Goal: Task Accomplishment & Management: Manage account settings

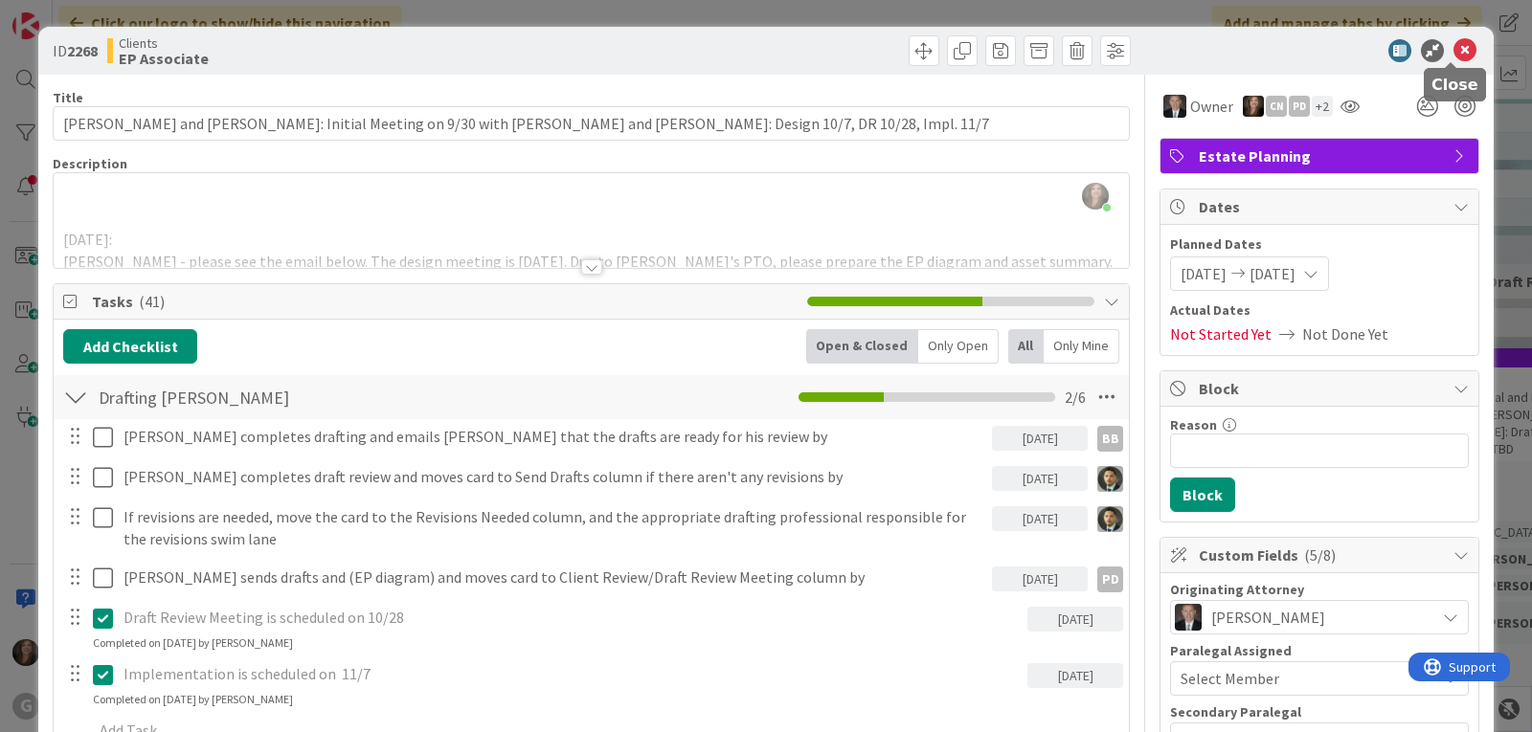
click at [1453, 44] on icon at bounding box center [1464, 50] width 23 height 23
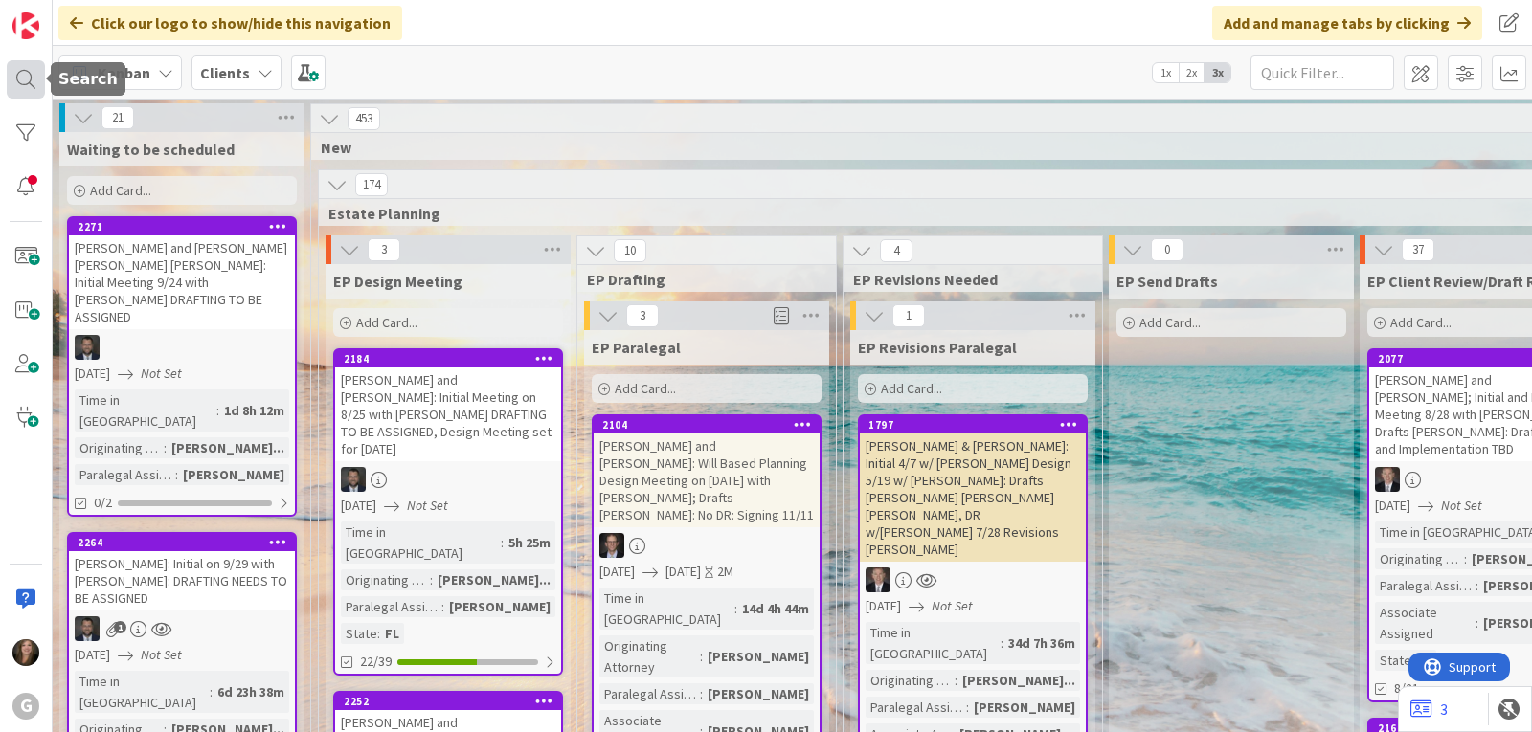
click at [25, 73] on div at bounding box center [26, 79] width 38 height 38
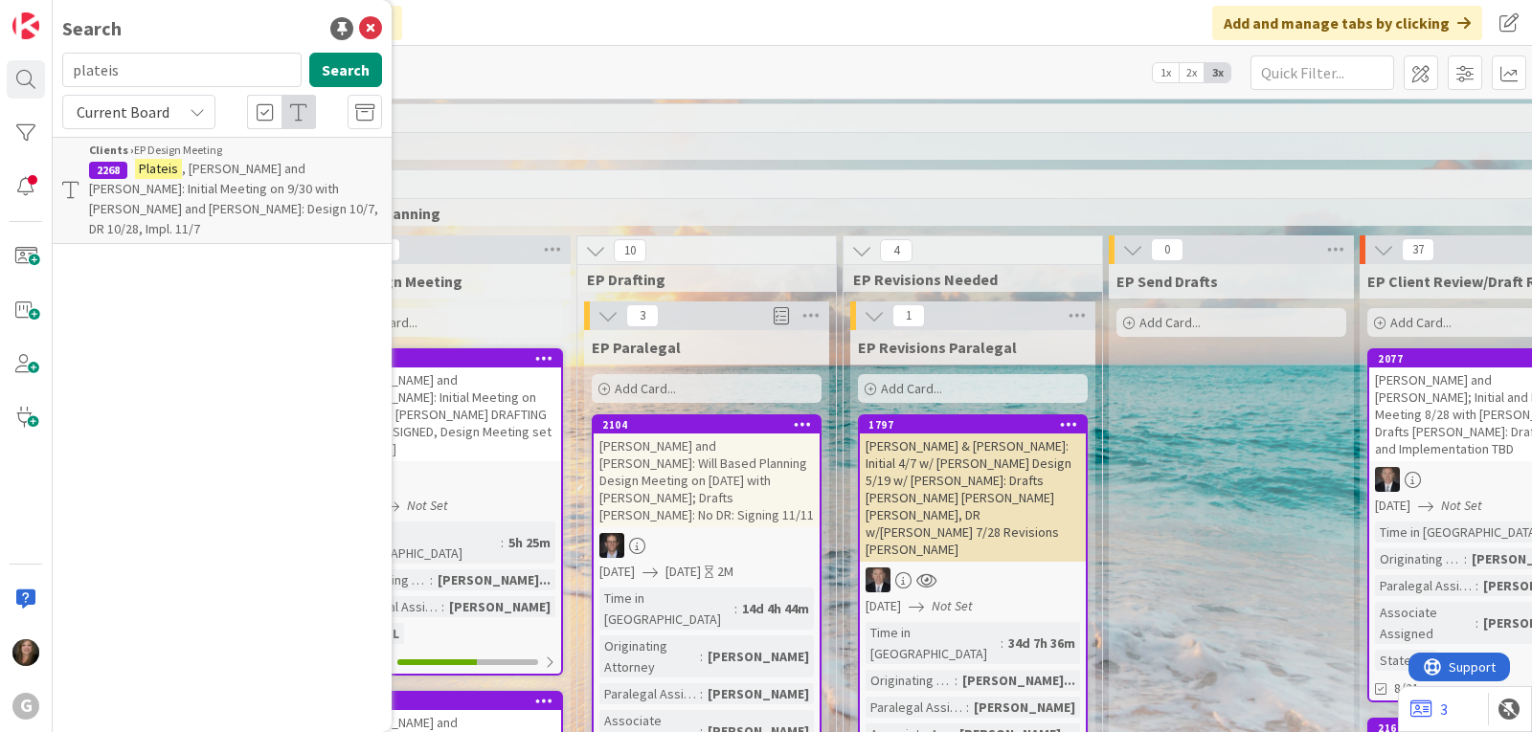
drag, startPoint x: 144, startPoint y: 62, endPoint x: 64, endPoint y: 62, distance: 79.4
click at [64, 62] on input "plateis" at bounding box center [181, 70] width 239 height 34
type input "ebin"
click at [18, 255] on span at bounding box center [26, 256] width 38 height 38
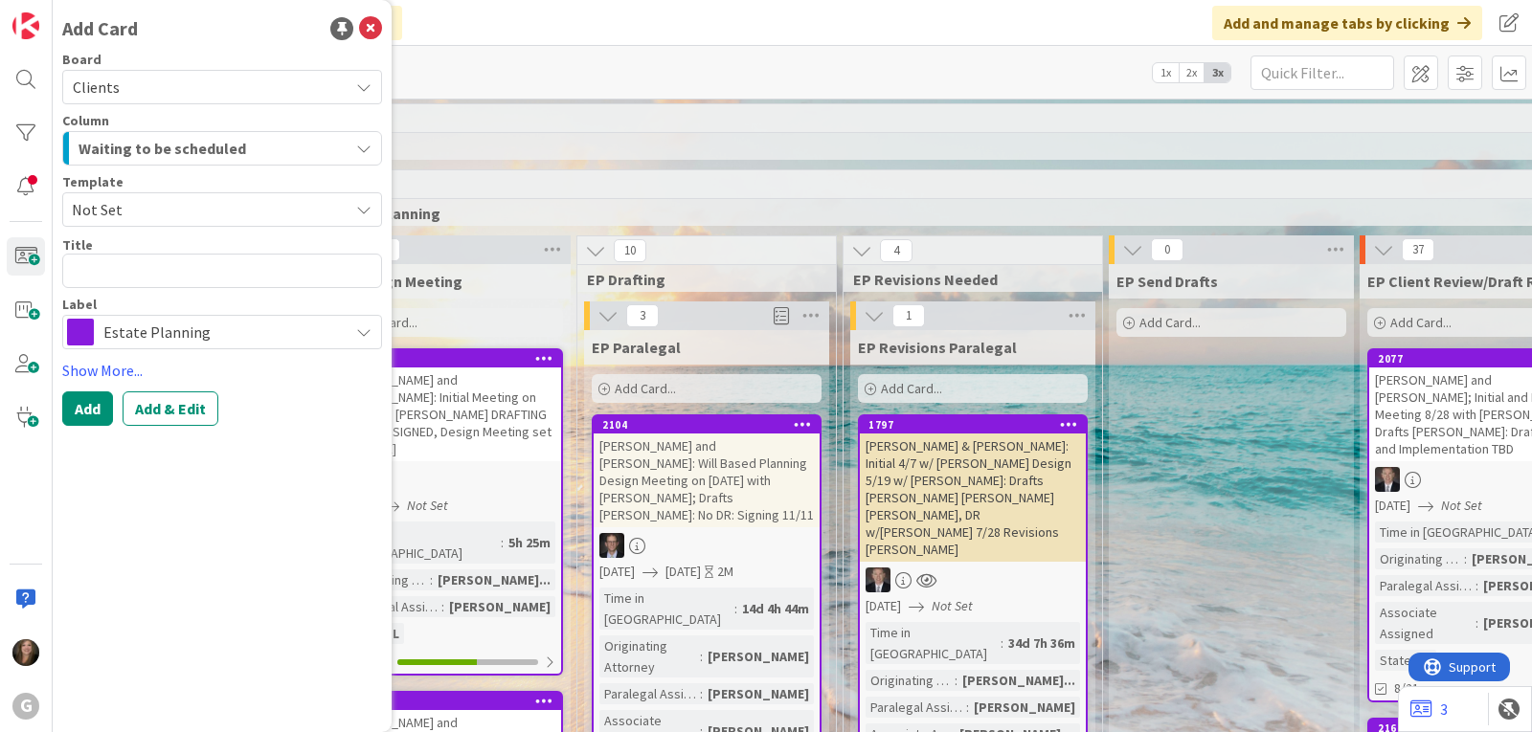
click at [367, 334] on icon at bounding box center [363, 331] width 15 height 15
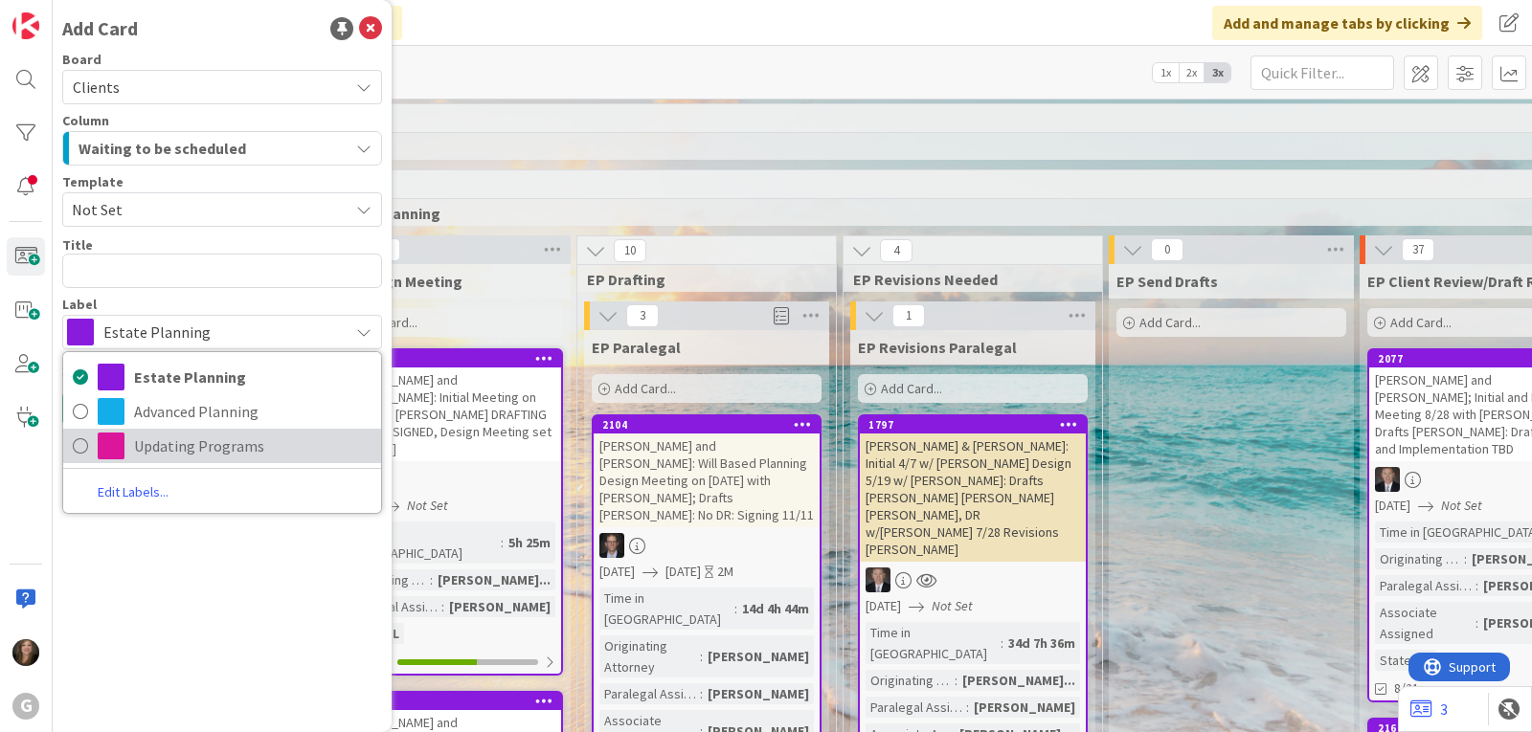
click at [220, 445] on span "Updating Programs" at bounding box center [252, 446] width 237 height 29
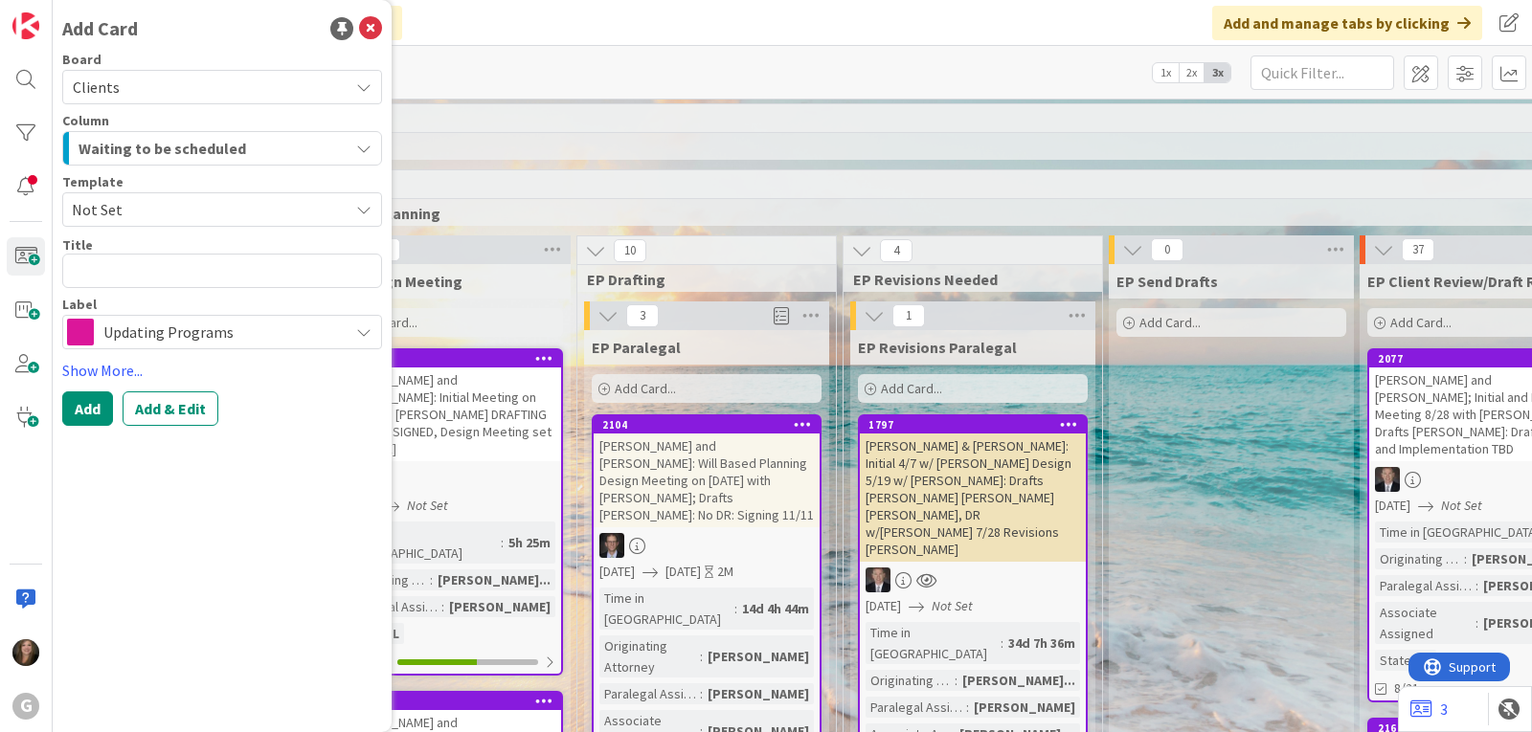
click at [271, 151] on div "Waiting to be scheduled" at bounding box center [211, 148] width 275 height 31
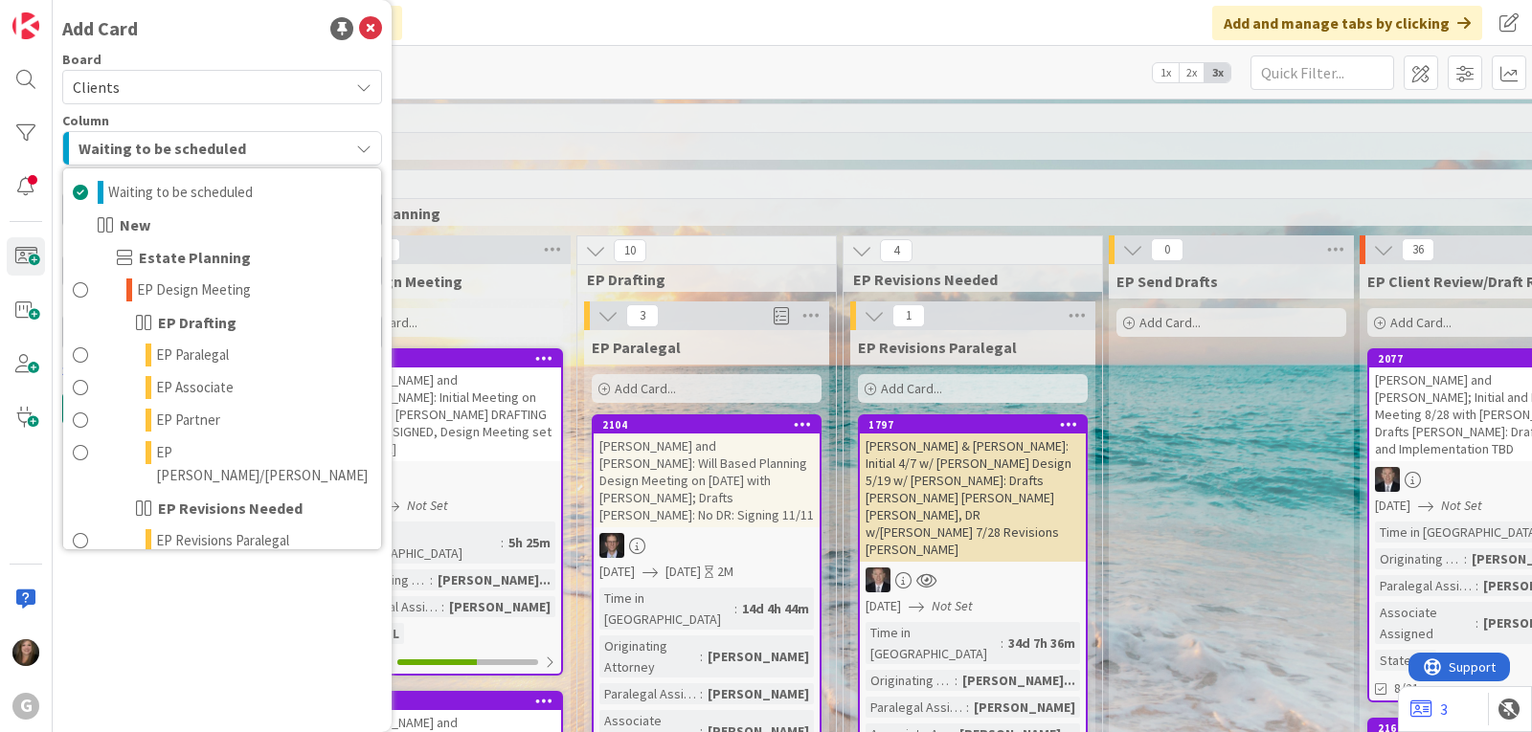
click at [230, 40] on div "Add Card" at bounding box center [222, 28] width 320 height 29
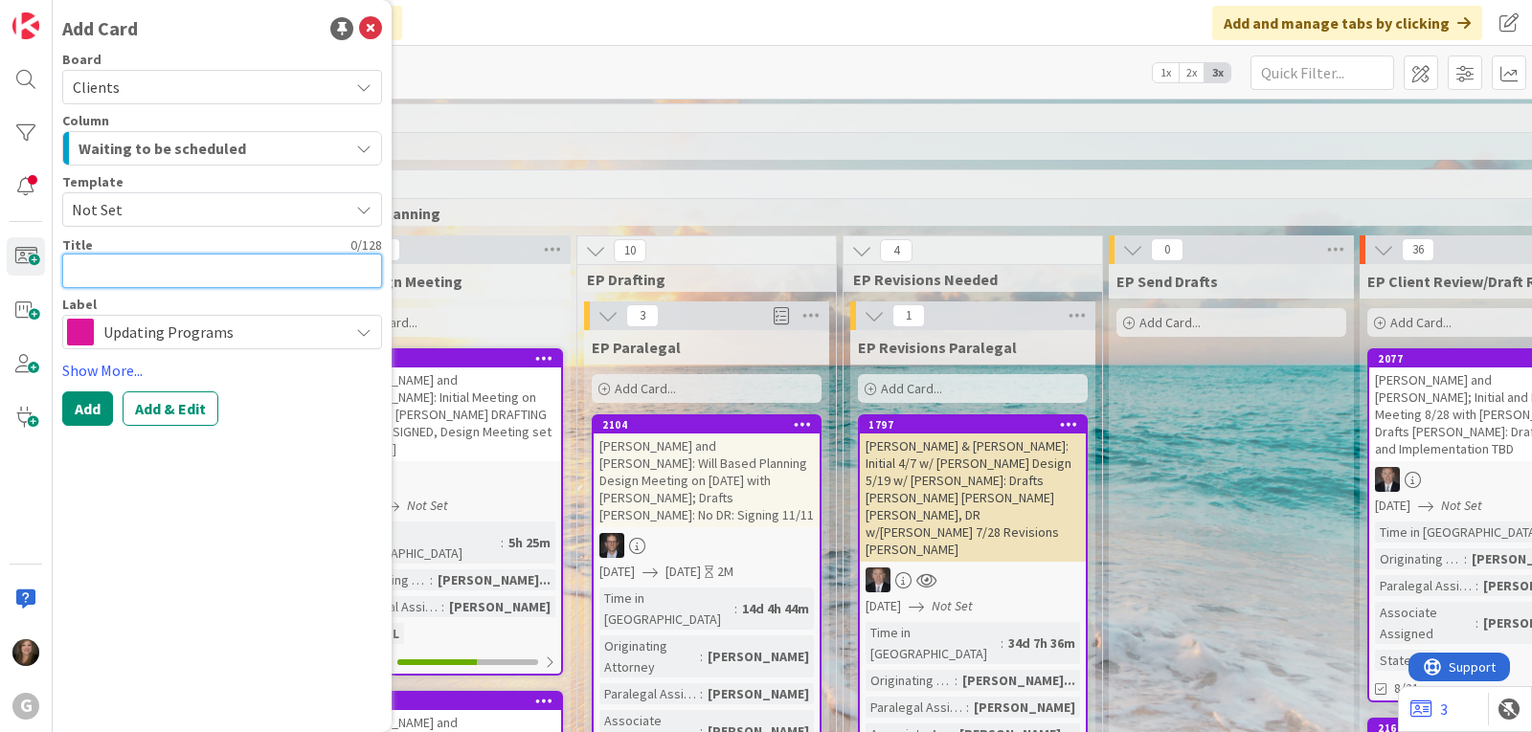
click at [104, 267] on textarea at bounding box center [222, 271] width 320 height 34
type textarea "x"
type textarea "E"
type textarea "x"
type textarea "Eb"
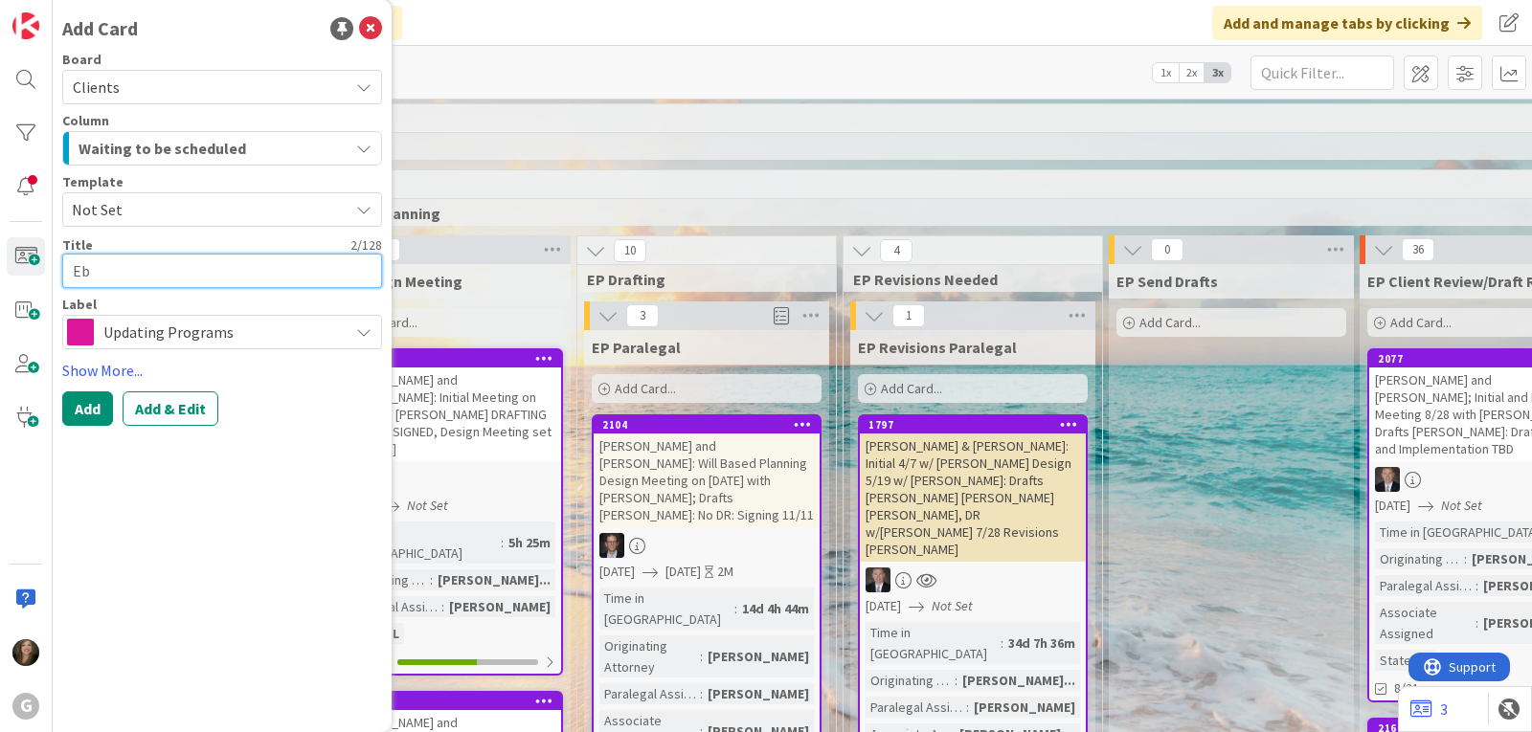
type textarea "x"
type textarea "Ebi"
type textarea "x"
type textarea "Ebin"
type textarea "x"
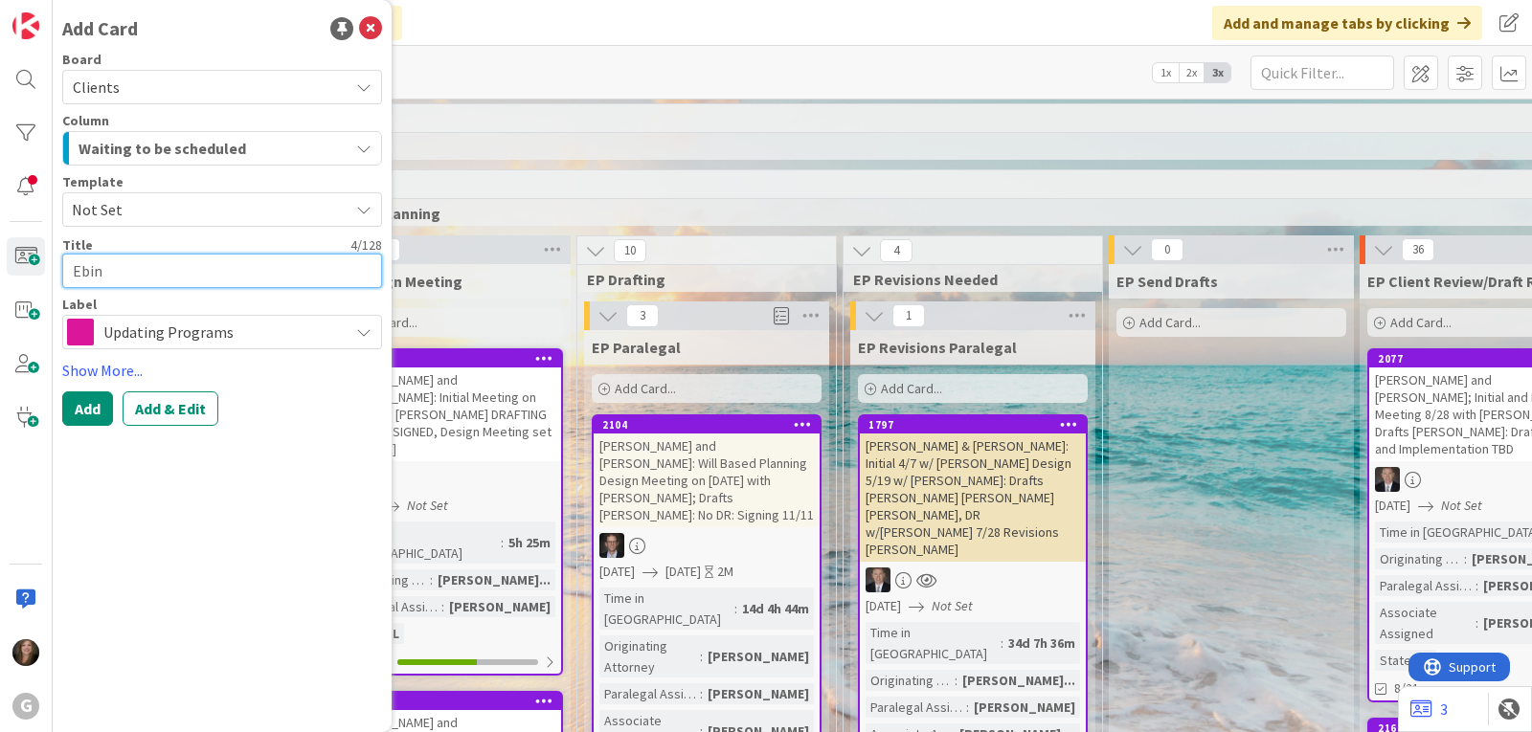
type textarea "Ebin,"
type textarea "x"
type textarea "Ebin,"
type textarea "x"
type textarea "Ebin, E"
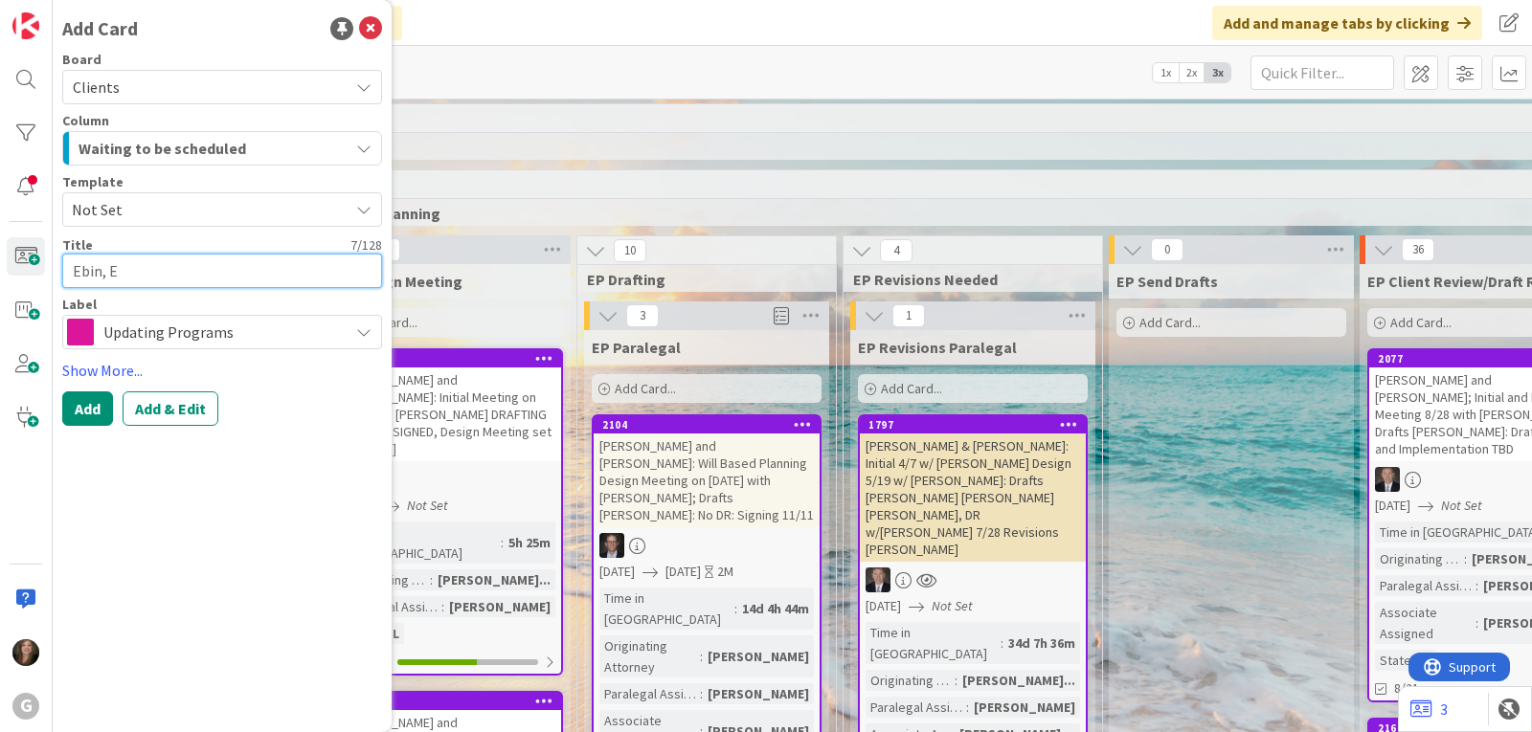
type textarea "x"
type textarea "Ebin, Ei"
type textarea "x"
type textarea "Ebin, Eil"
type textarea "x"
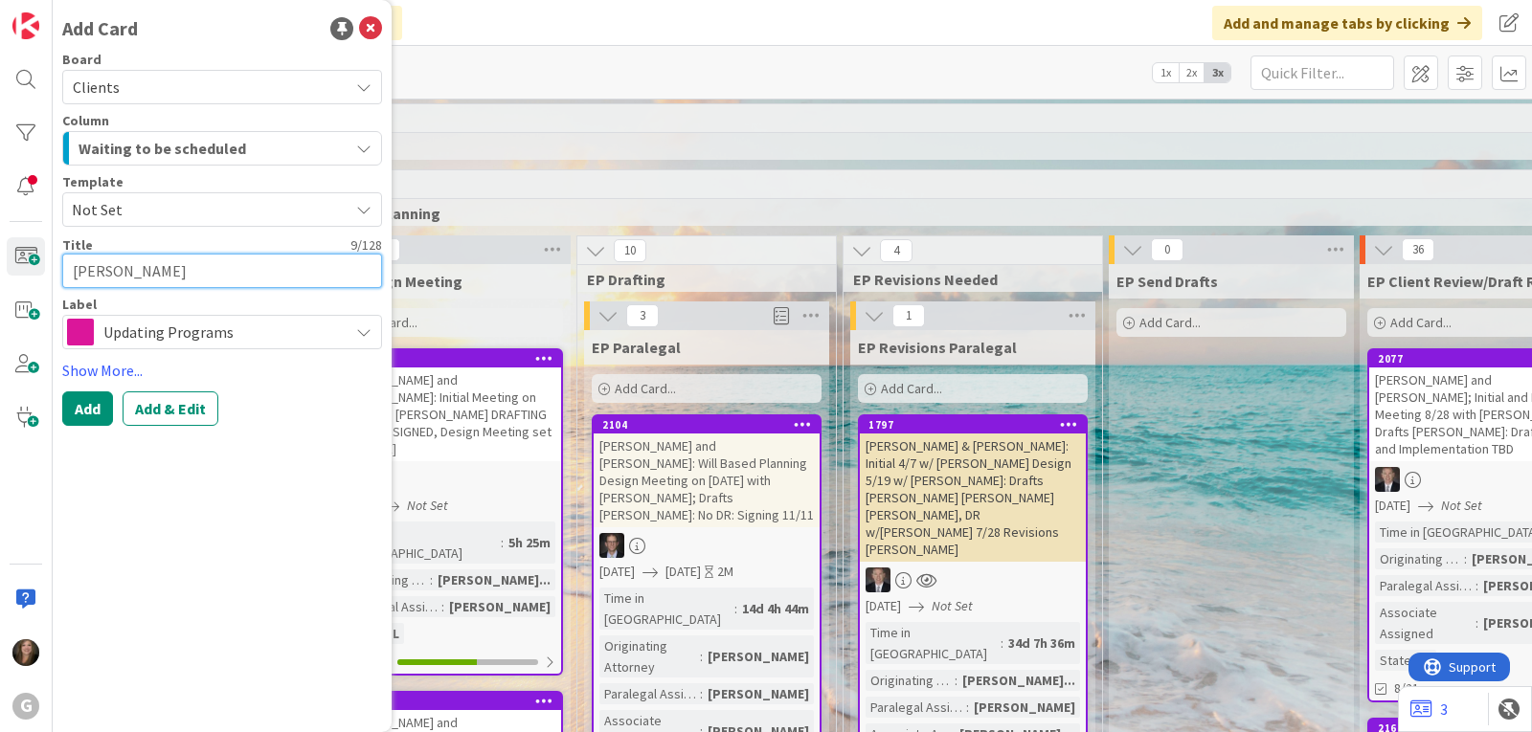
type textarea "Ebin, Eile"
type textarea "x"
type textarea "Ebin, Eilee"
type textarea "x"
type textarea "Ebin, Eileen"
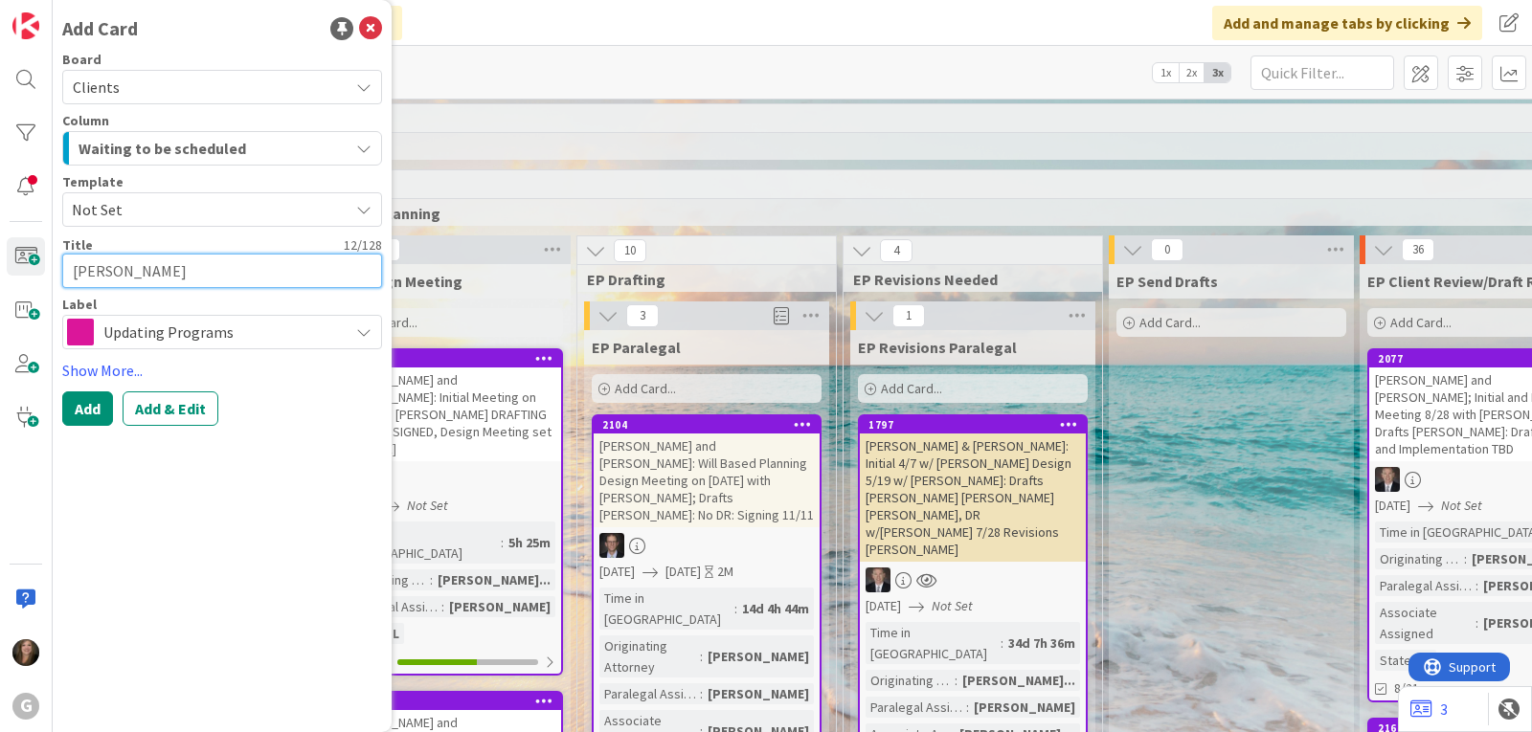
type textarea "x"
type textarea "Ebin, Eileen:"
type textarea "x"
type textarea "Ebin, Eileen:"
type textarea "x"
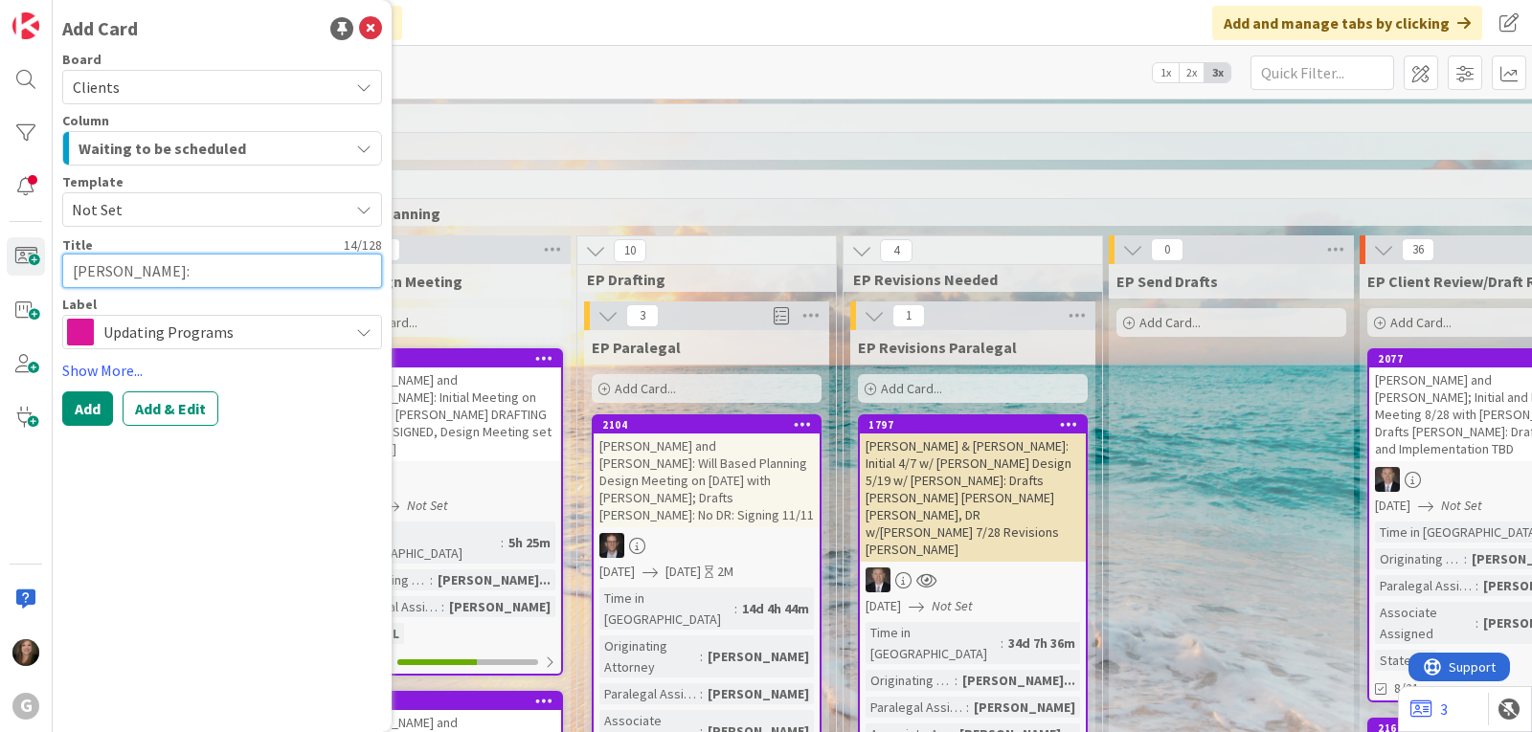
type textarea "Ebin, Eileen: D"
type textarea "x"
type textarea "Ebin, Eileen: Dr"
type textarea "x"
type textarea "Ebin, Eileen: Dra"
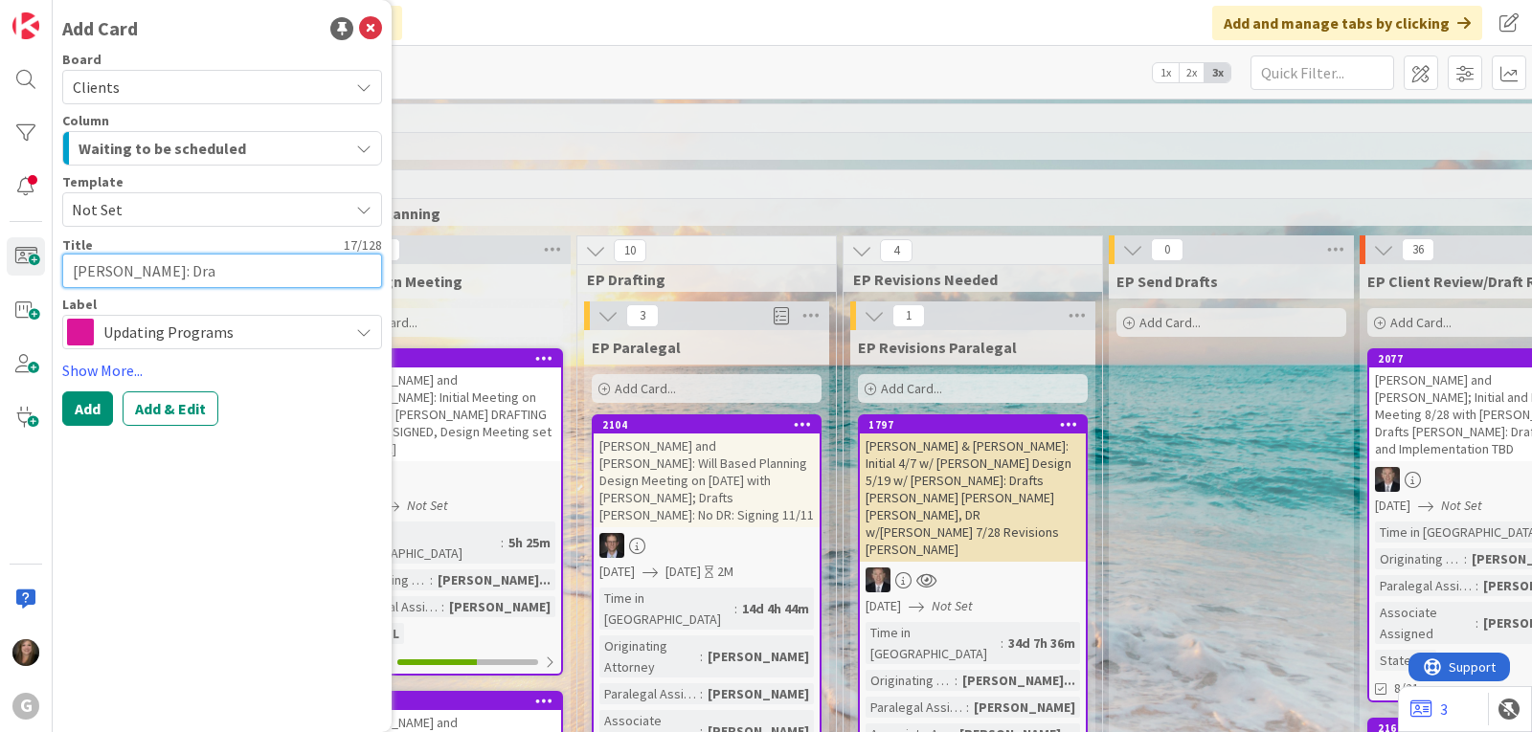
type textarea "x"
type textarea "Ebin, Eileen: Draf"
type textarea "x"
type textarea "Ebin, Eileen: Draft"
type textarea "x"
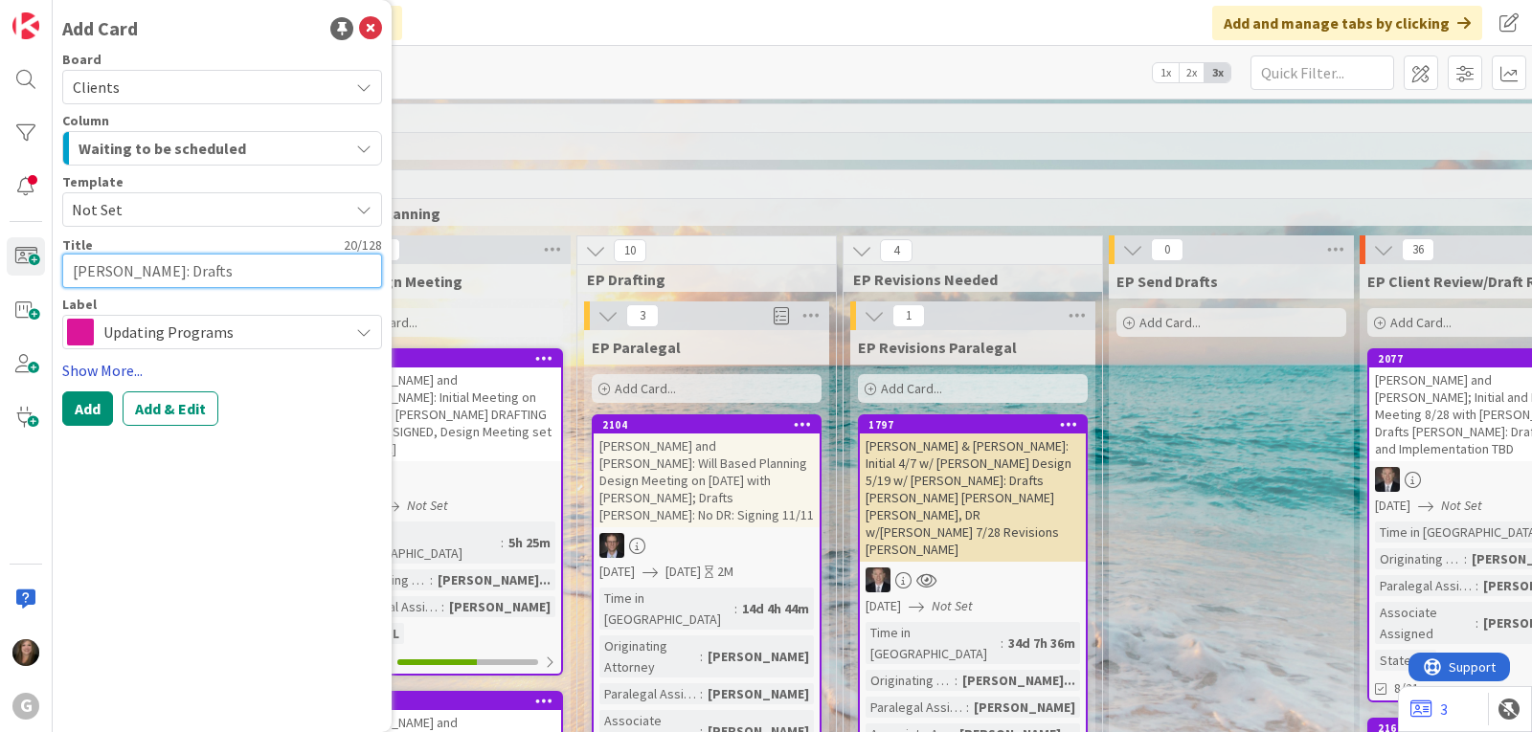
type textarea "[PERSON_NAME]: Drafts"
click at [98, 372] on link "Show More..." at bounding box center [222, 370] width 320 height 23
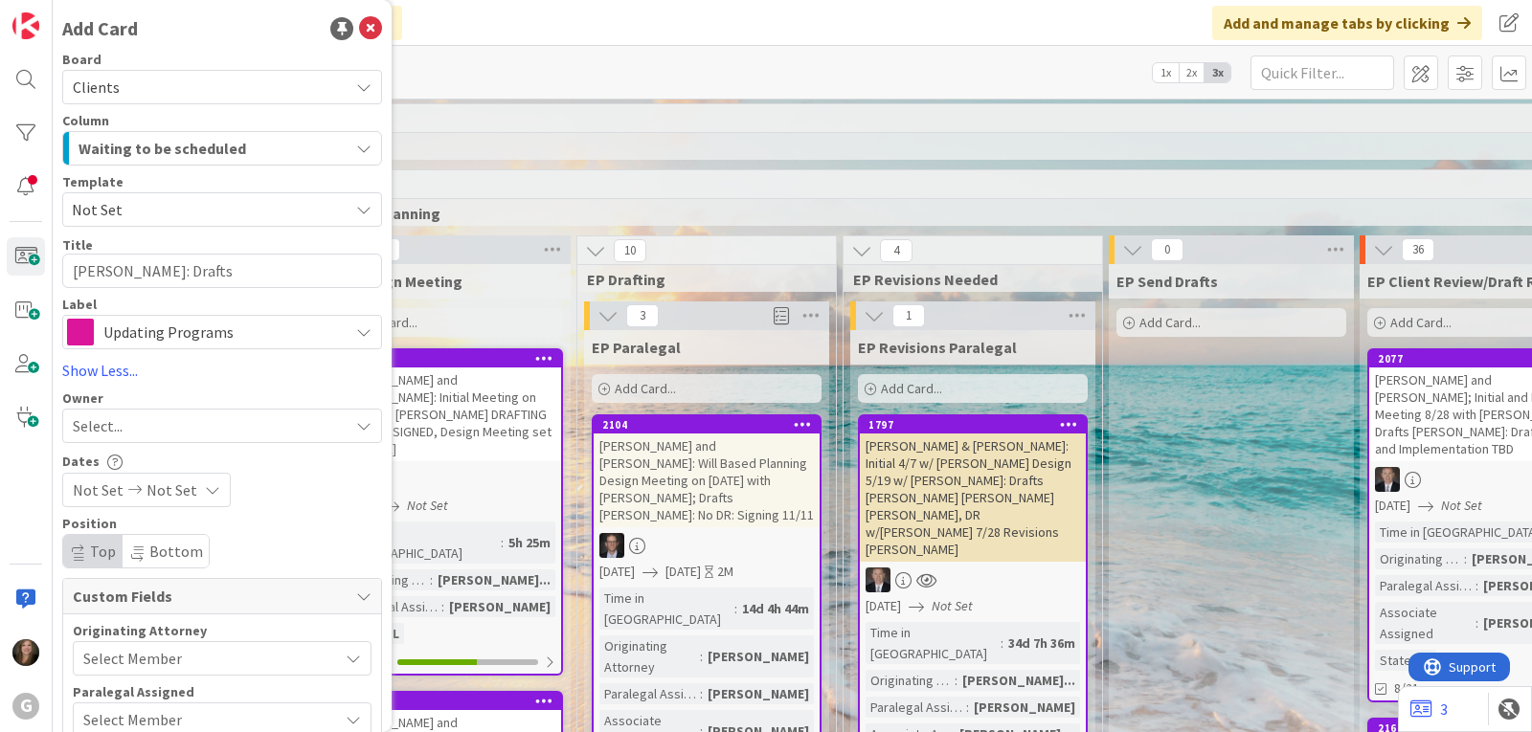
click at [195, 422] on div "Select..." at bounding box center [211, 425] width 276 height 23
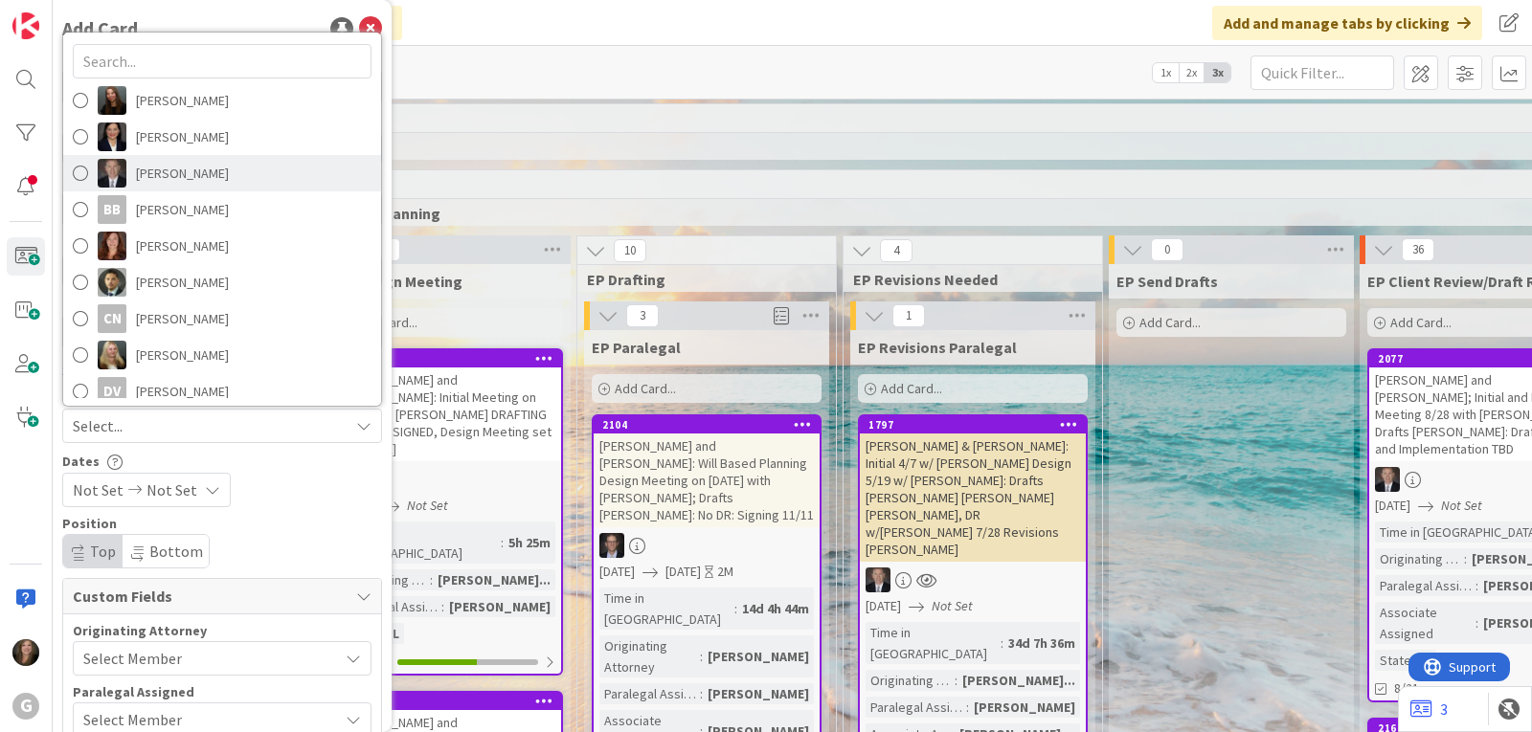
click at [155, 175] on span "[PERSON_NAME]" at bounding box center [182, 173] width 93 height 29
type textarea "x"
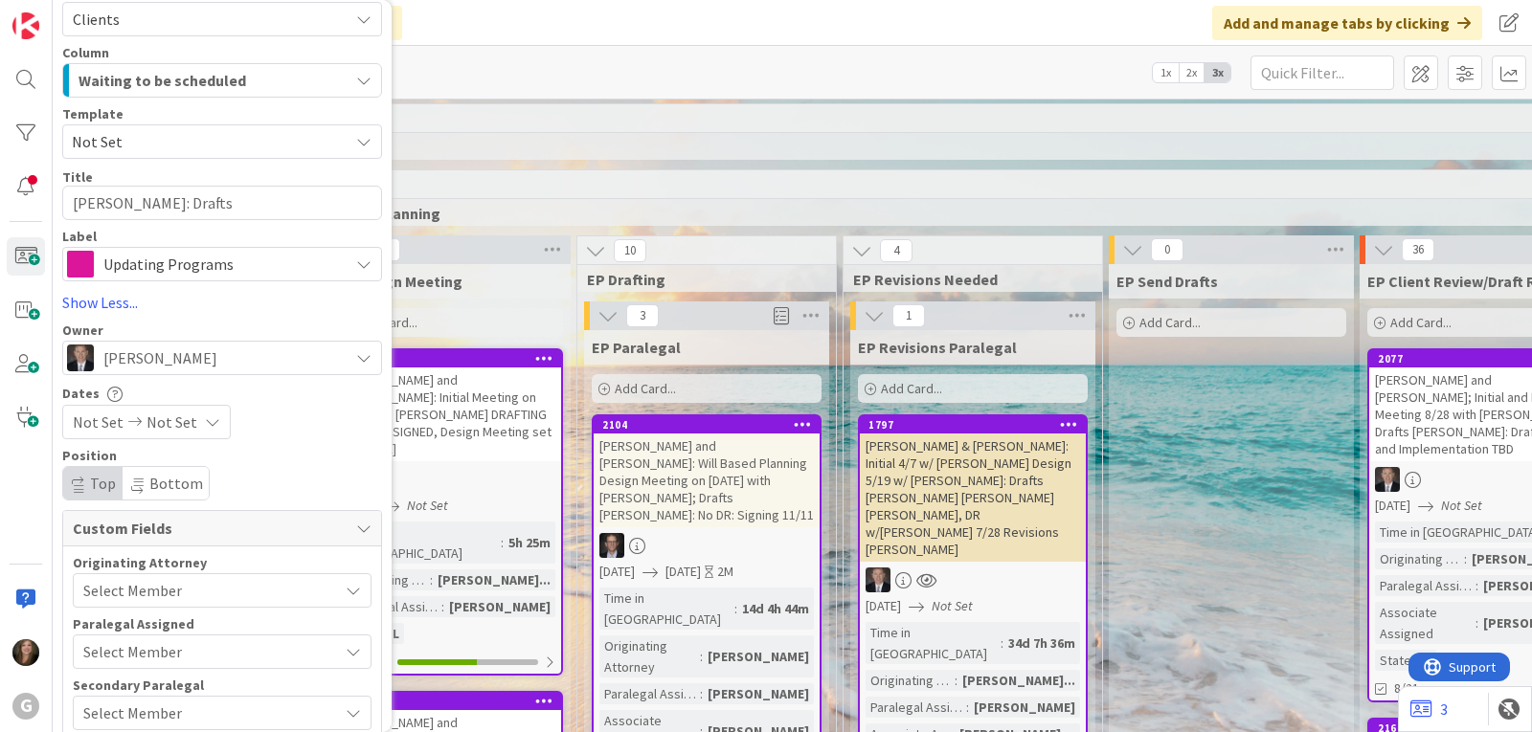
scroll to position [96, 0]
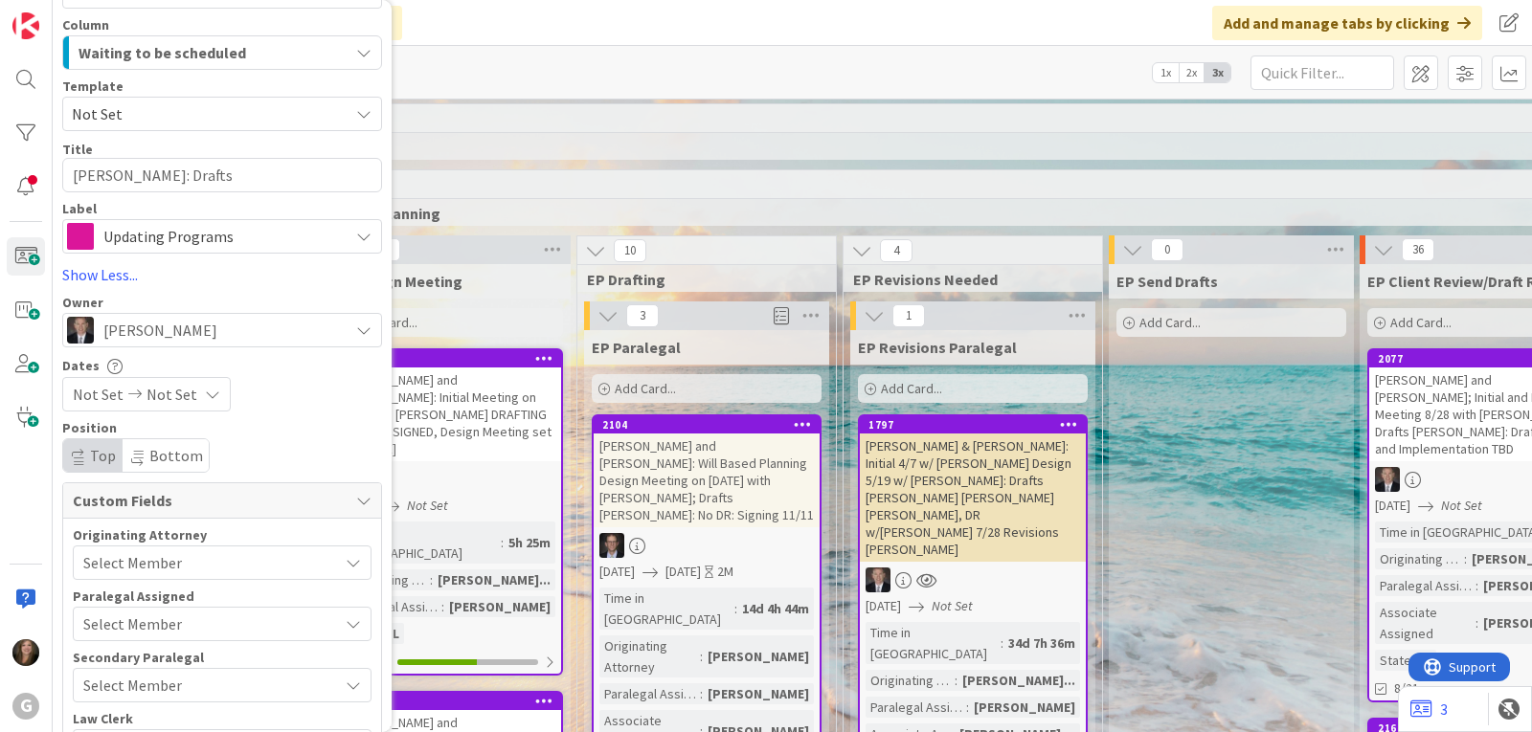
click at [97, 391] on span "Not Set" at bounding box center [98, 394] width 51 height 23
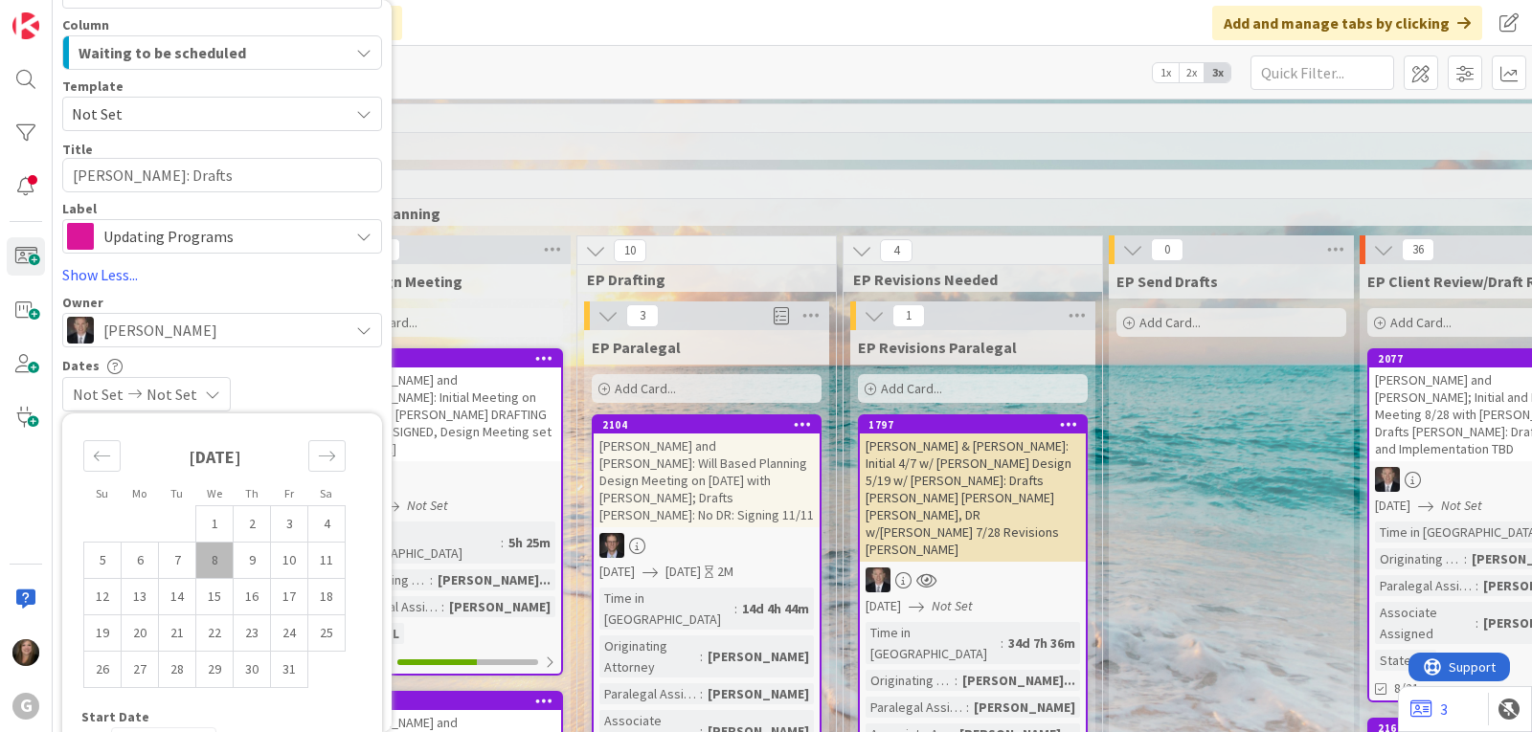
click at [212, 560] on td "8" at bounding box center [214, 561] width 37 height 36
type input "[DATE]"
click at [305, 300] on div "Owner" at bounding box center [222, 302] width 320 height 13
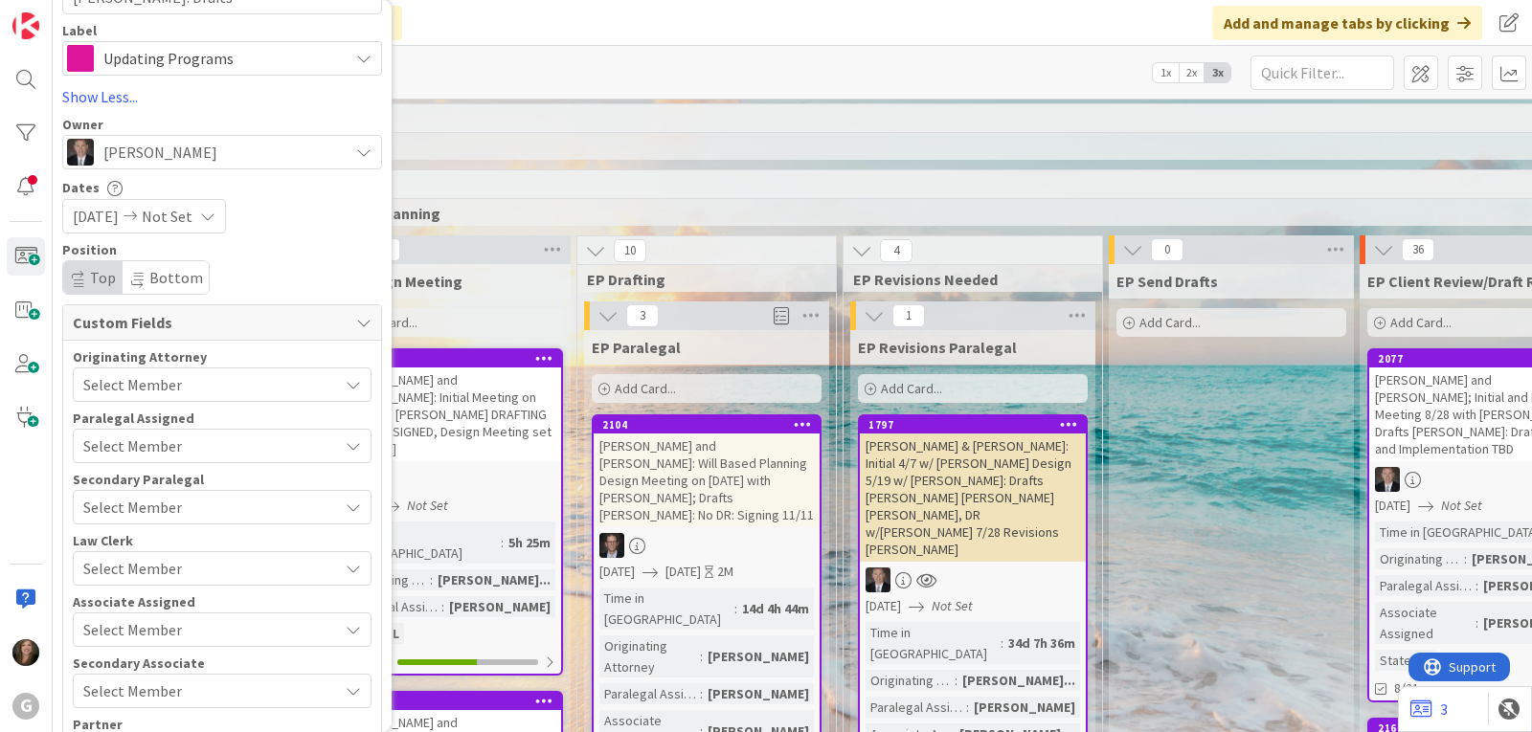
scroll to position [287, 0]
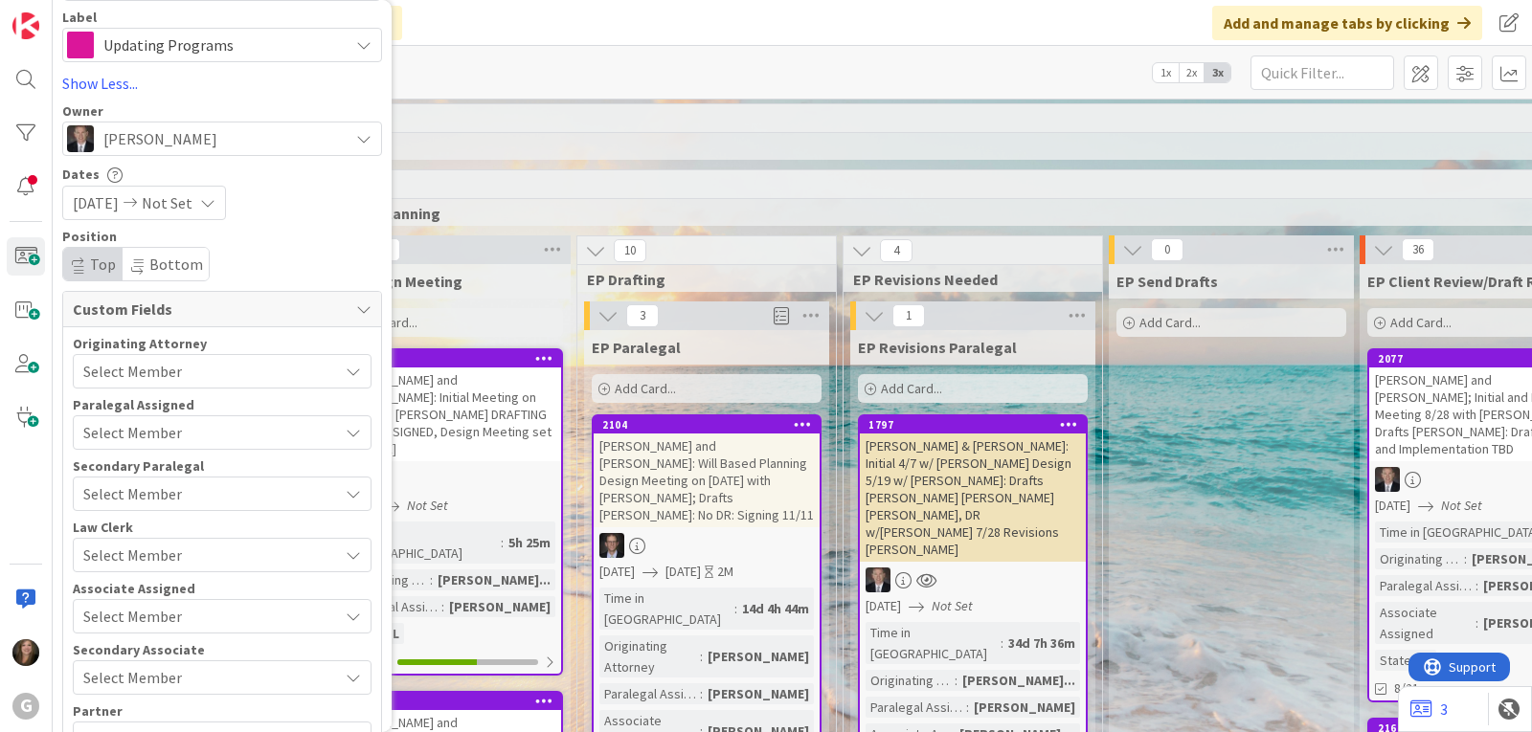
click at [163, 366] on span "Select Member" at bounding box center [132, 371] width 99 height 23
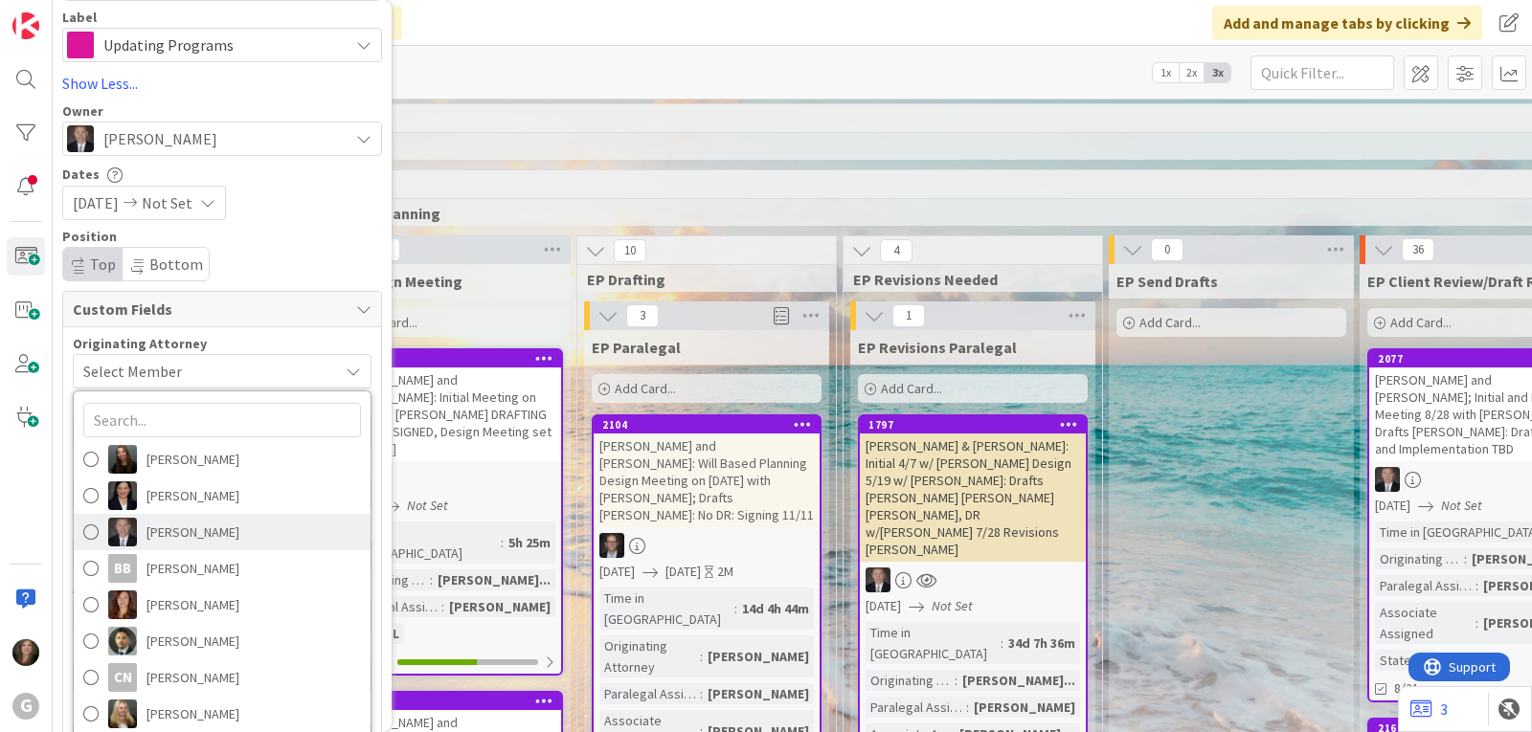
click at [134, 541] on img at bounding box center [122, 532] width 29 height 29
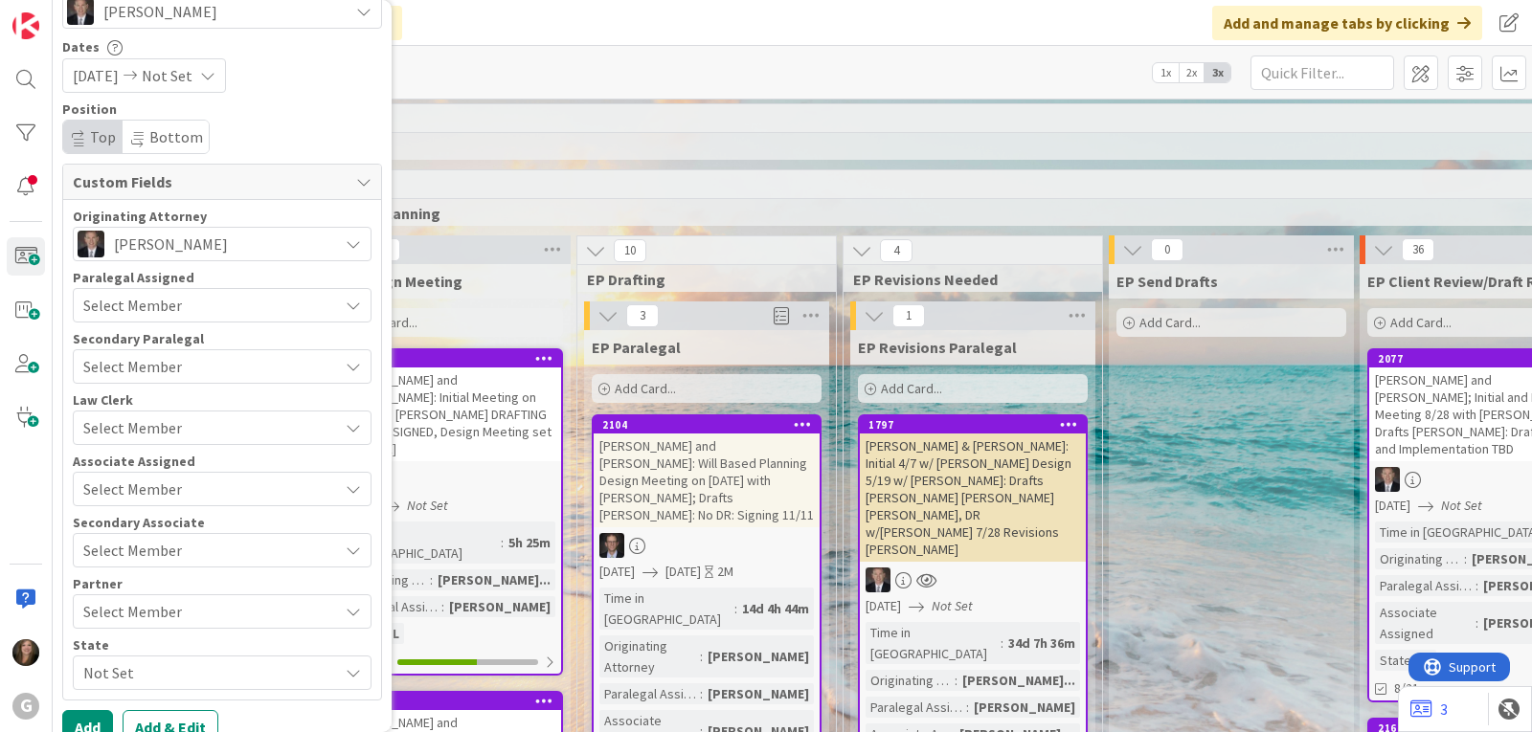
scroll to position [441, 0]
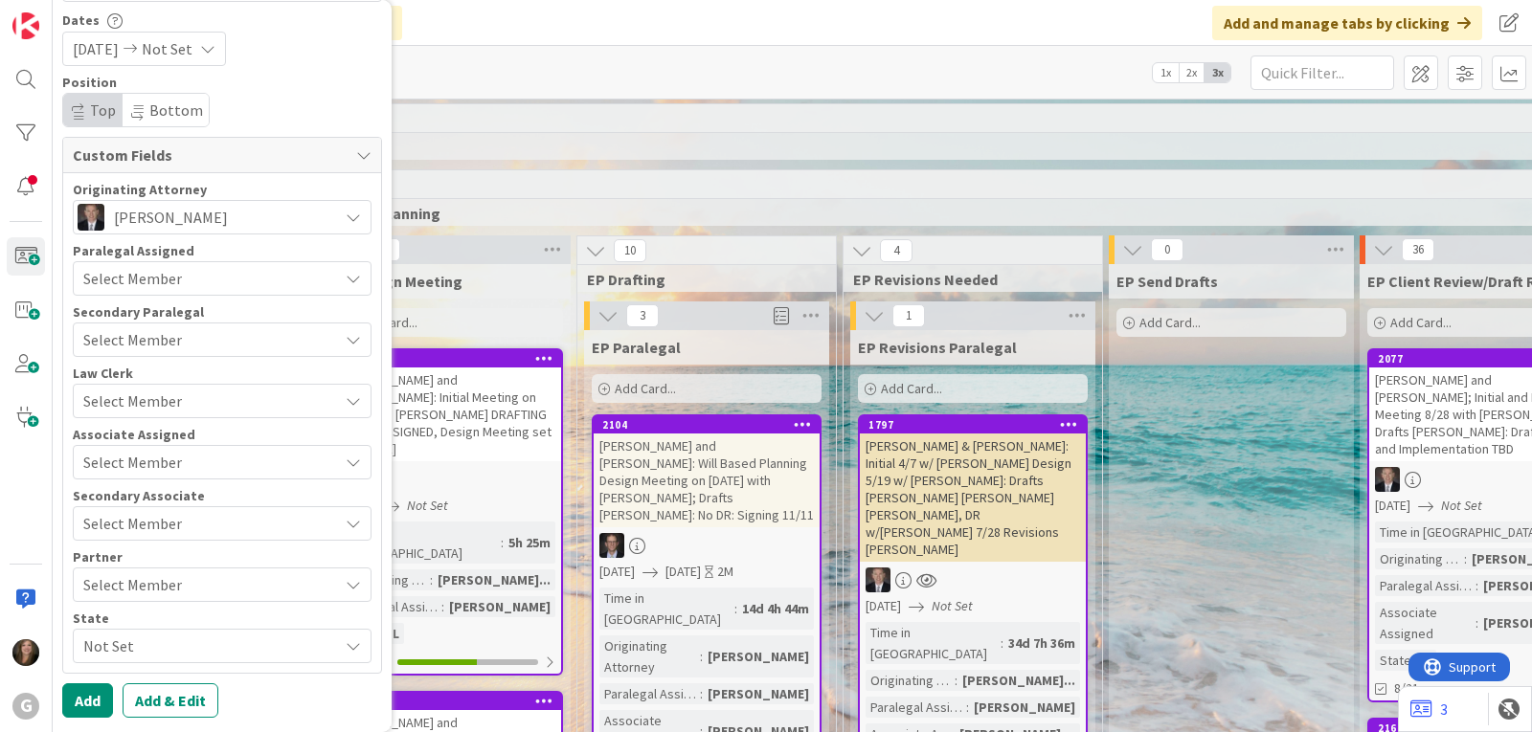
click at [119, 649] on span "Not Set" at bounding box center [210, 646] width 255 height 23
click at [118, 560] on link "FL" at bounding box center [220, 566] width 304 height 34
type textarea "x"
click at [332, 103] on div "Position Top Bottom" at bounding box center [222, 102] width 320 height 52
click at [153, 707] on button "Add & Edit" at bounding box center [171, 700] width 96 height 34
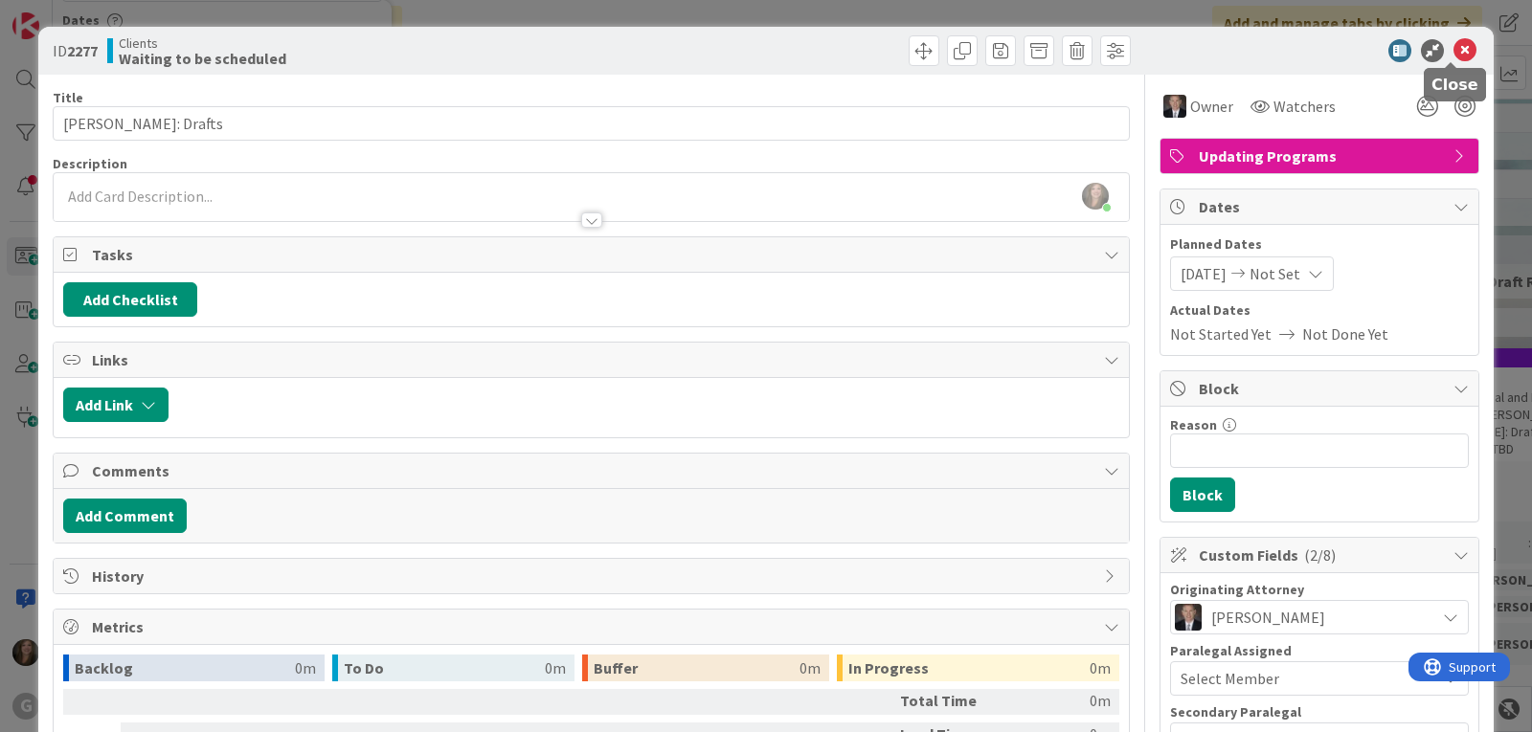
click at [1453, 46] on icon at bounding box center [1464, 50] width 23 height 23
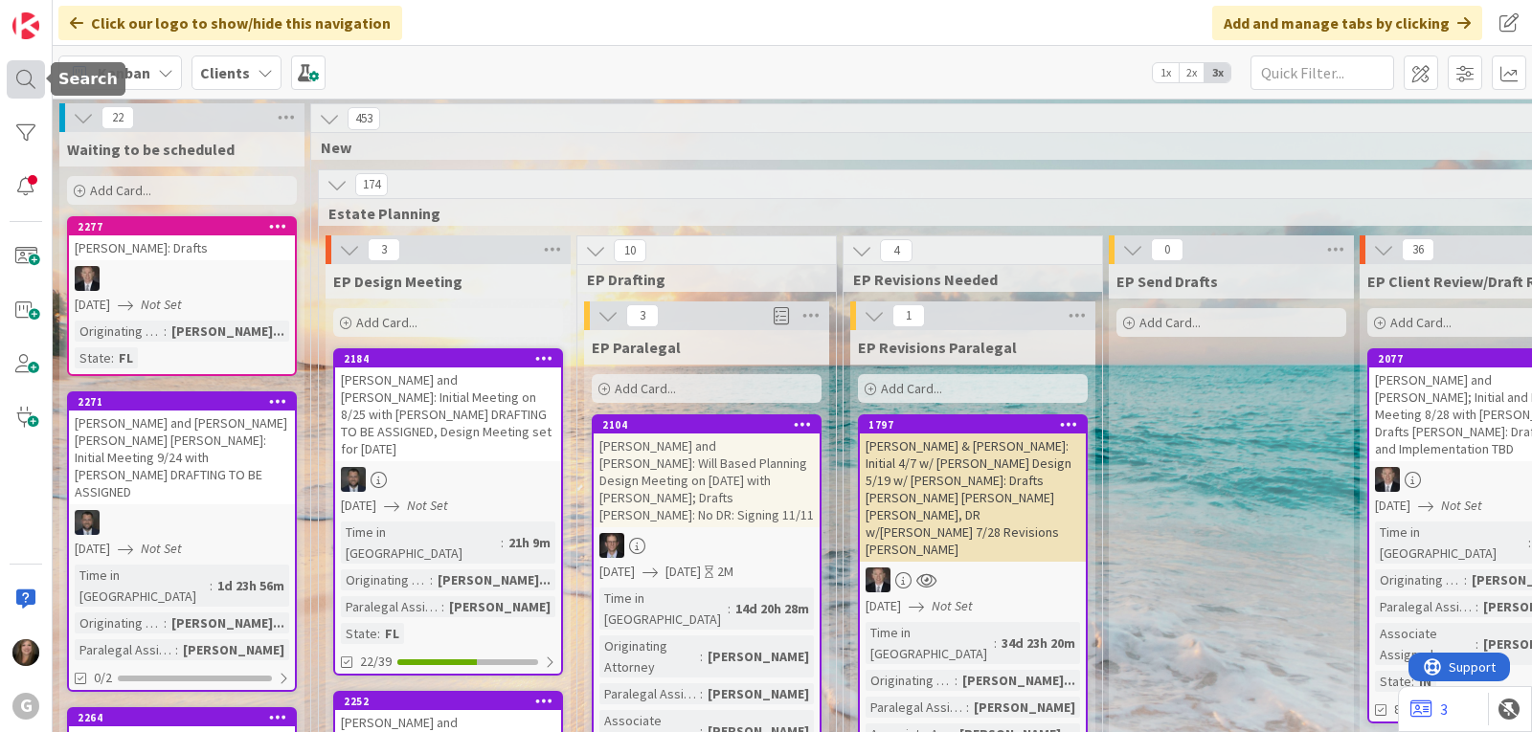
click at [34, 78] on div at bounding box center [26, 79] width 38 height 38
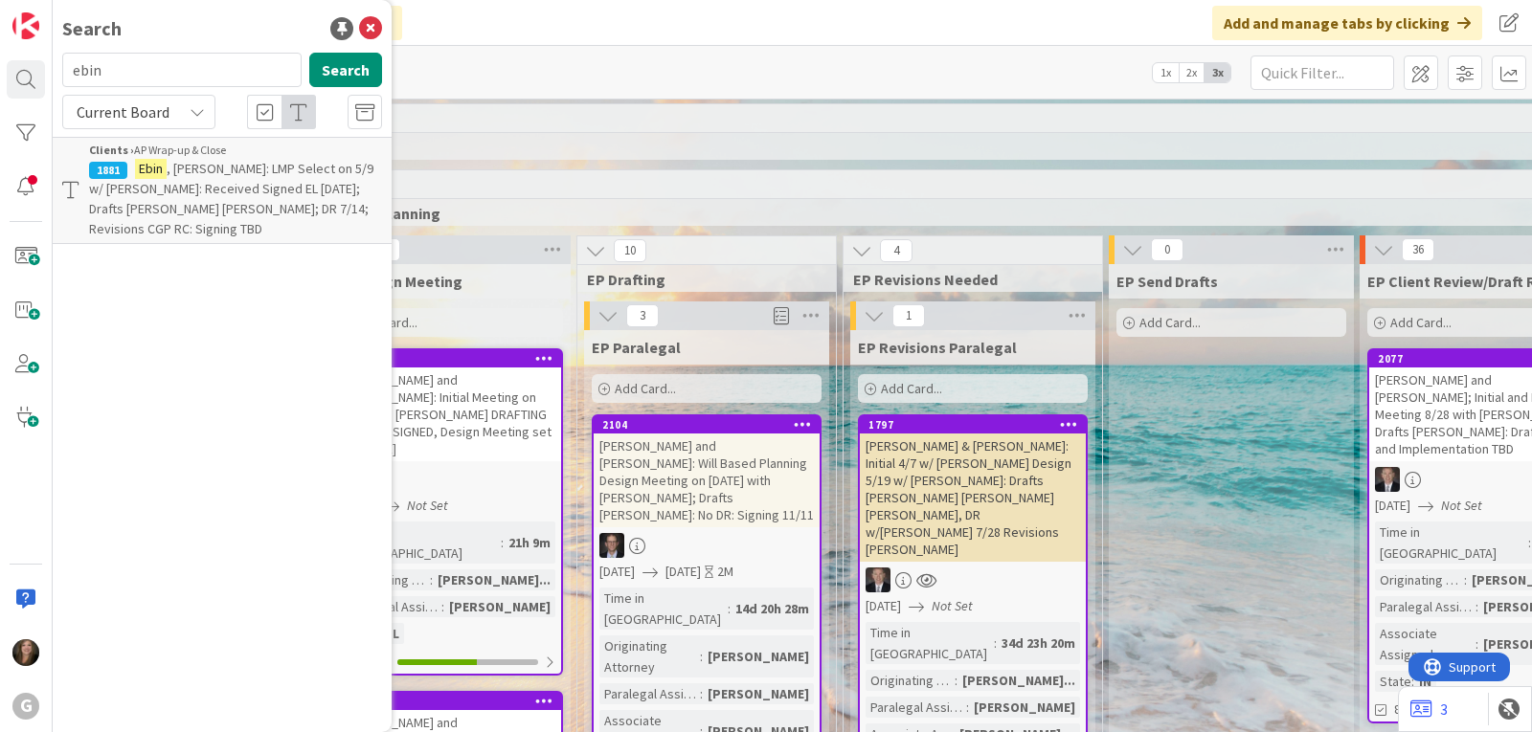
drag, startPoint x: 111, startPoint y: 81, endPoint x: 45, endPoint y: 68, distance: 67.4
click at [45, 68] on div "G Search ebin Search Current Board Clients › AP Wrap-up & Close 1881 Ebin , Eil…" at bounding box center [26, 366] width 53 height 732
type input "plateis"
click at [129, 191] on span ", Eric and Diane: Initial Meeting on 9/30 with Brad and Chris: Design 10/7, DR …" at bounding box center [233, 199] width 289 height 78
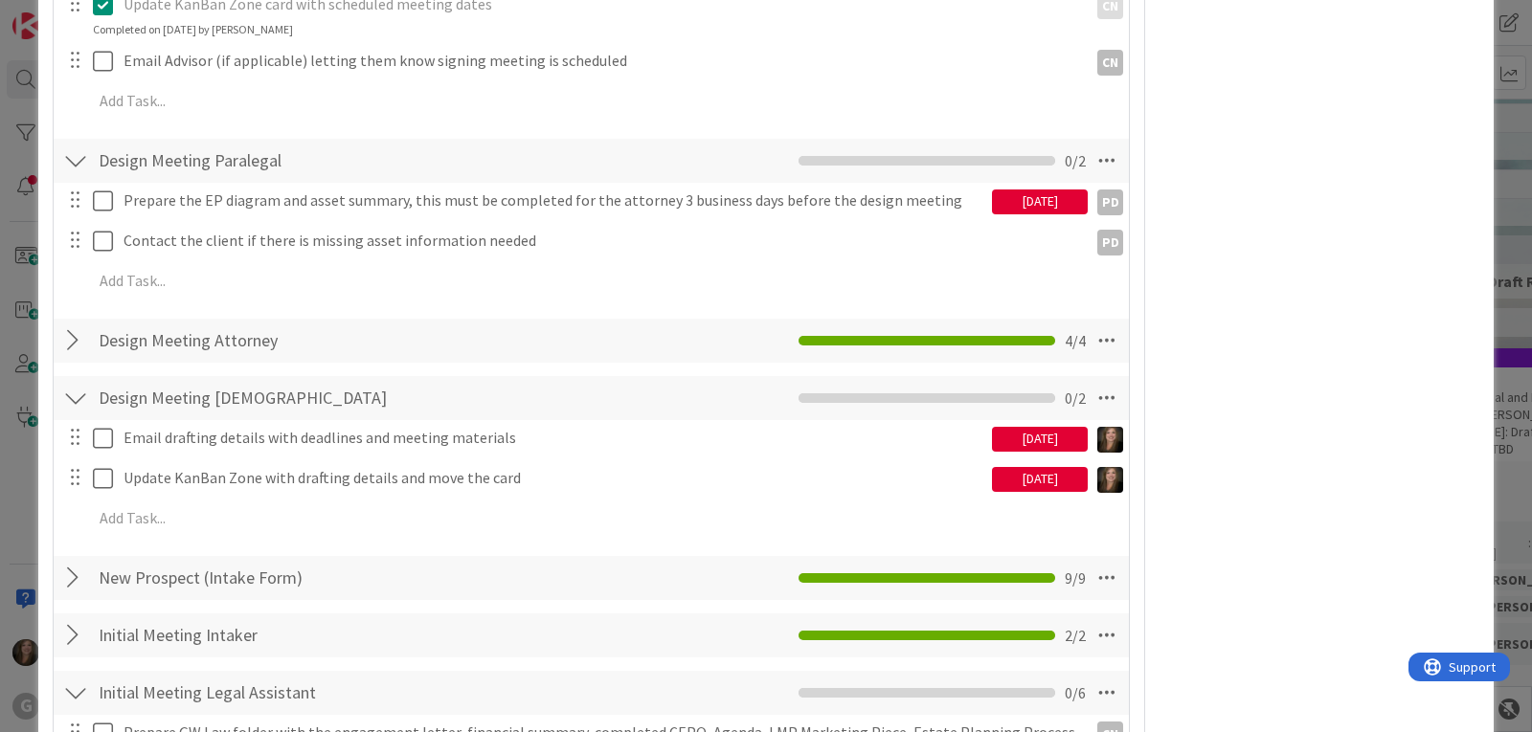
scroll to position [1340, 0]
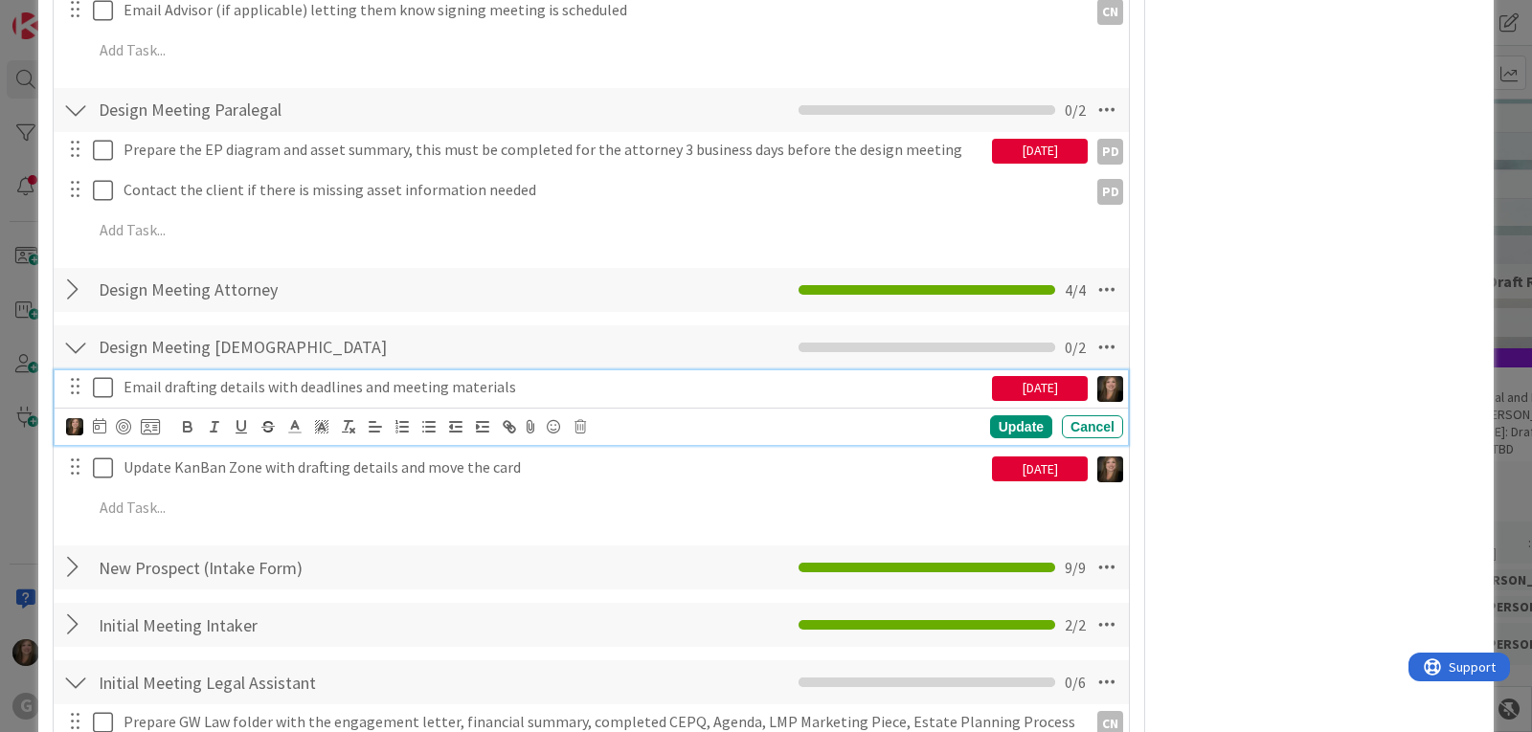
click at [98, 392] on icon at bounding box center [103, 387] width 20 height 23
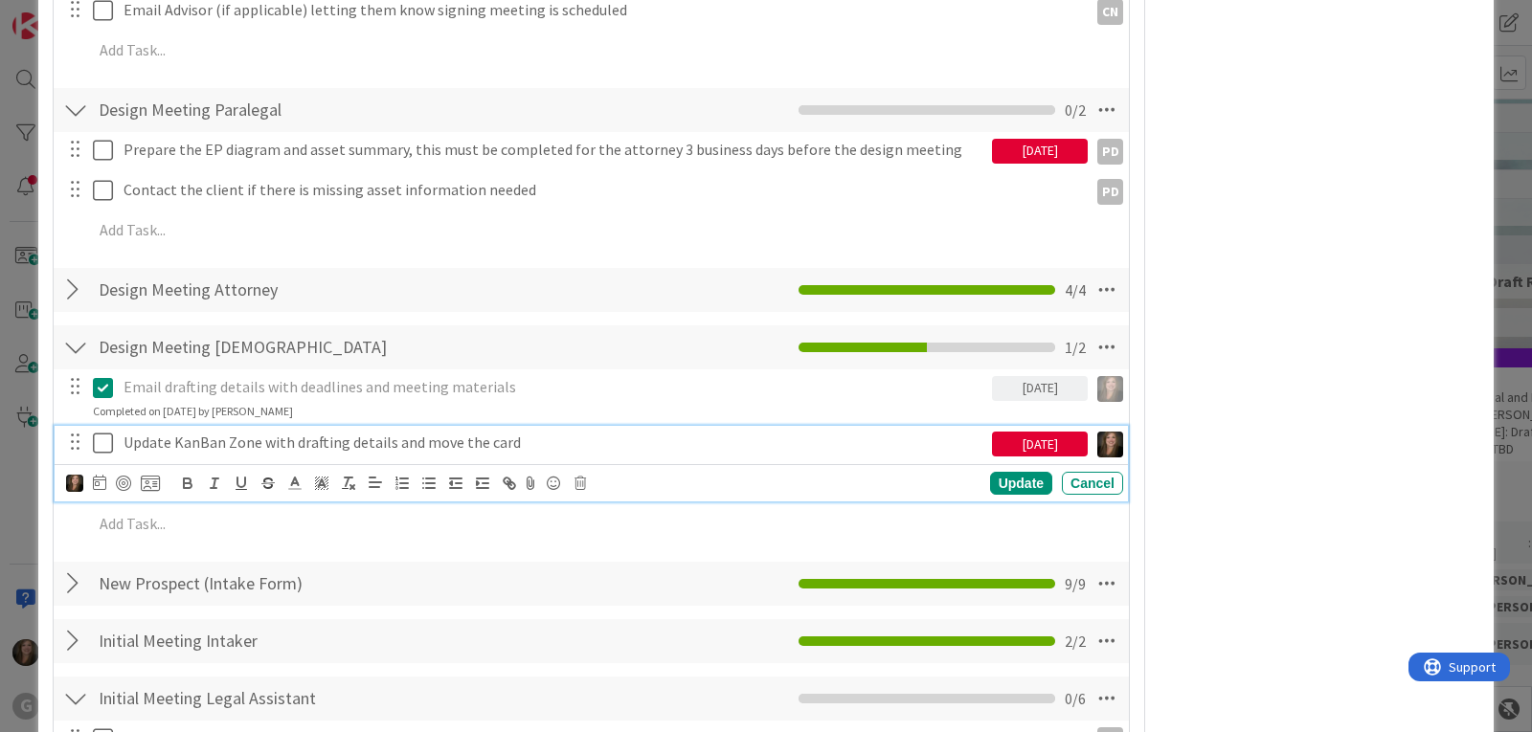
click at [100, 442] on icon at bounding box center [103, 443] width 20 height 23
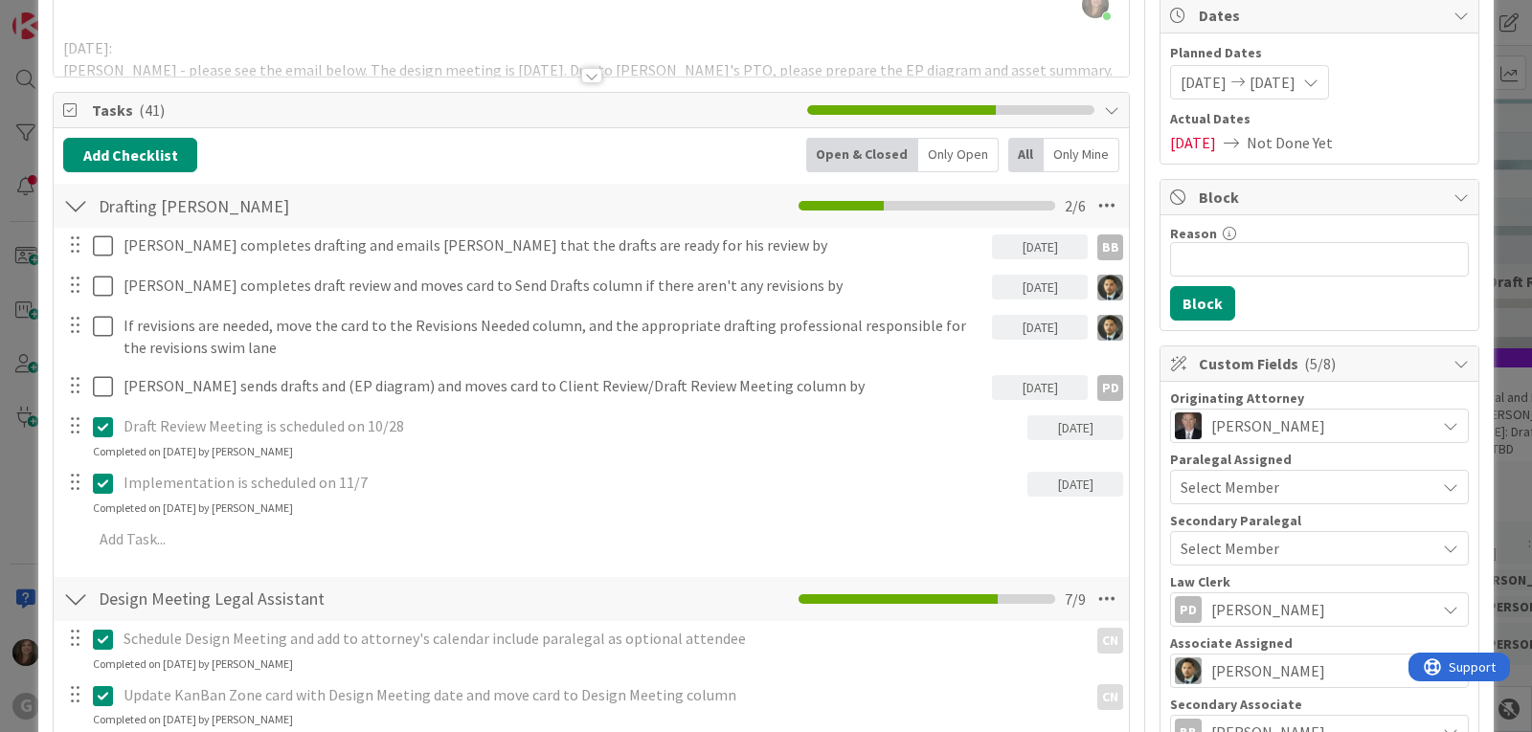
scroll to position [0, 0]
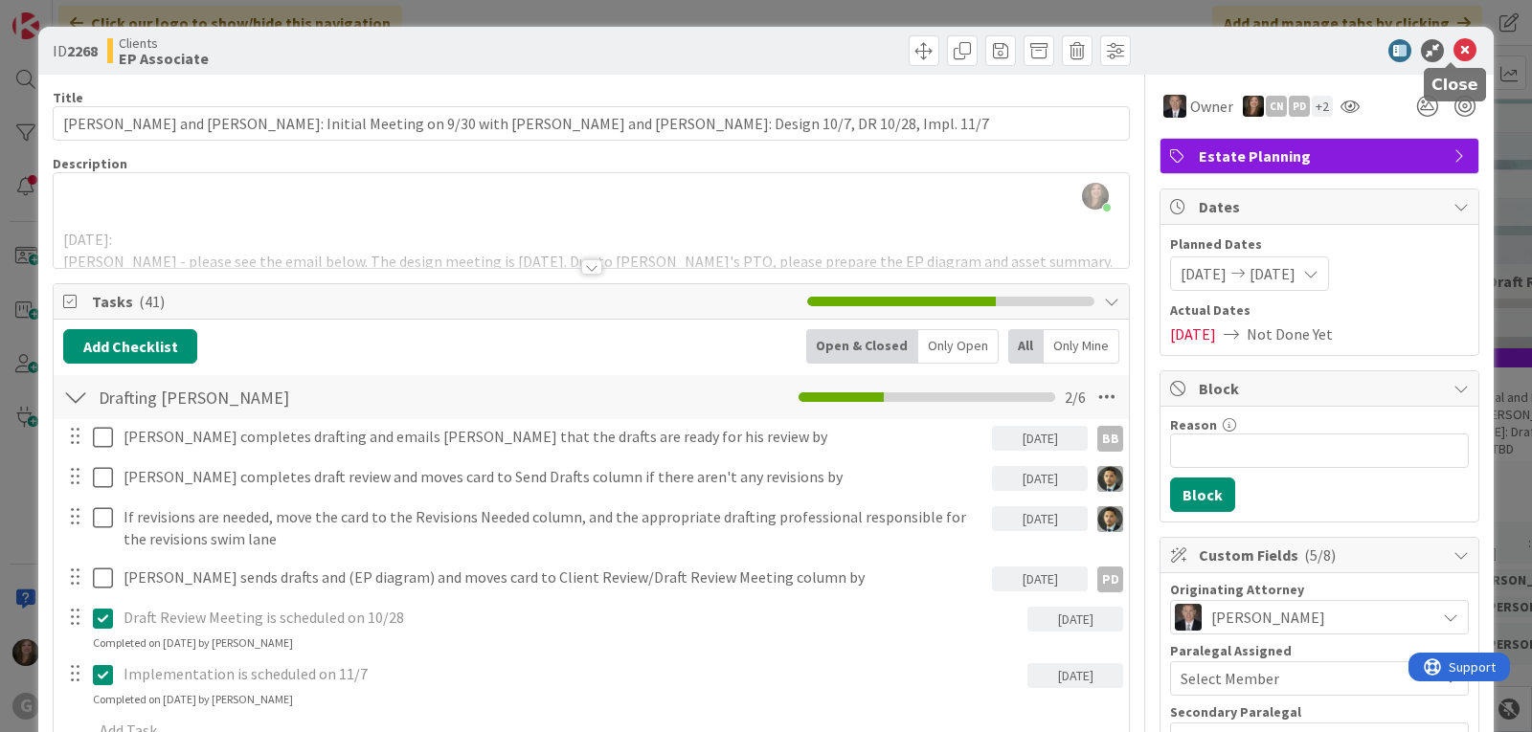
click at [1454, 52] on icon at bounding box center [1464, 50] width 23 height 23
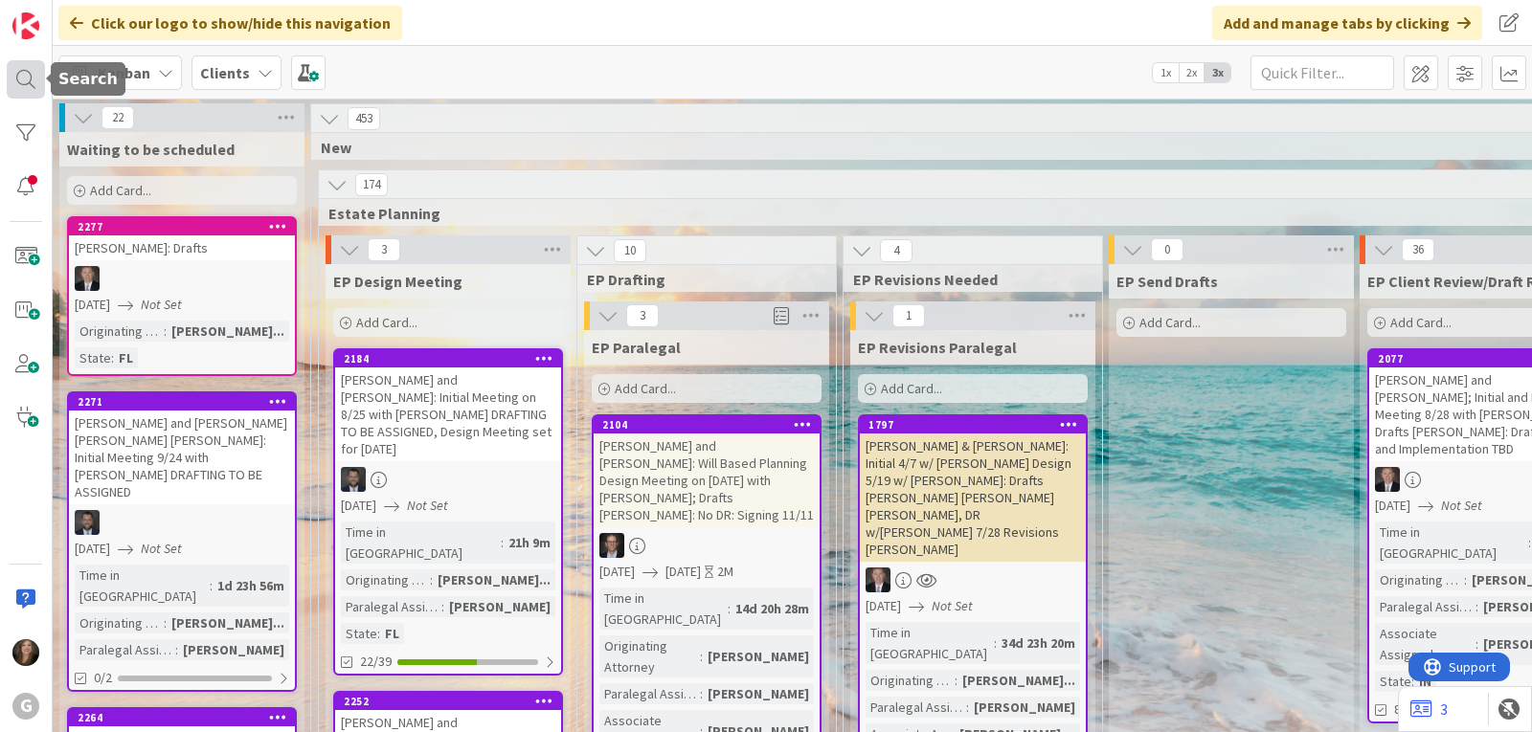
click at [30, 88] on div at bounding box center [26, 79] width 38 height 38
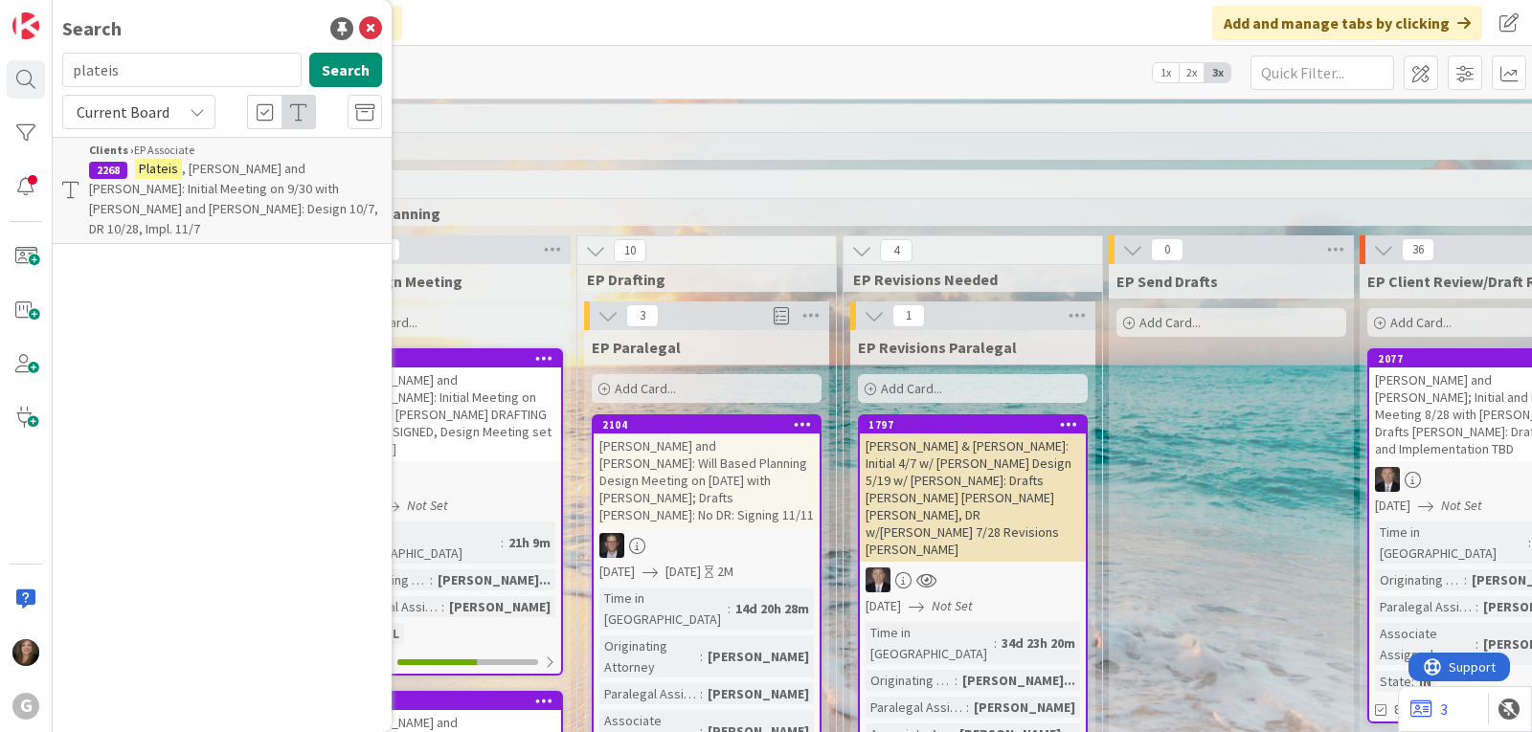
drag, startPoint x: 131, startPoint y: 71, endPoint x: 72, endPoint y: 65, distance: 59.6
click at [72, 65] on input "plateis" at bounding box center [181, 70] width 239 height 34
type input "mclean"
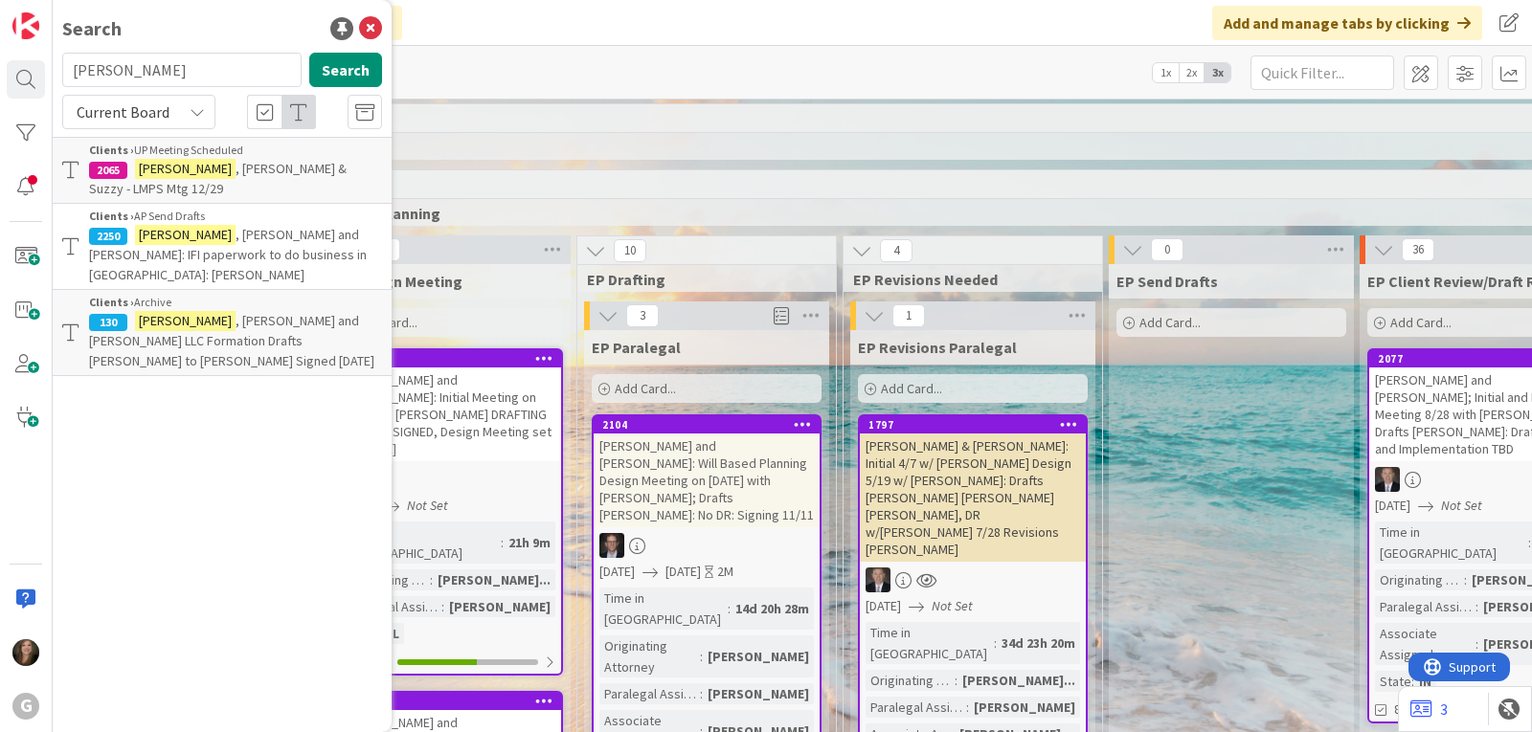
click at [218, 237] on span ", Tim and Terry: IFI paperwork to do business in CA: Paul Chris" at bounding box center [228, 254] width 278 height 57
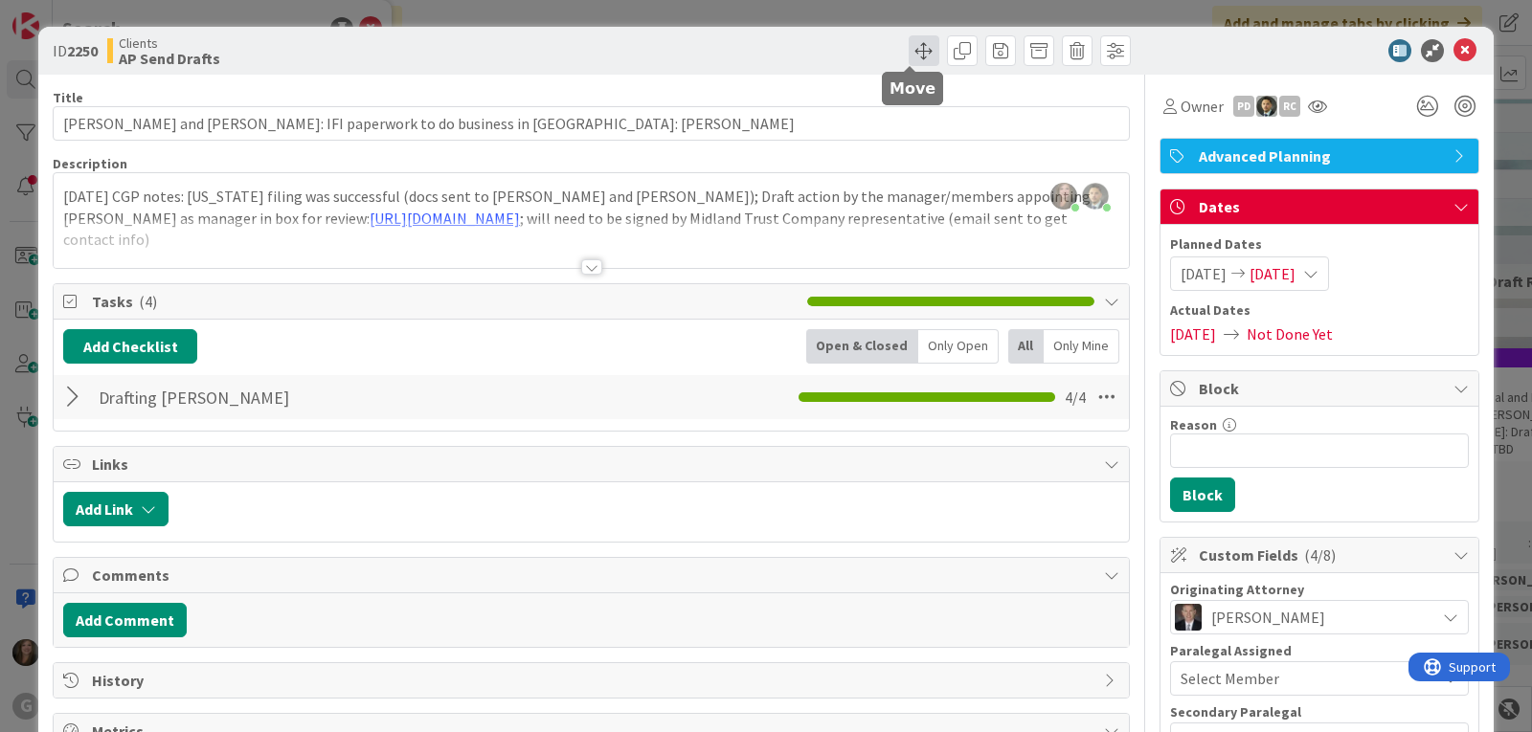
click at [911, 45] on span at bounding box center [923, 50] width 31 height 31
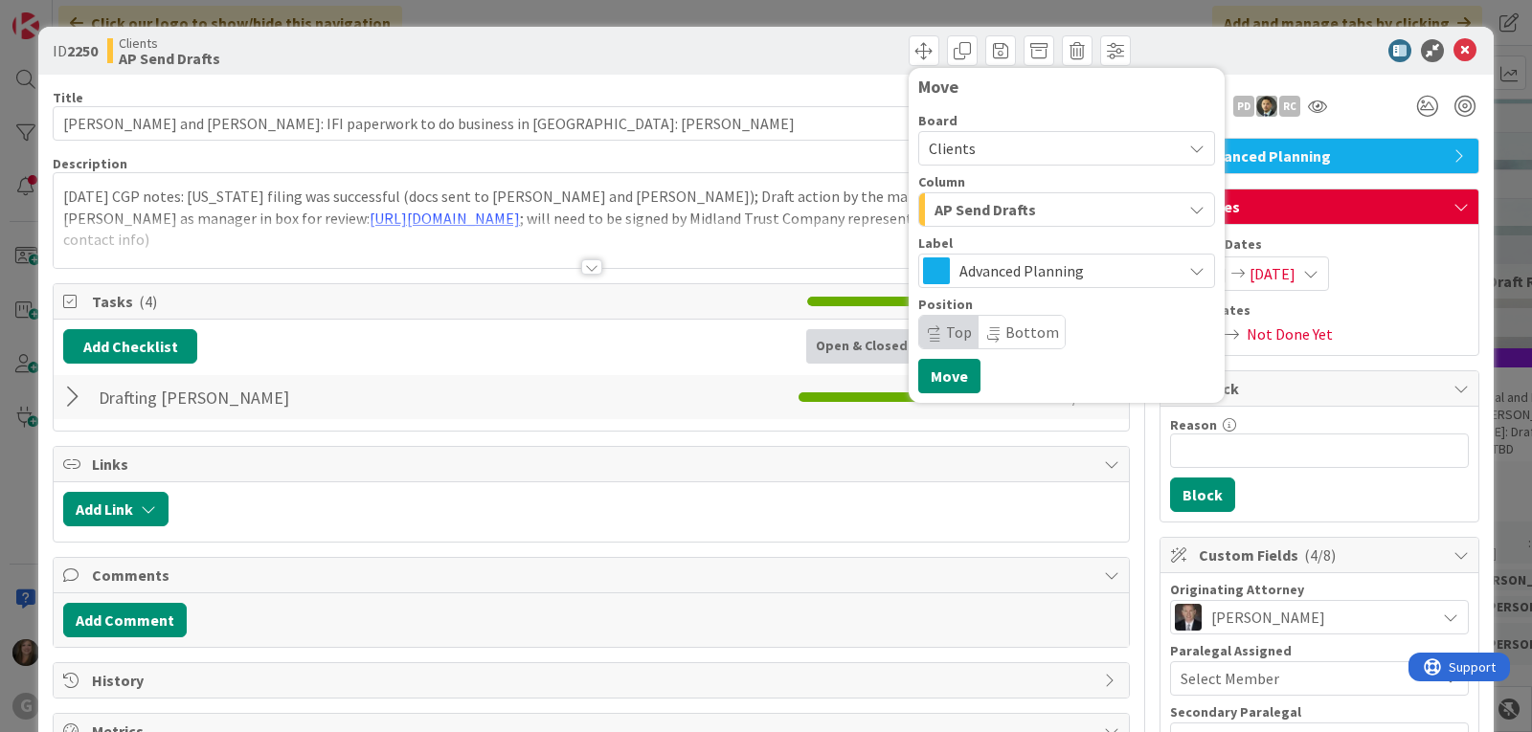
click at [1010, 215] on span "AP Send Drafts" at bounding box center [984, 209] width 101 height 25
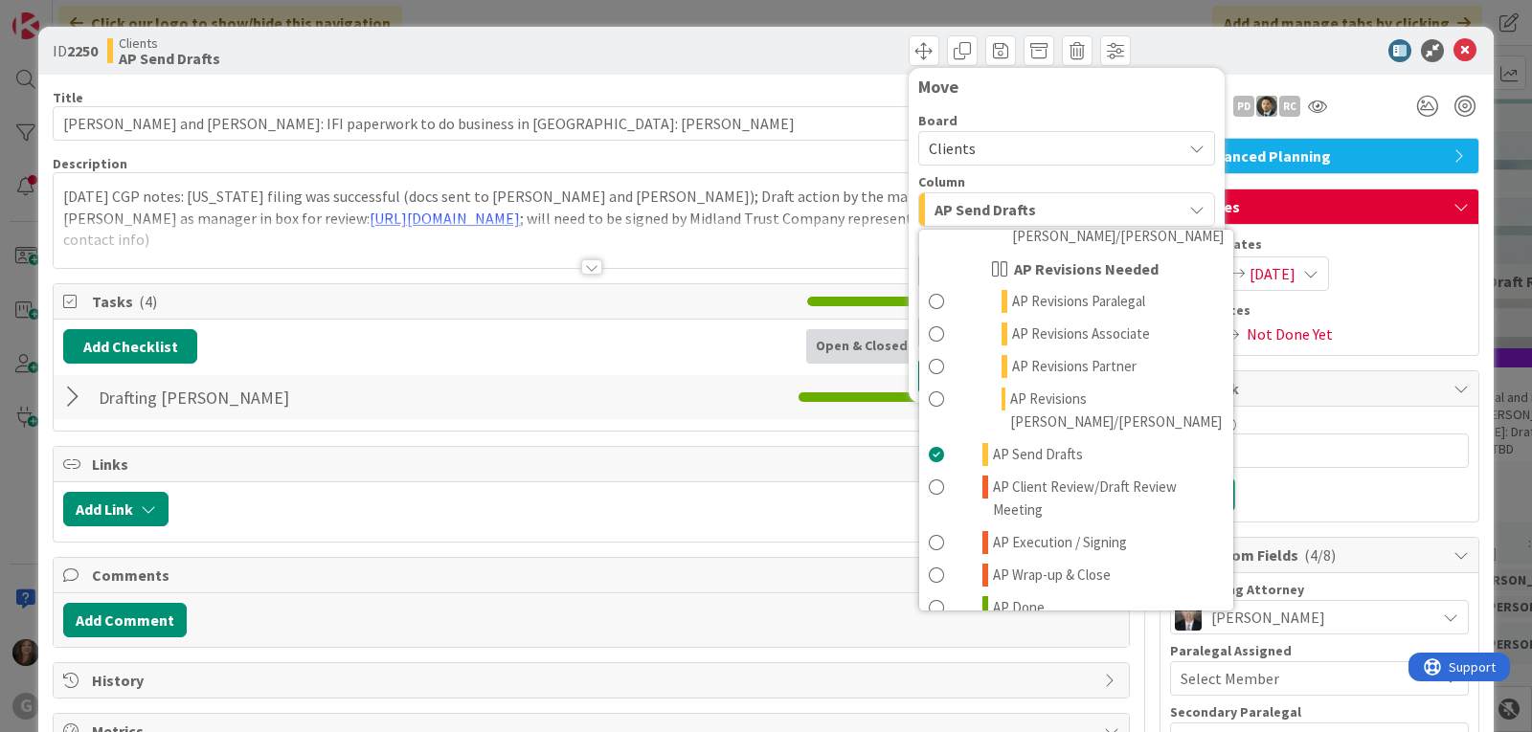
scroll to position [1053, 0]
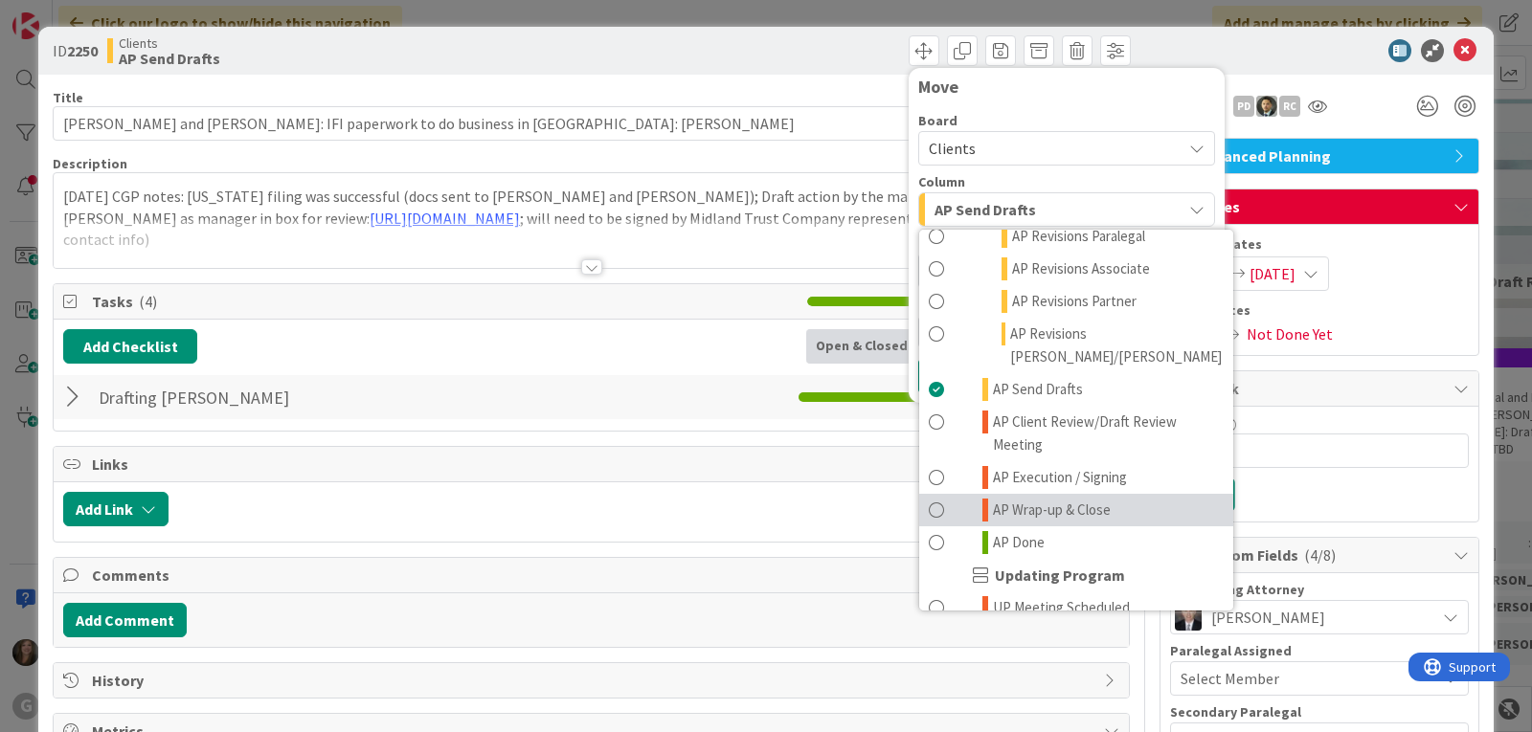
click at [1003, 499] on span "AP Wrap-up & Close" at bounding box center [1052, 510] width 118 height 23
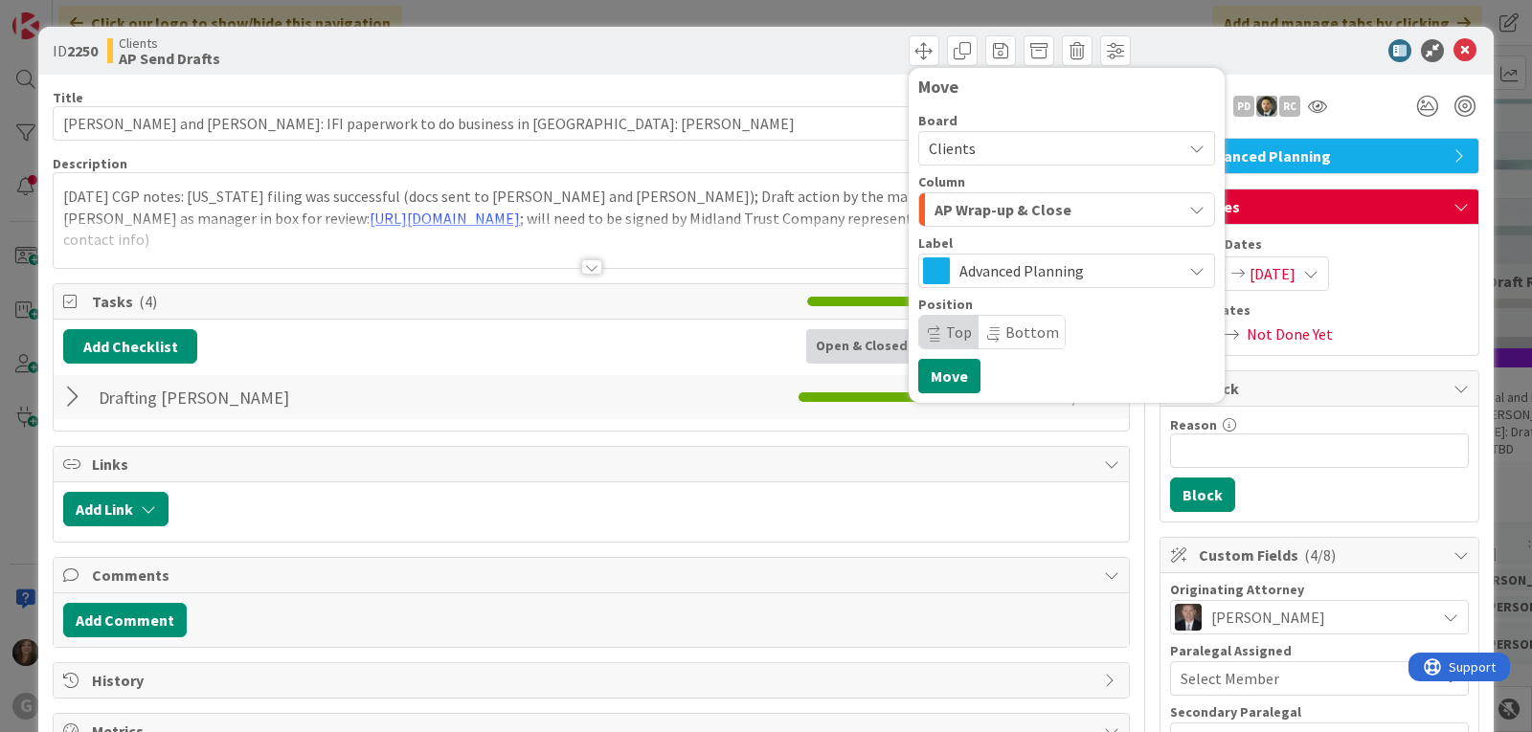
click at [988, 201] on span "AP Wrap-up & Close" at bounding box center [1002, 209] width 137 height 25
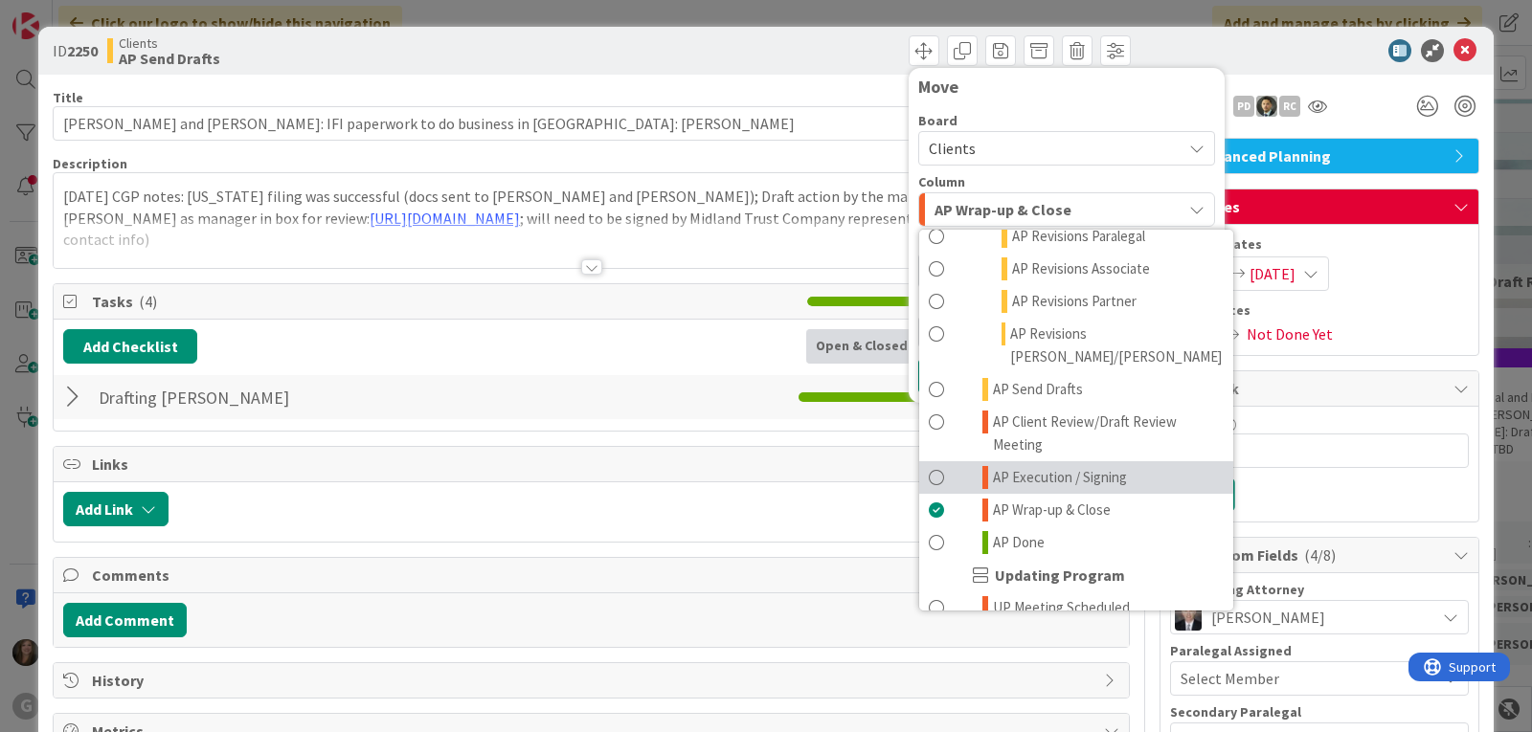
click at [928, 466] on span at bounding box center [935, 477] width 15 height 23
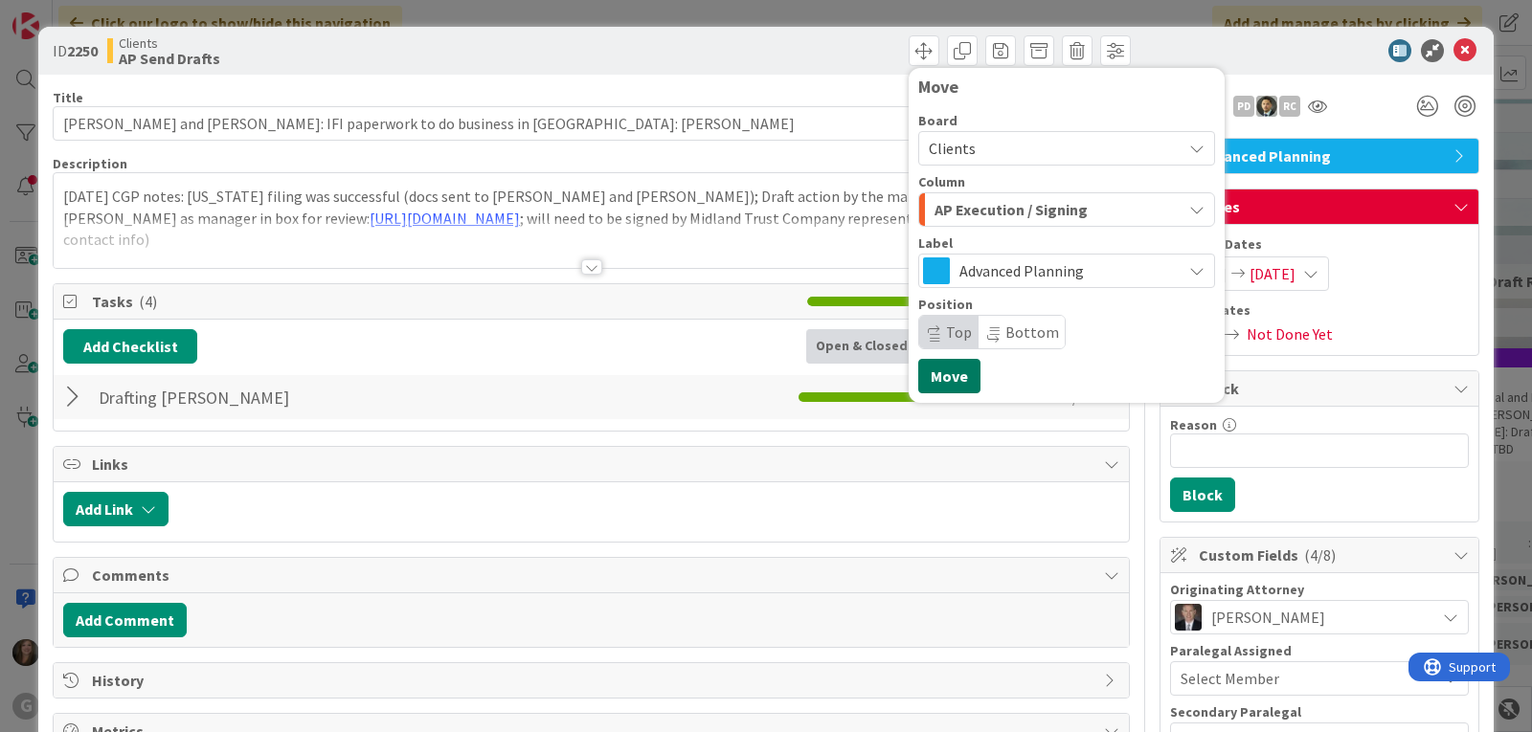
click at [919, 383] on button "Move" at bounding box center [949, 376] width 62 height 34
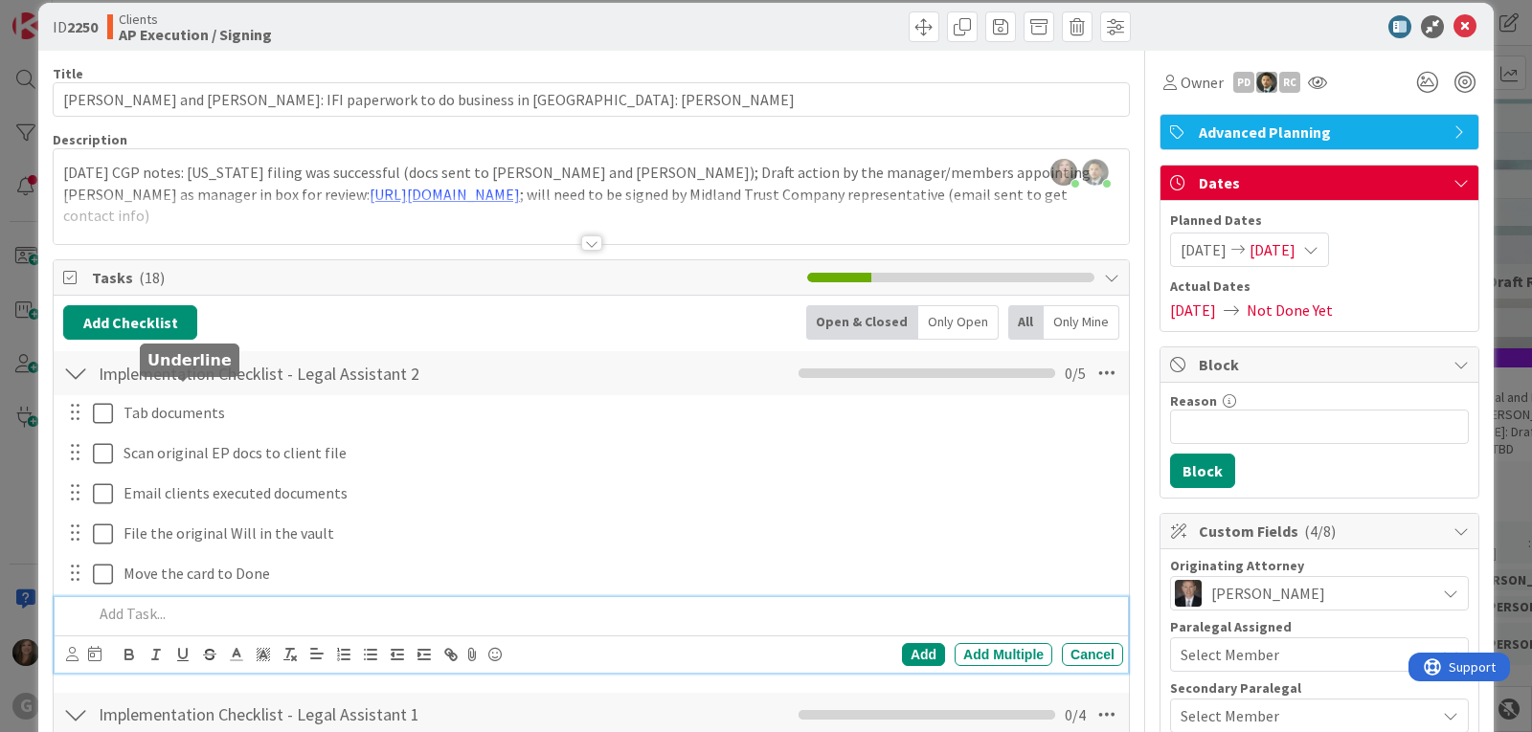
scroll to position [0, 0]
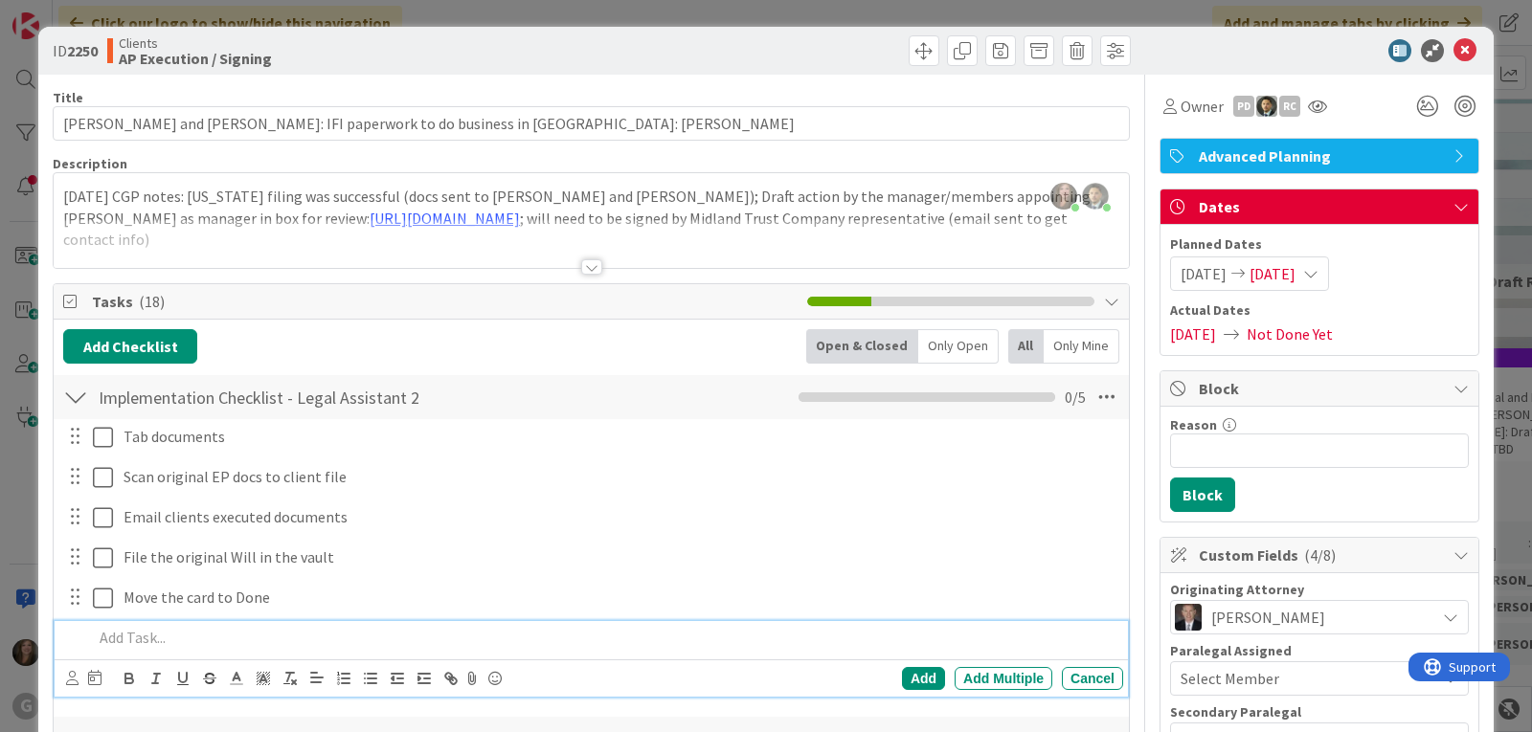
click at [60, 197] on div "Shari Brousseau just joined Christopher Gero Prado joined 17 m ago 9/26/25 CGP …" at bounding box center [591, 220] width 1075 height 95
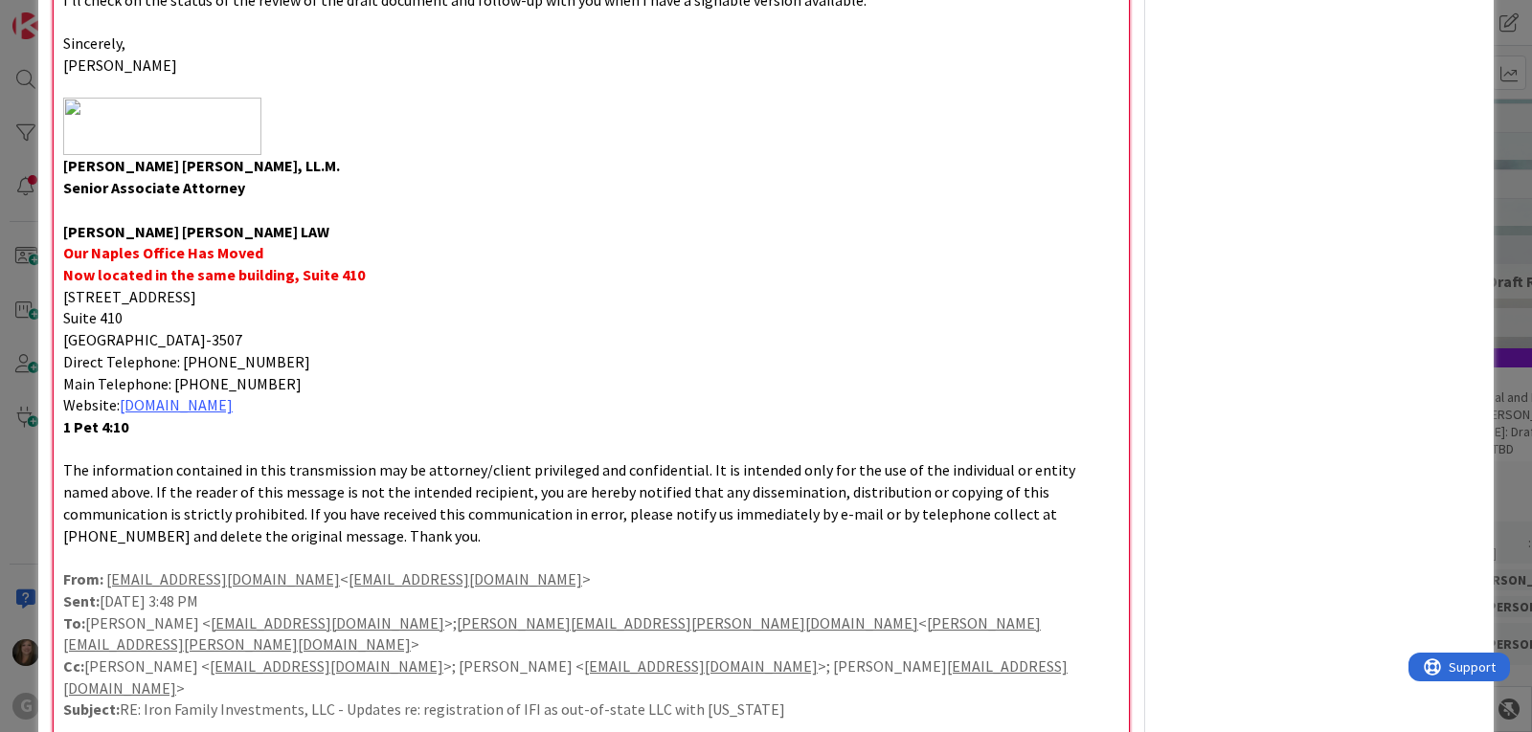
scroll to position [1316, 0]
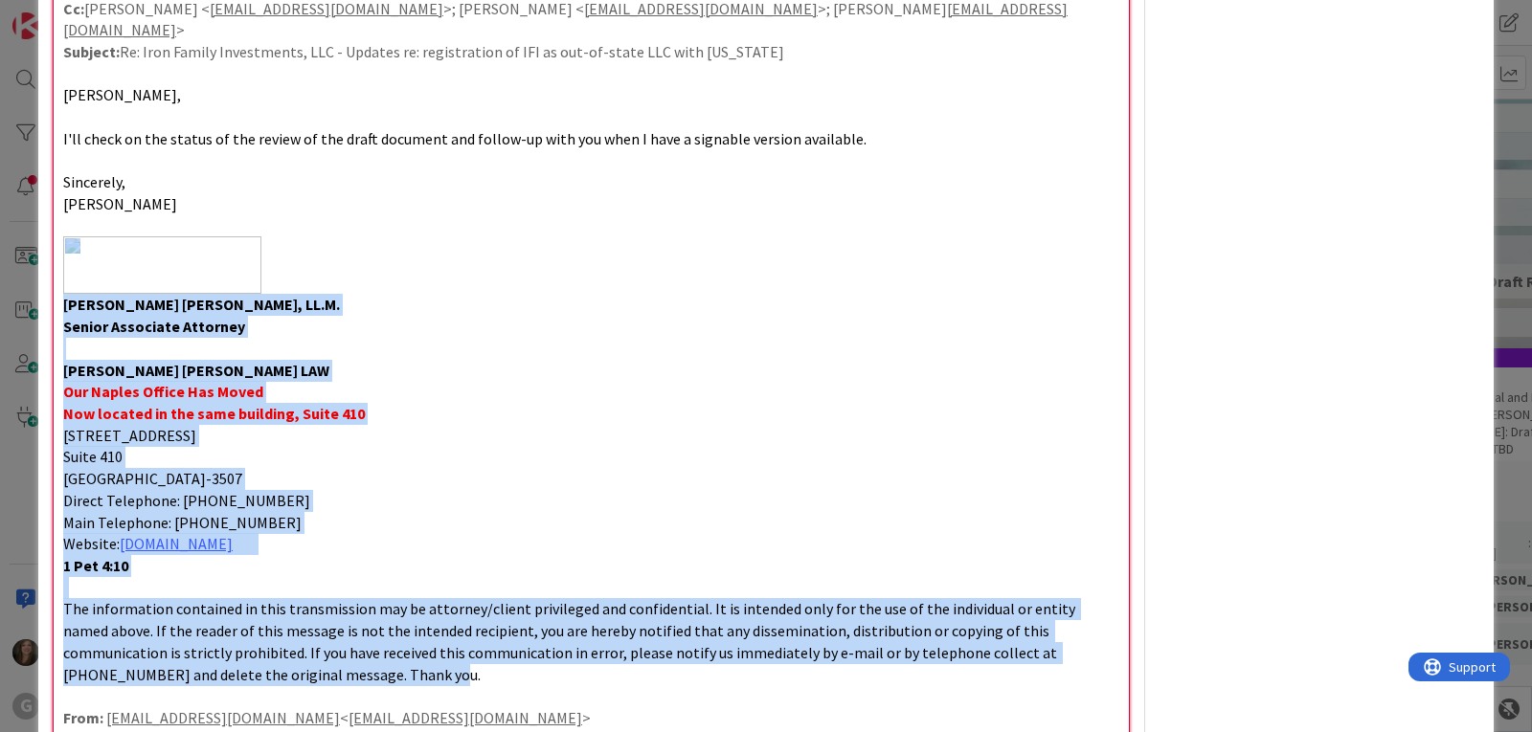
drag, startPoint x: 255, startPoint y: 631, endPoint x: 62, endPoint y: 236, distance: 438.8
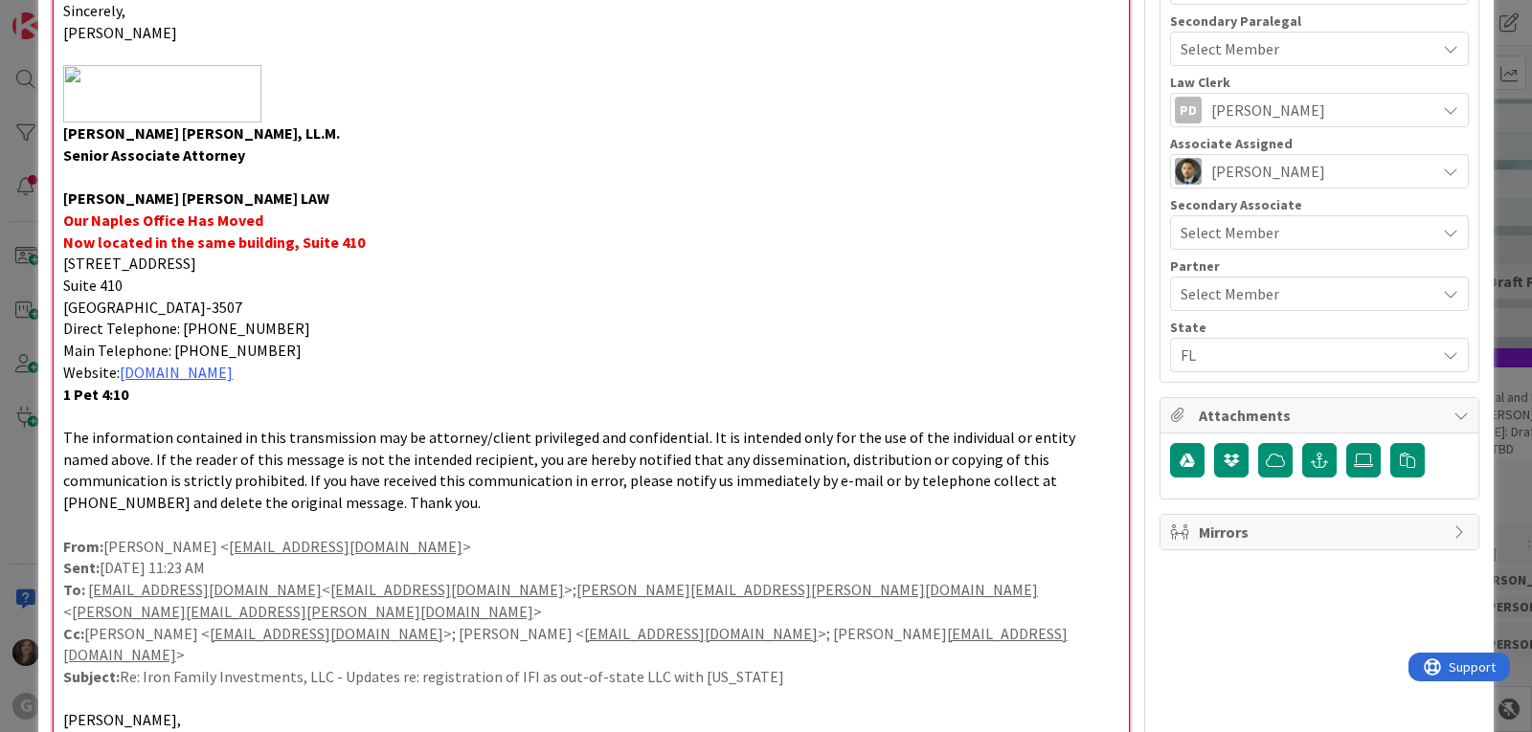
scroll to position [646, 0]
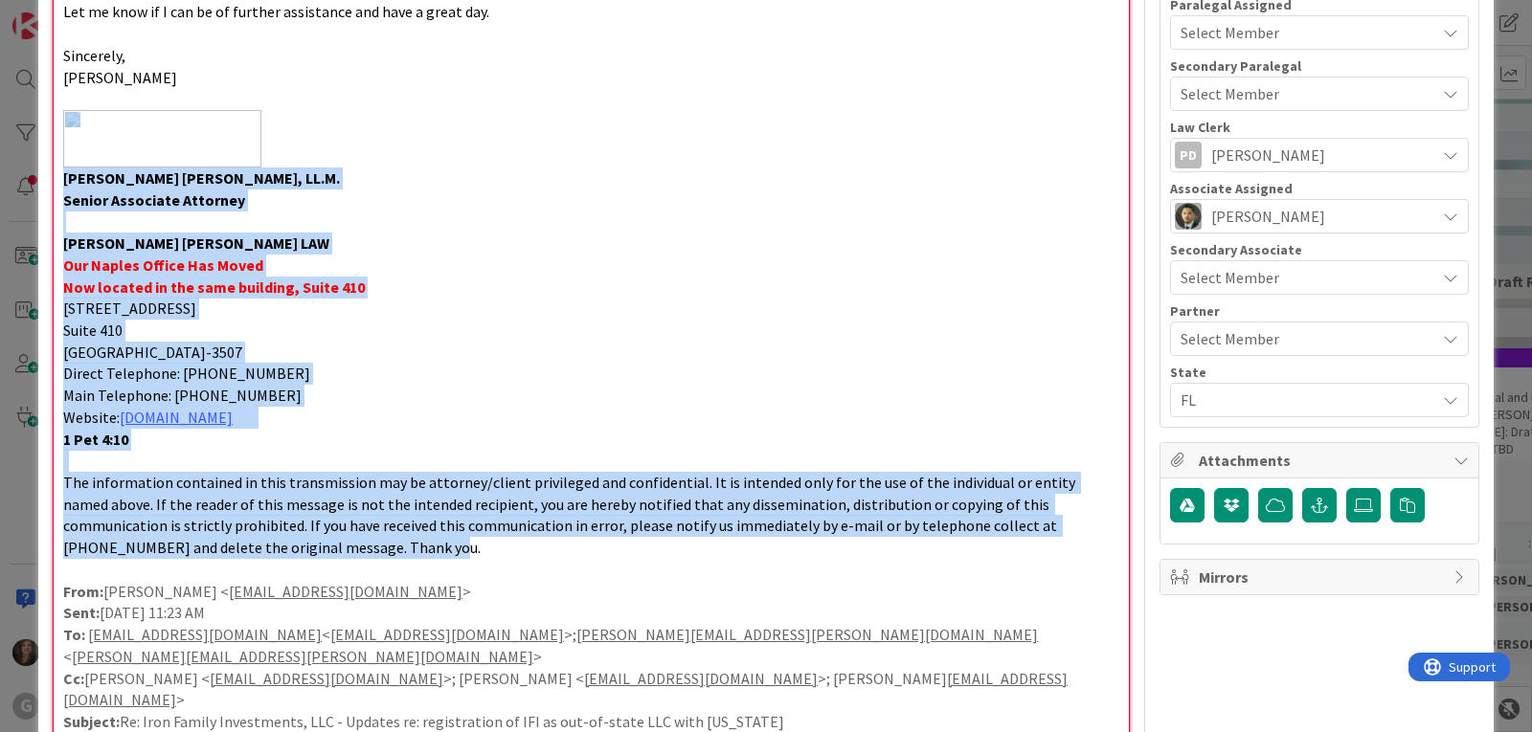
drag, startPoint x: 257, startPoint y: 544, endPoint x: 61, endPoint y: 150, distance: 439.2
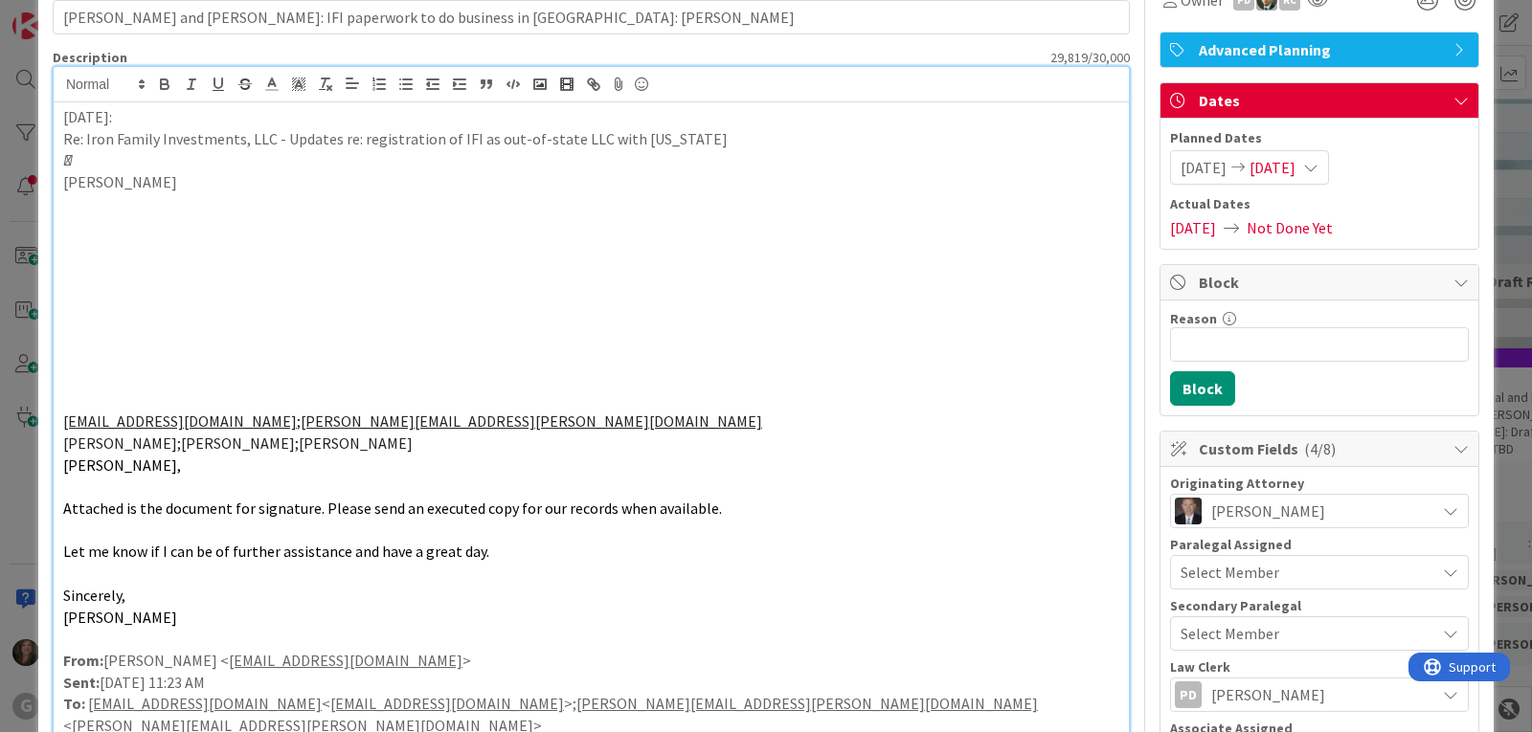
scroll to position [72, 0]
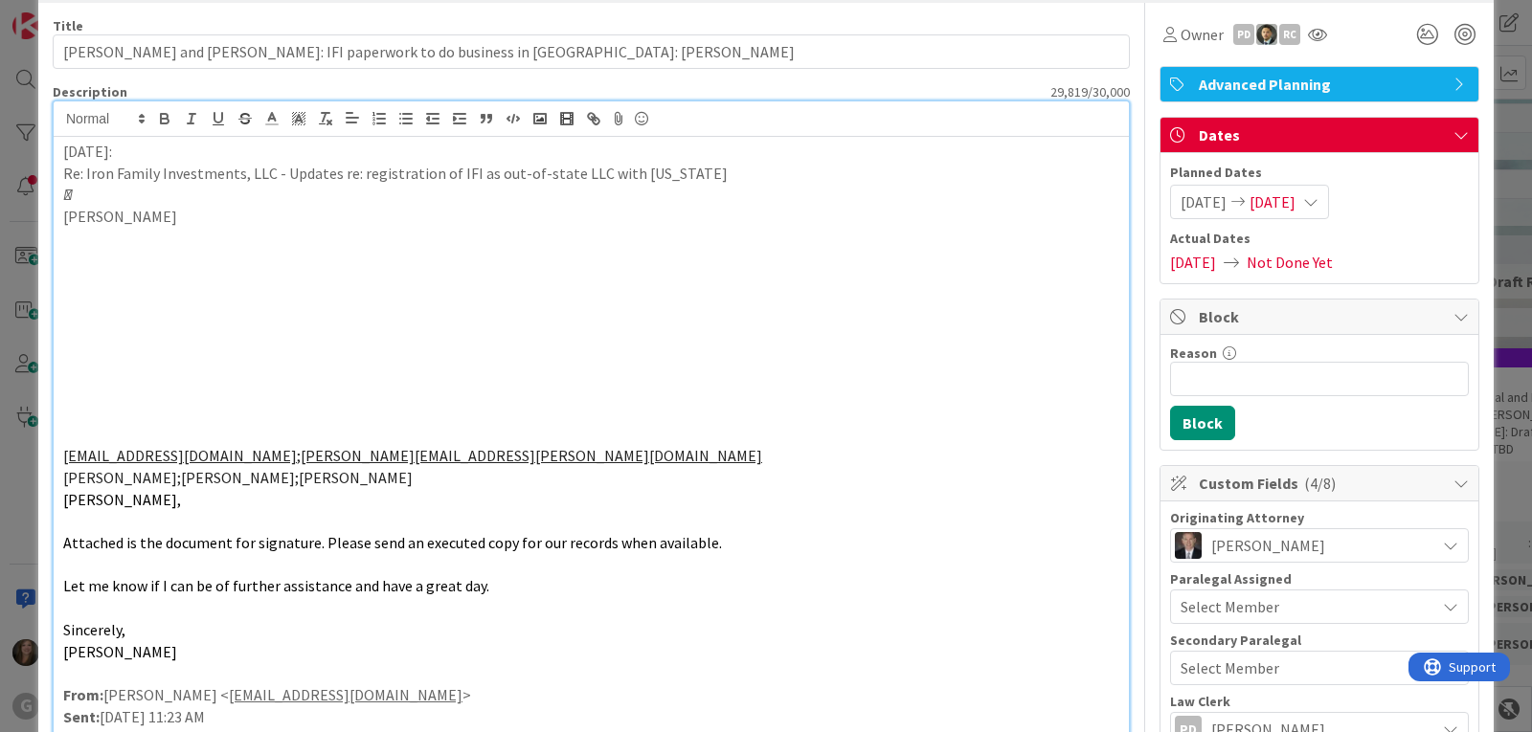
click at [83, 245] on p at bounding box center [591, 239] width 1056 height 22
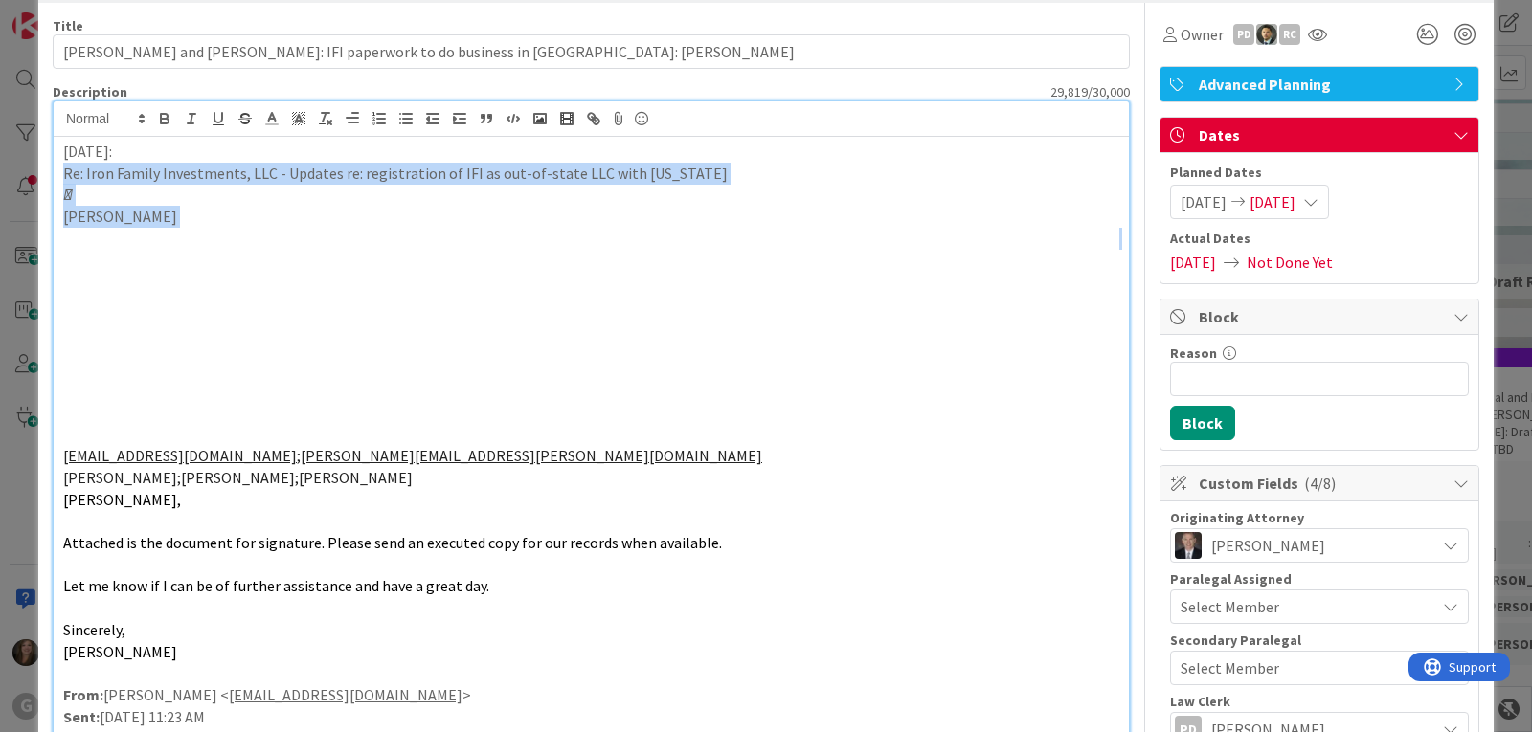
drag, startPoint x: 243, startPoint y: 227, endPoint x: 54, endPoint y: 176, distance: 196.2
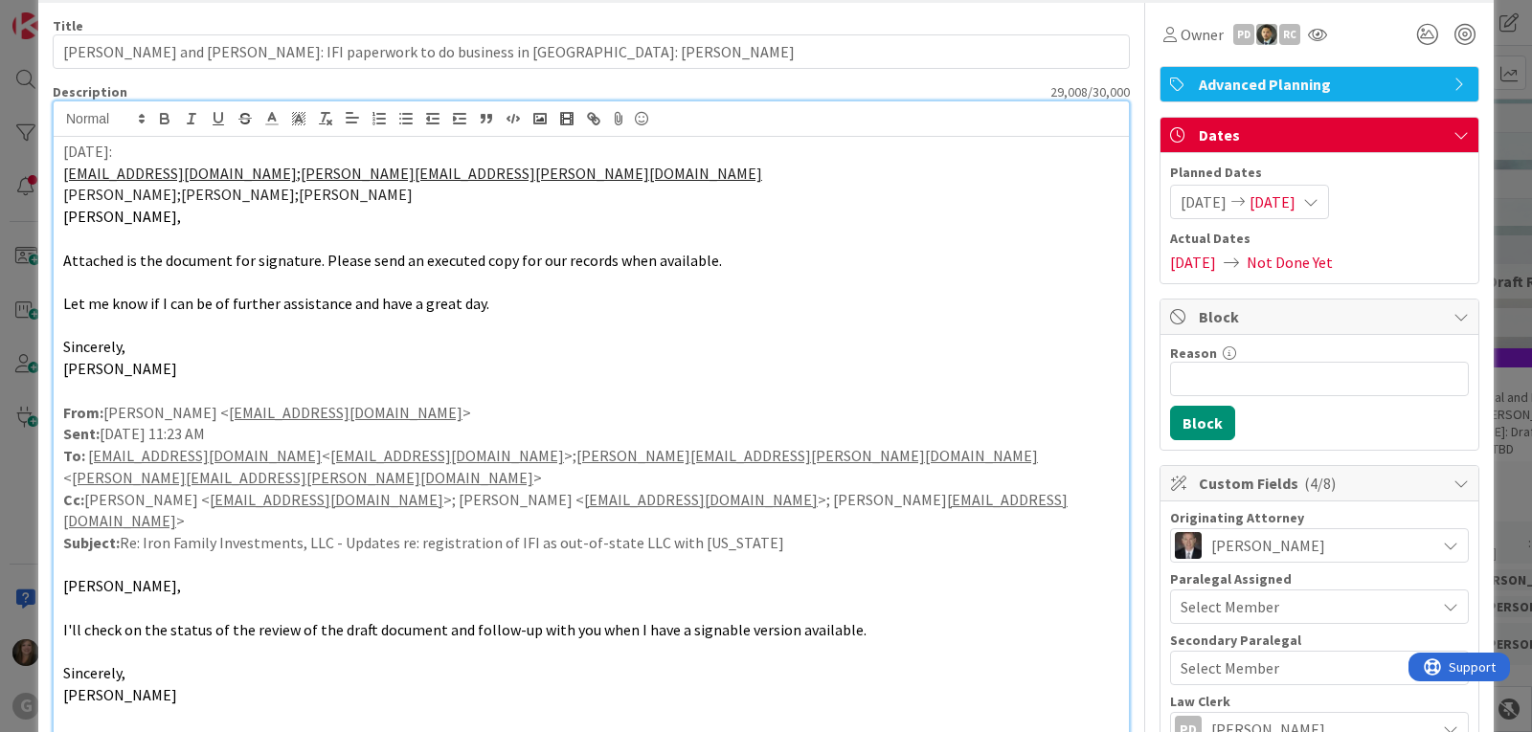
drag, startPoint x: 371, startPoint y: 196, endPoint x: 59, endPoint y: 173, distance: 312.9
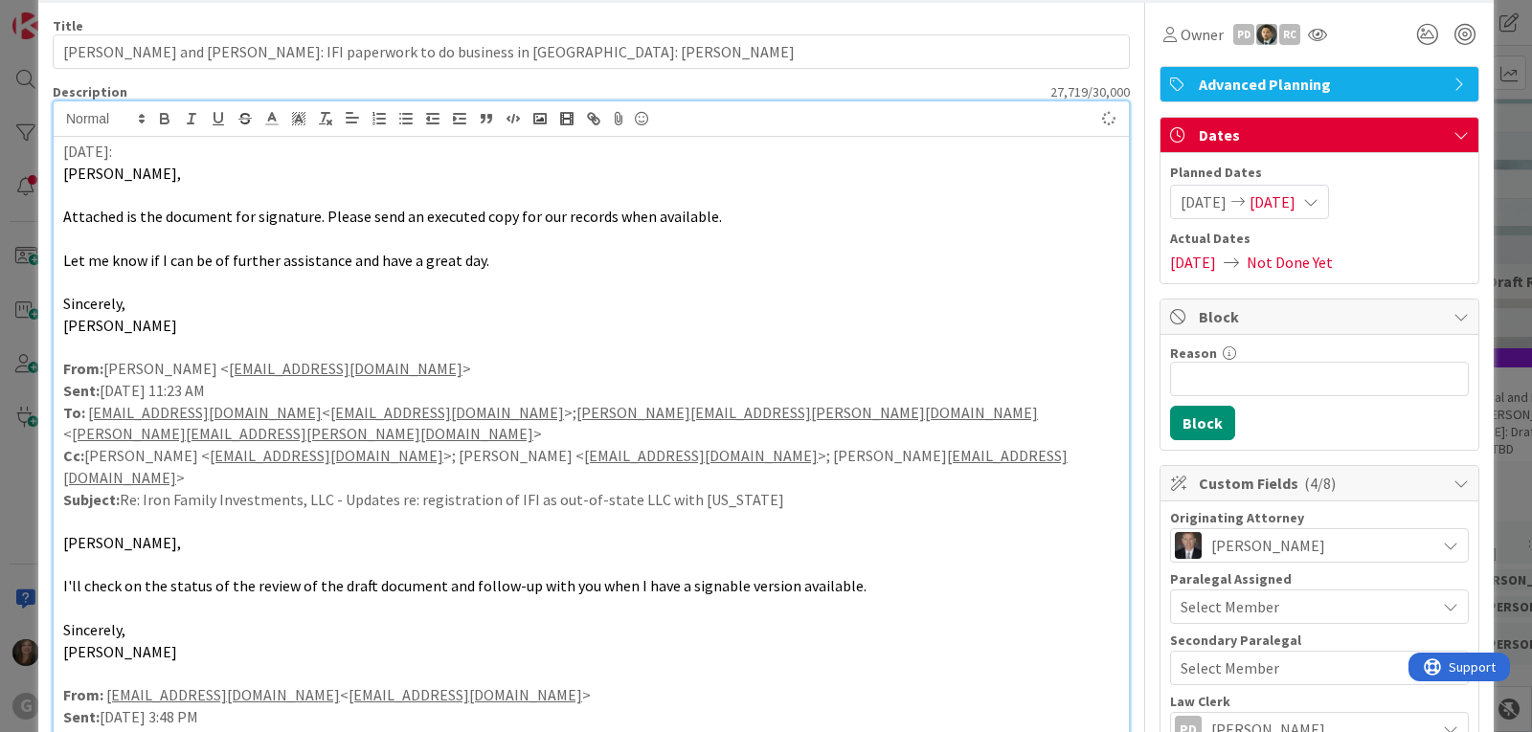
click at [237, 299] on p "Sincerely," at bounding box center [591, 304] width 1056 height 22
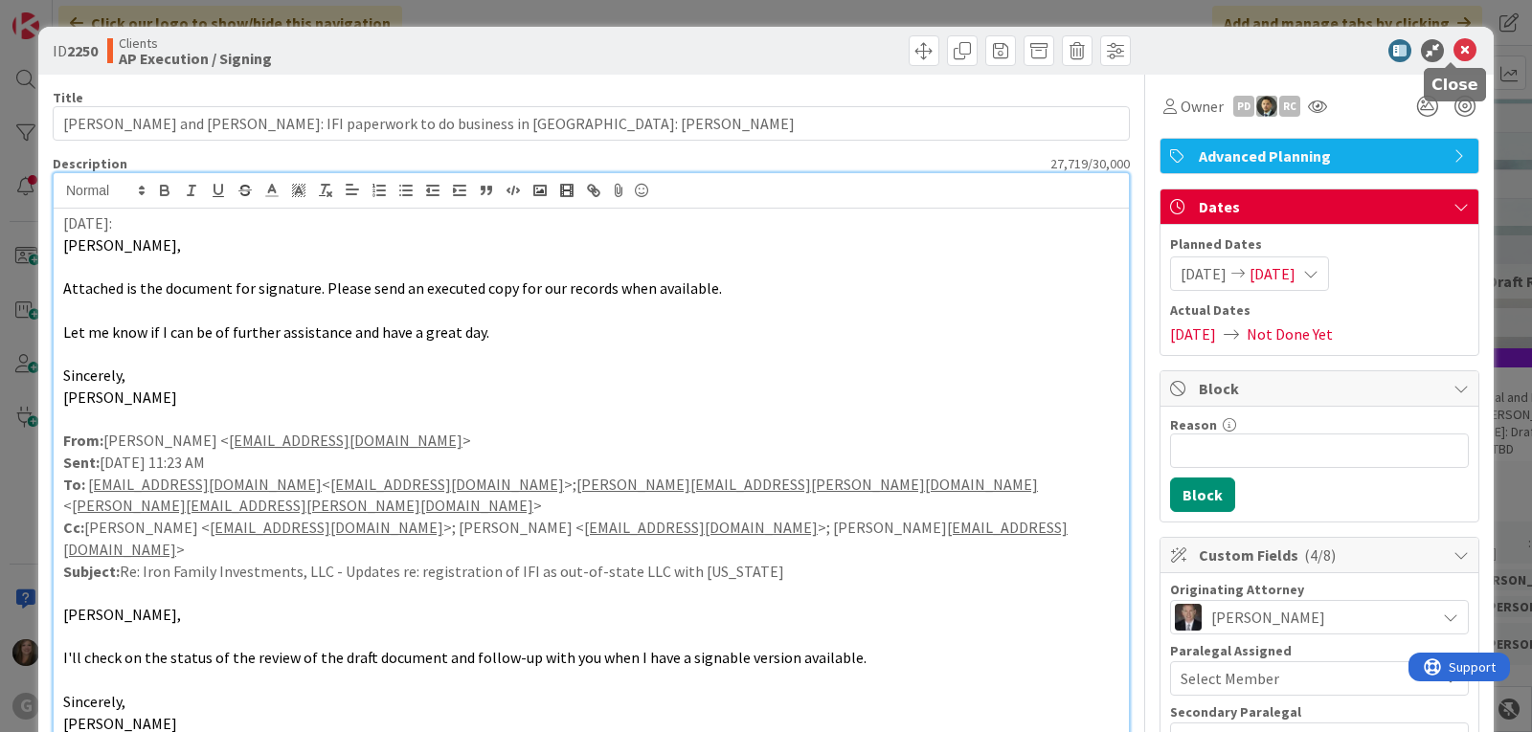
click at [1453, 55] on icon at bounding box center [1464, 50] width 23 height 23
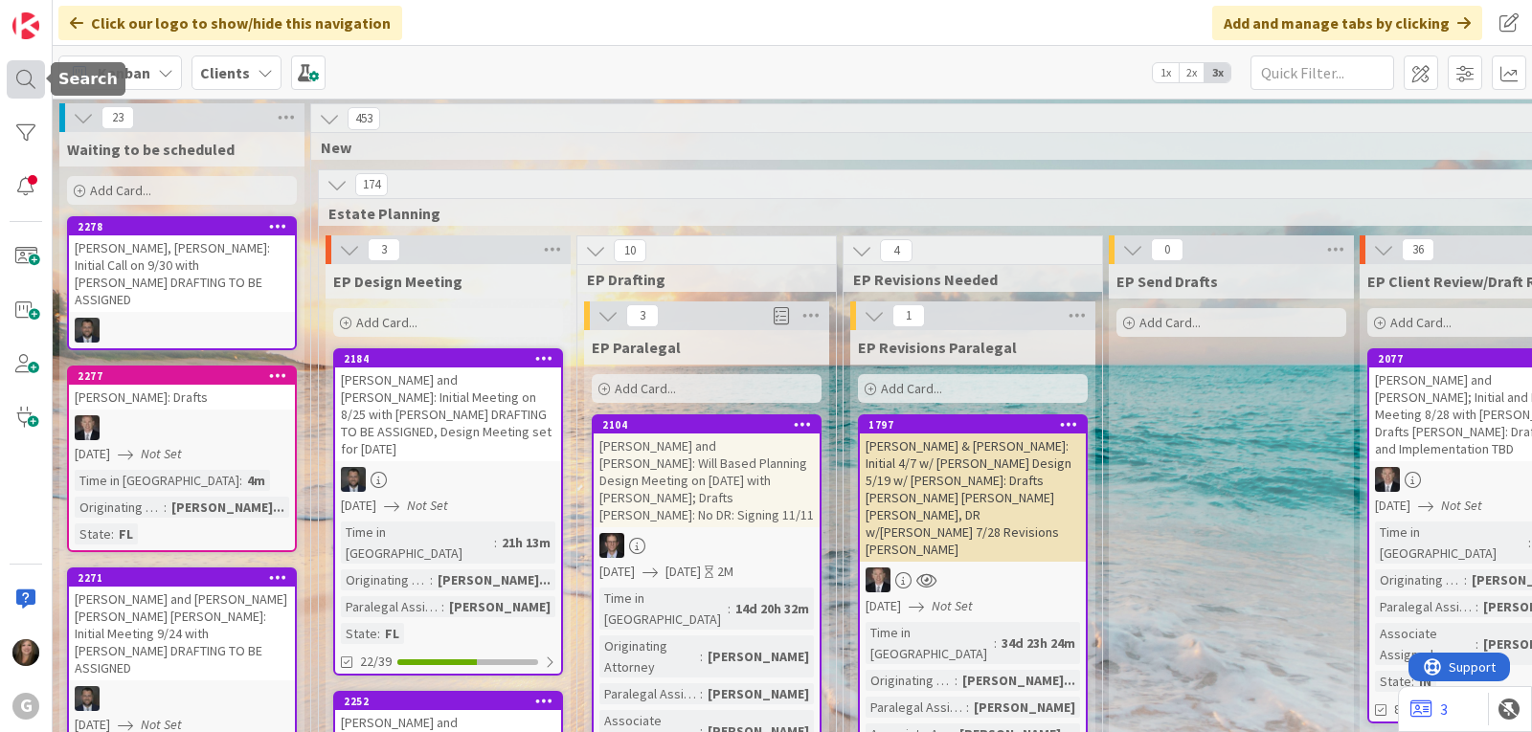
click at [14, 80] on div at bounding box center [26, 79] width 38 height 38
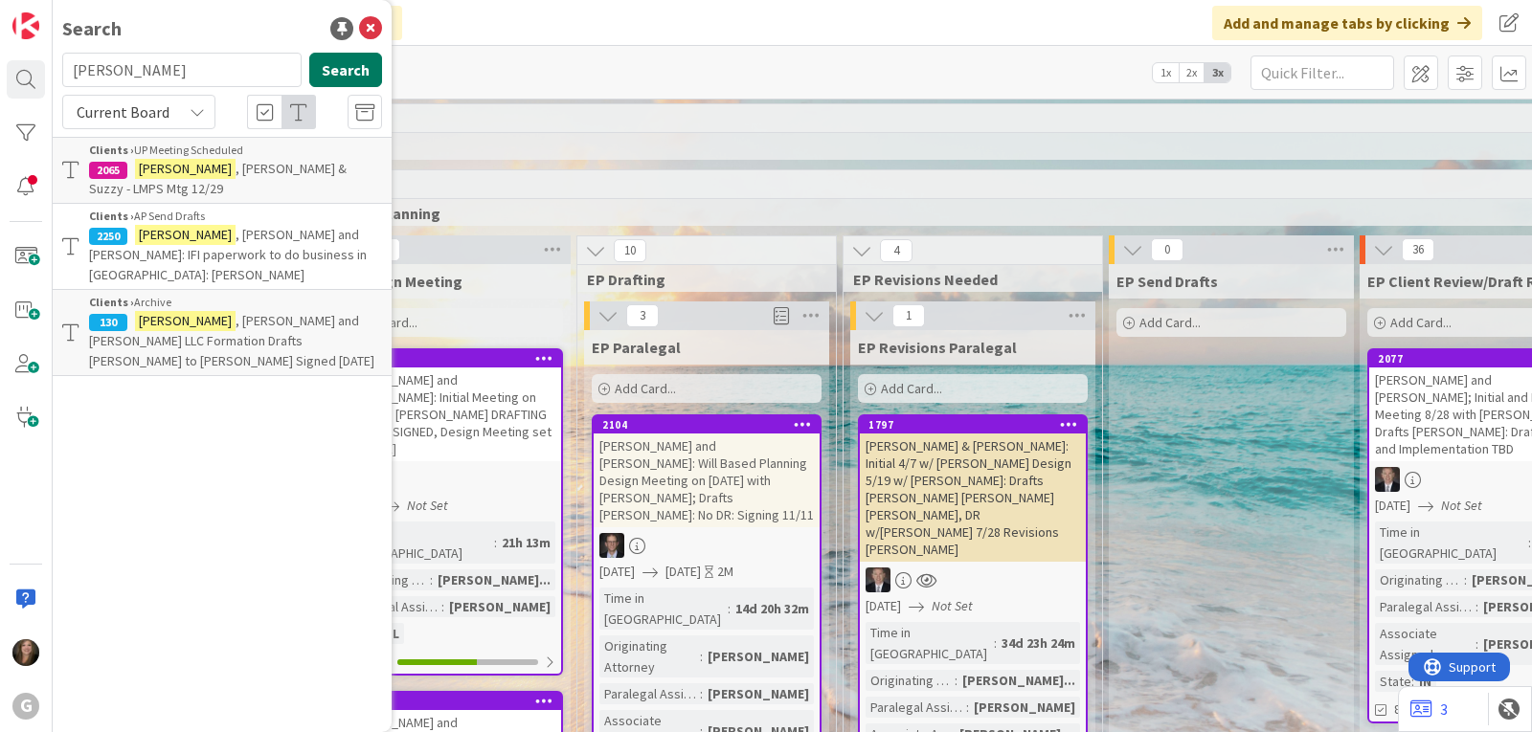
click at [352, 66] on button "Search" at bounding box center [345, 70] width 73 height 34
click at [168, 239] on mark "McLean" at bounding box center [185, 235] width 101 height 20
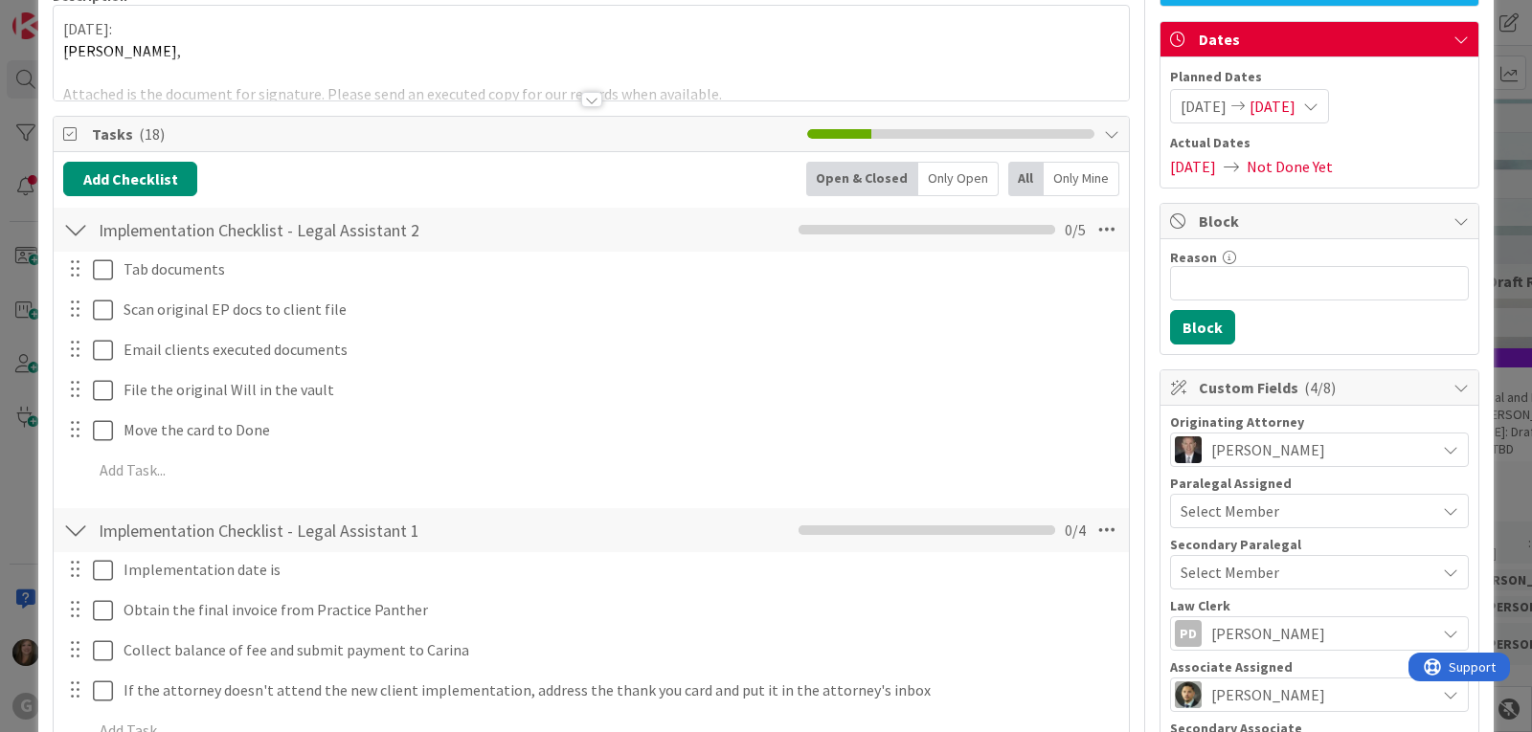
scroll to position [191, 0]
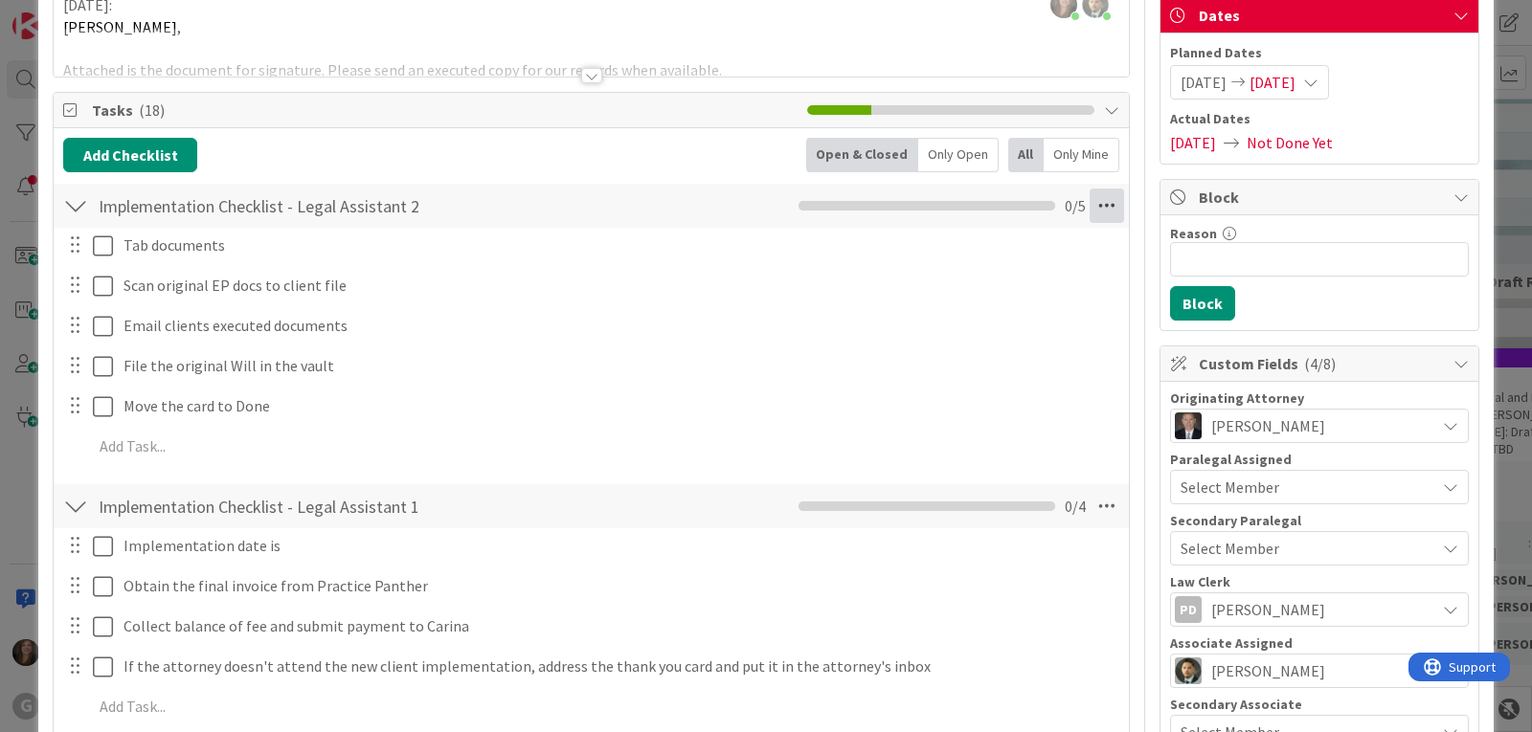
click at [1095, 212] on icon at bounding box center [1106, 206] width 34 height 34
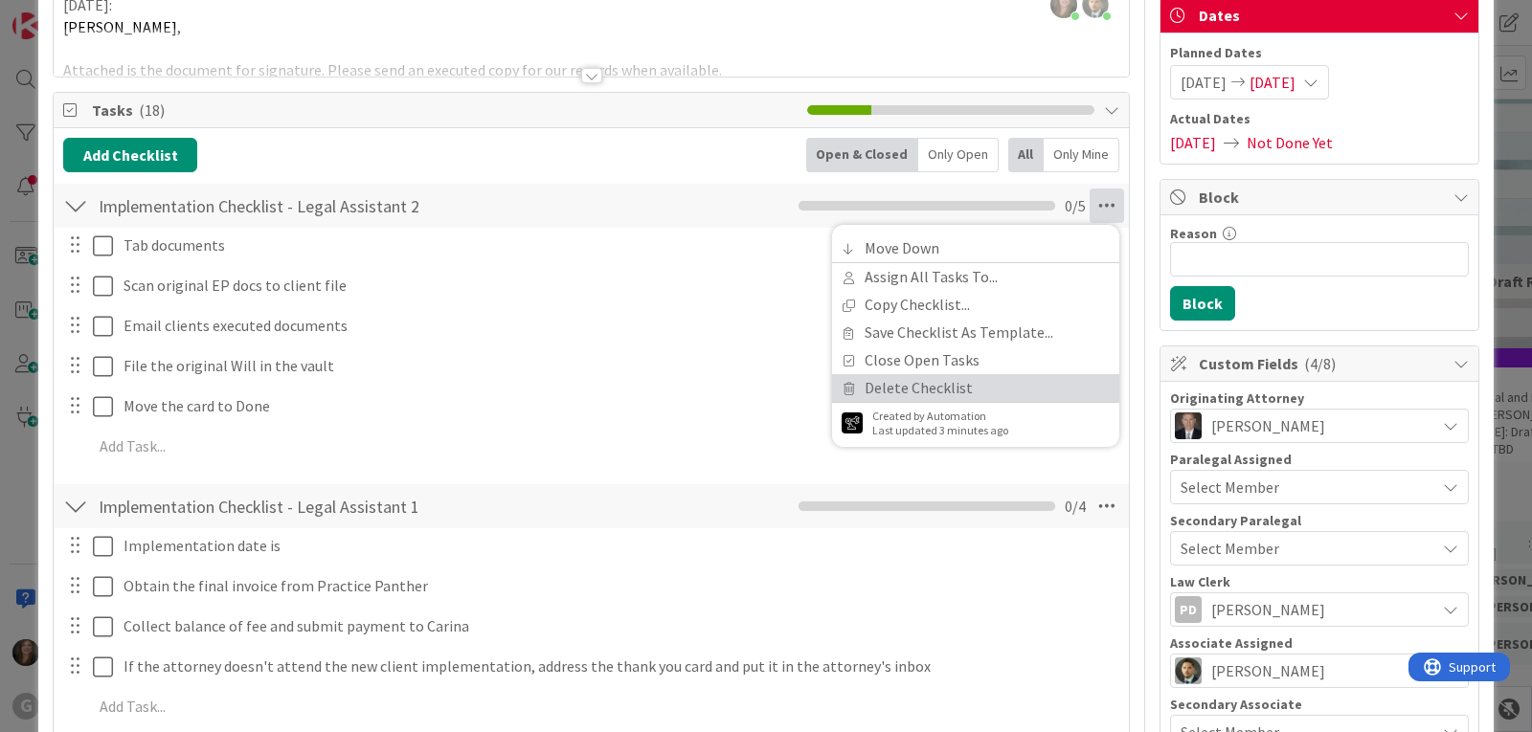
click at [902, 384] on link "Delete Checklist" at bounding box center [975, 388] width 287 height 28
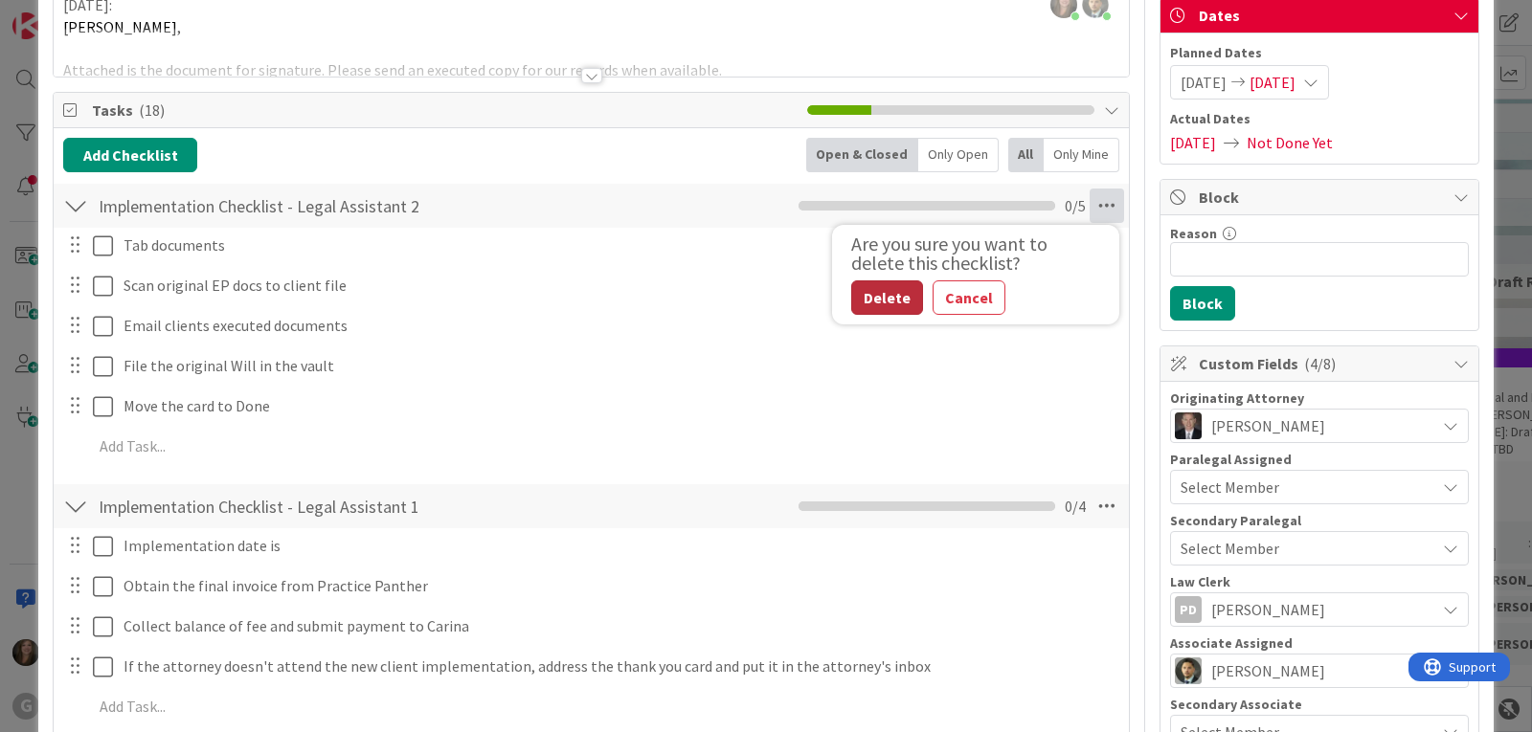
click at [879, 302] on button "Delete" at bounding box center [887, 297] width 72 height 34
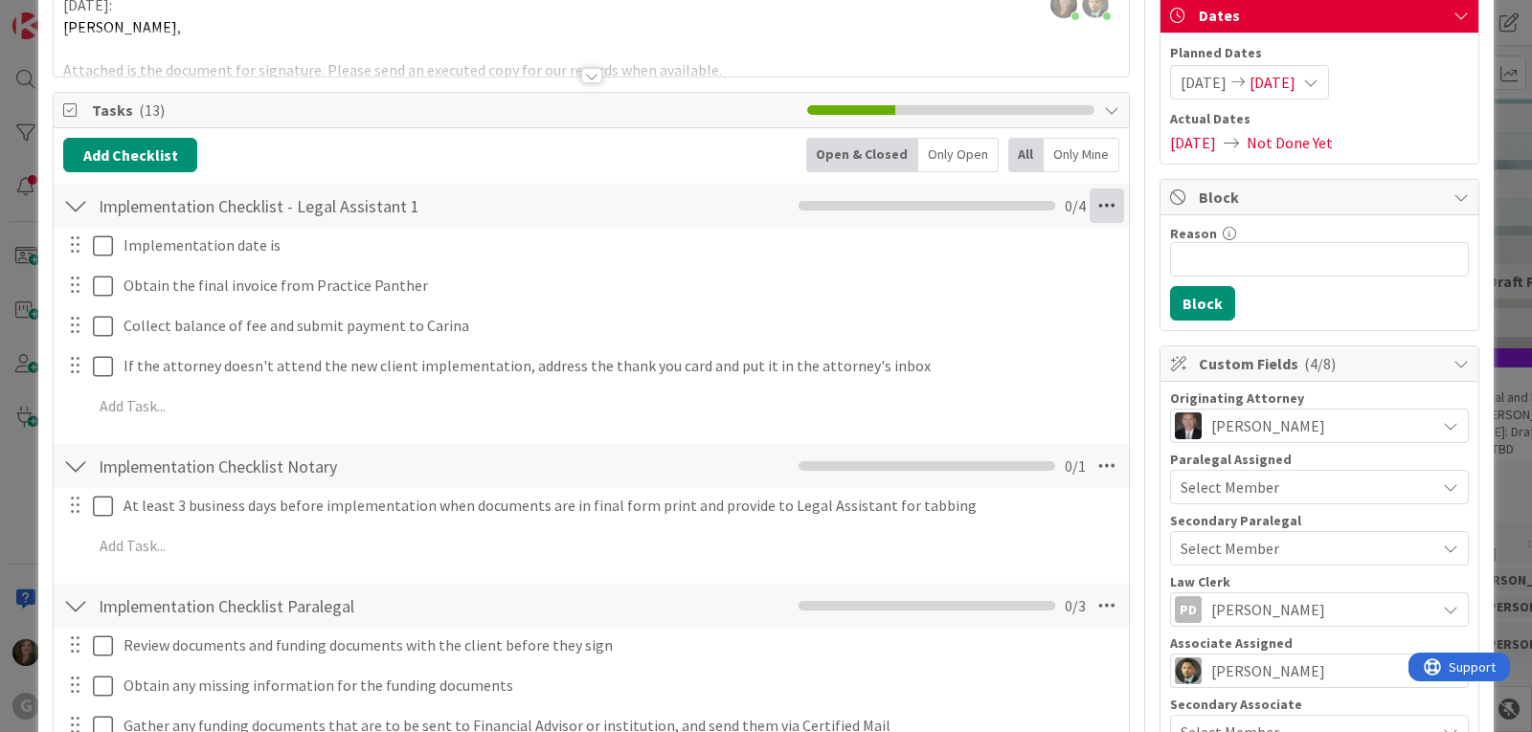
click at [1098, 200] on icon at bounding box center [1106, 206] width 34 height 34
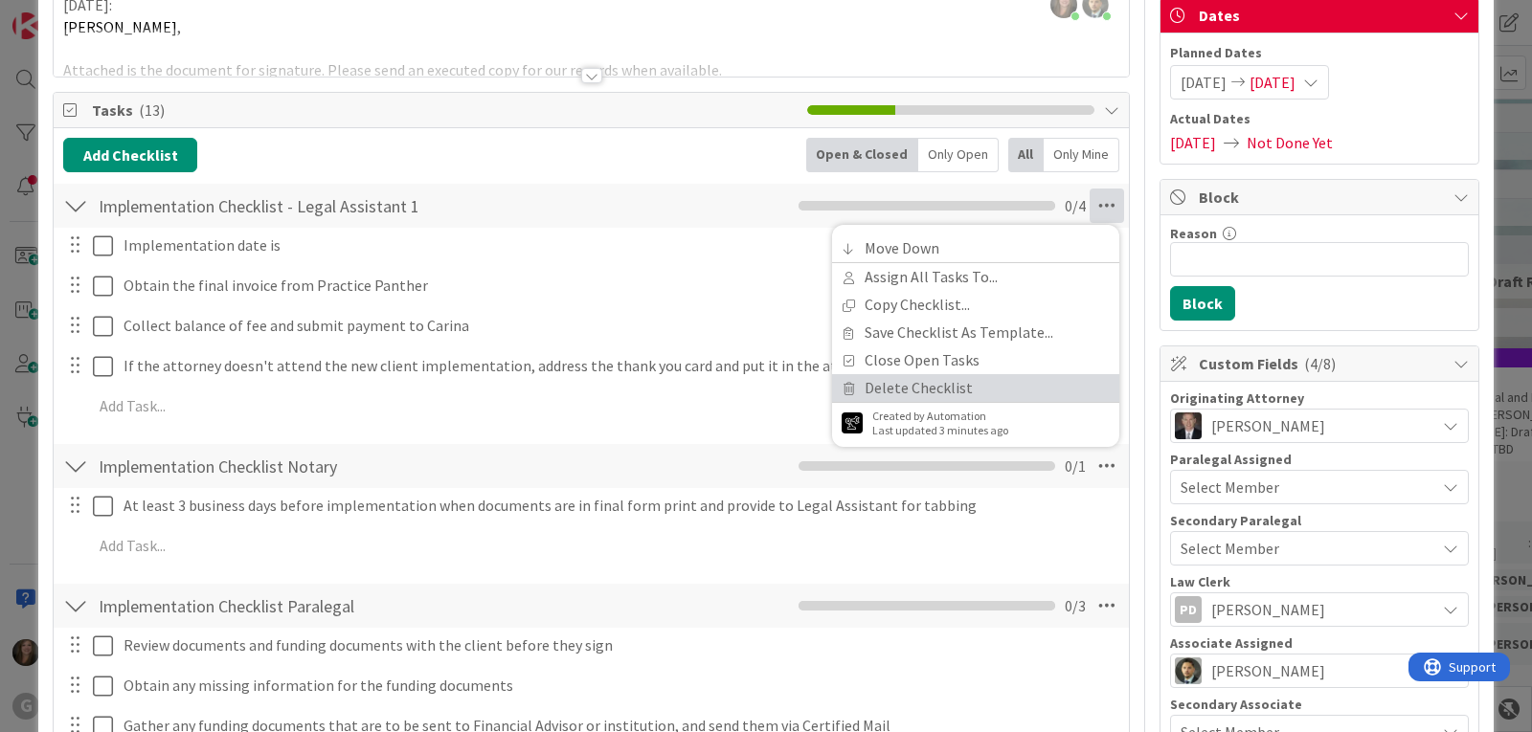
click at [969, 387] on link "Delete Checklist" at bounding box center [975, 388] width 287 height 28
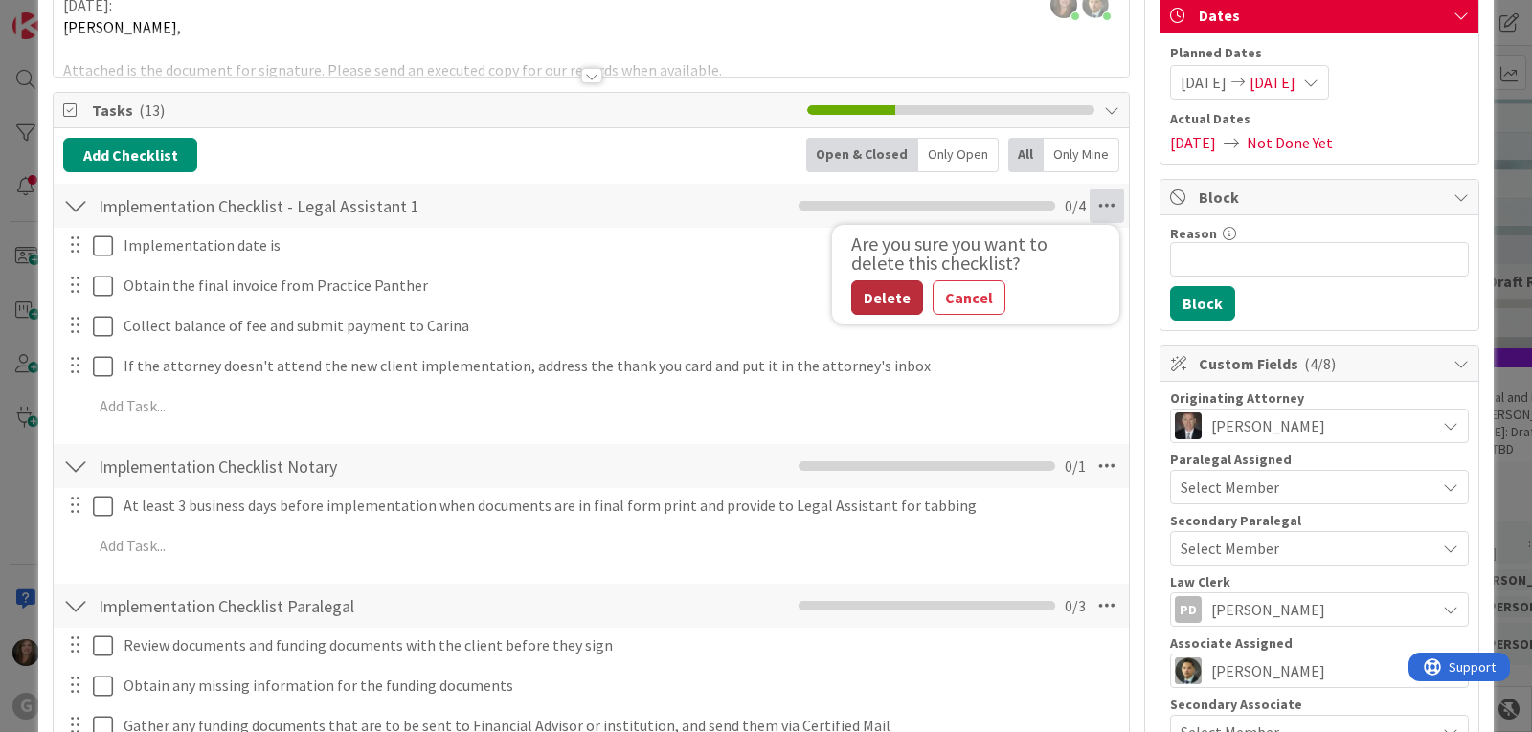
click at [866, 298] on button "Delete" at bounding box center [887, 297] width 72 height 34
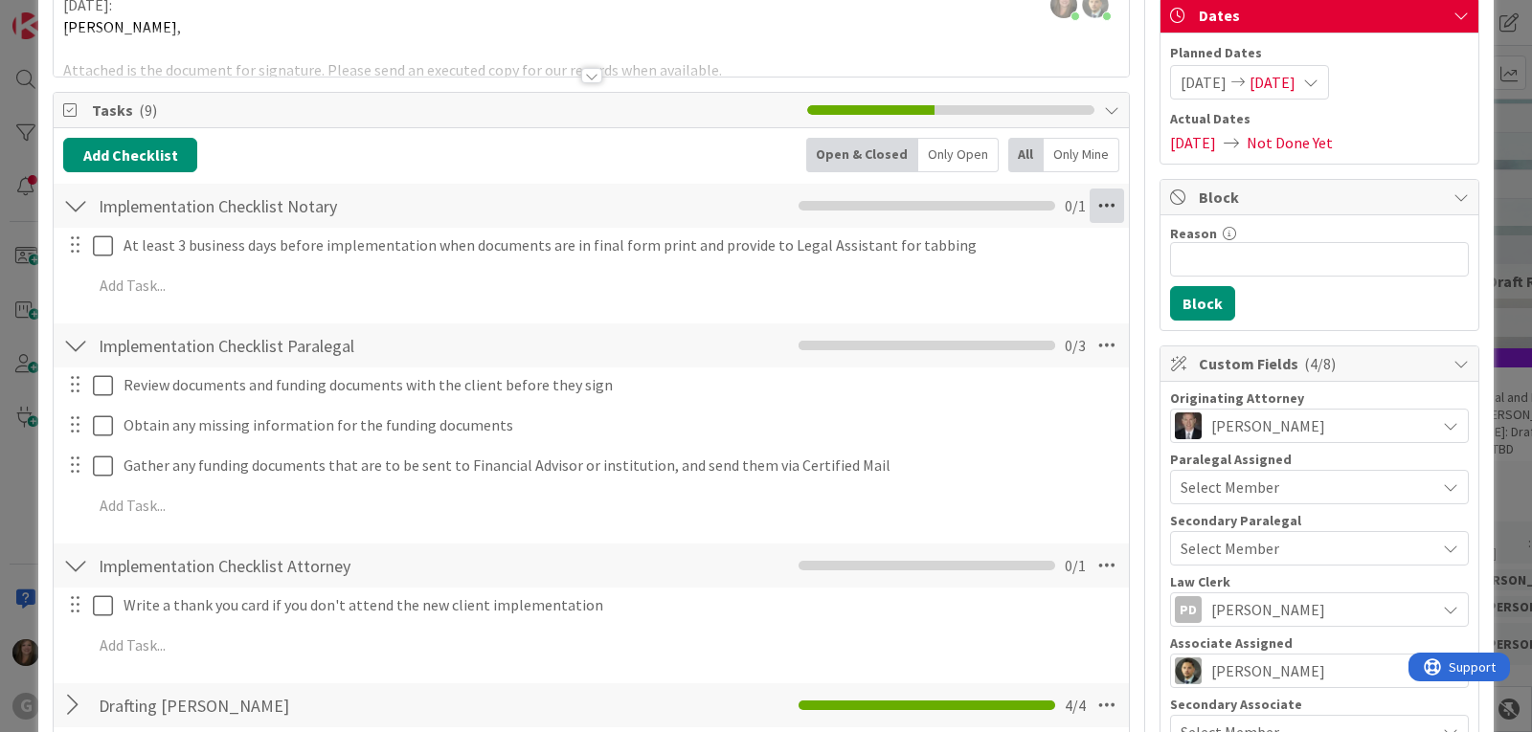
click at [1100, 199] on icon at bounding box center [1106, 206] width 34 height 34
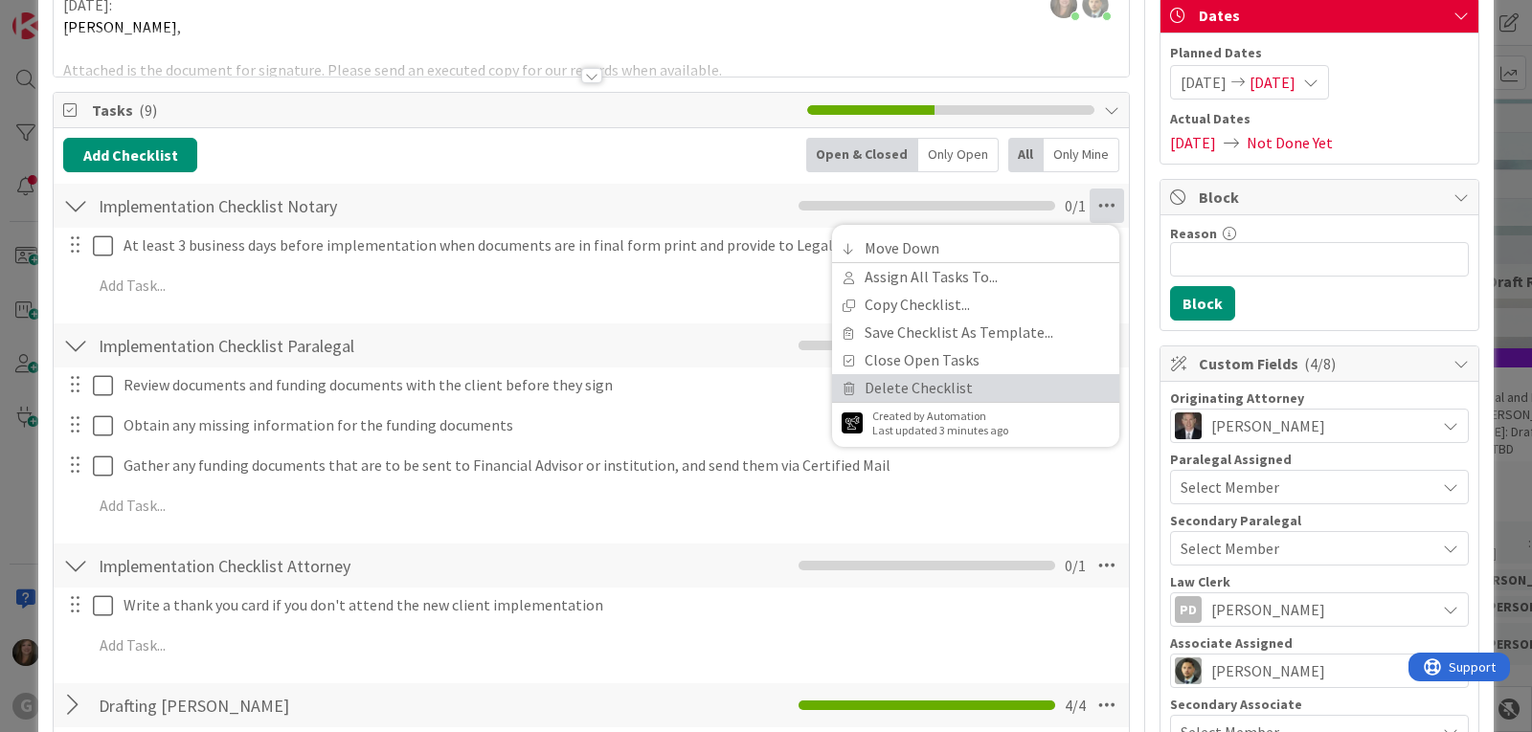
click at [903, 387] on link "Delete Checklist" at bounding box center [975, 388] width 287 height 28
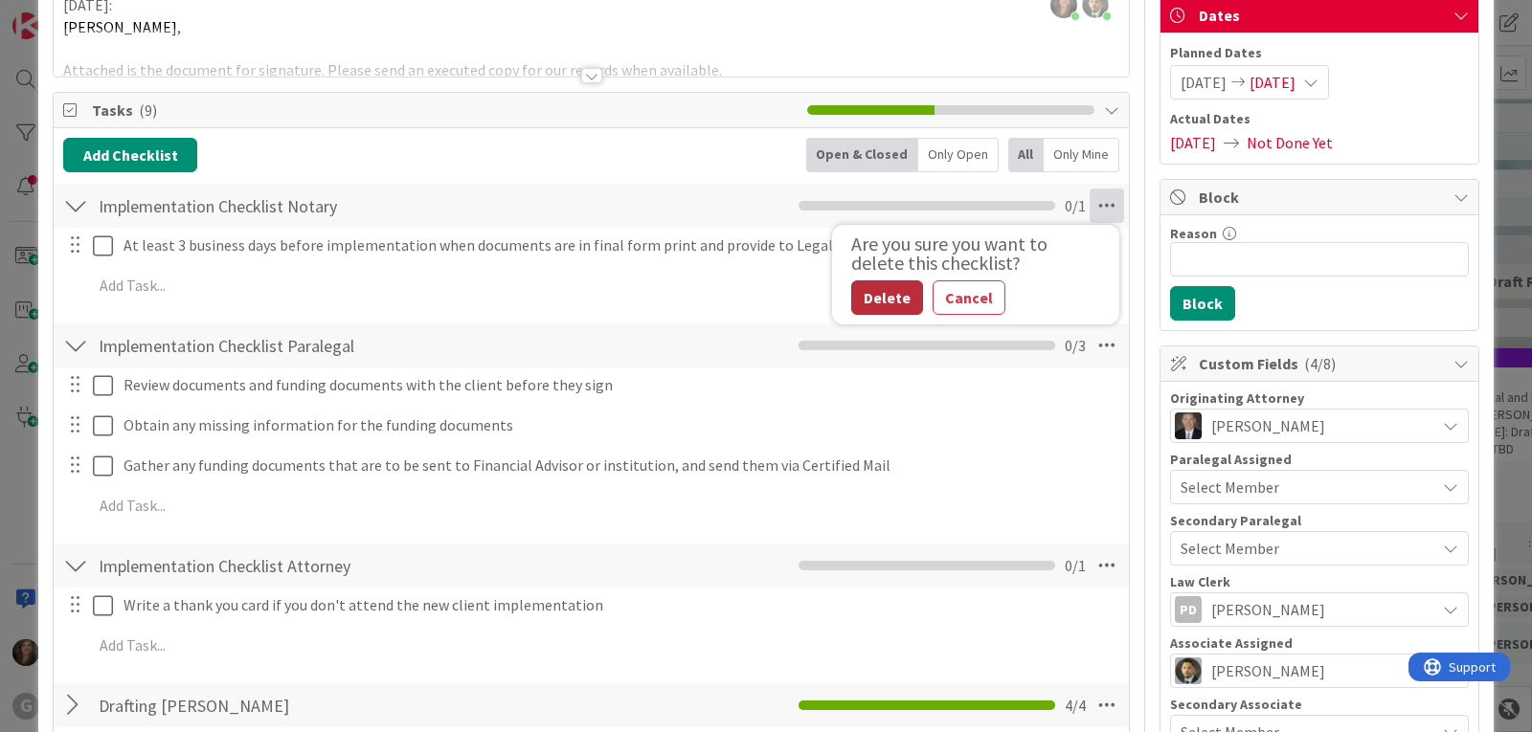
click at [864, 291] on button "Delete" at bounding box center [887, 297] width 72 height 34
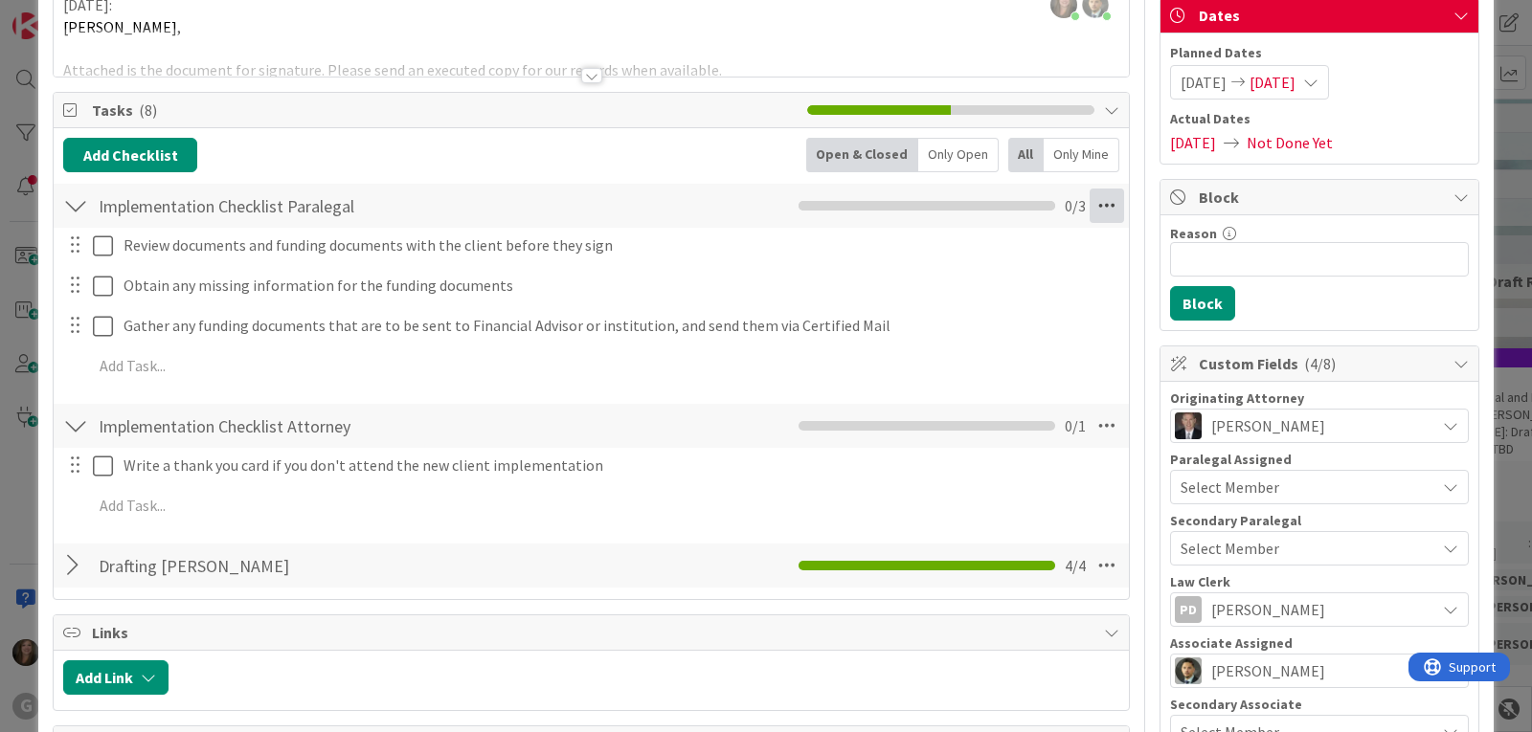
click at [1090, 207] on icon at bounding box center [1106, 206] width 34 height 34
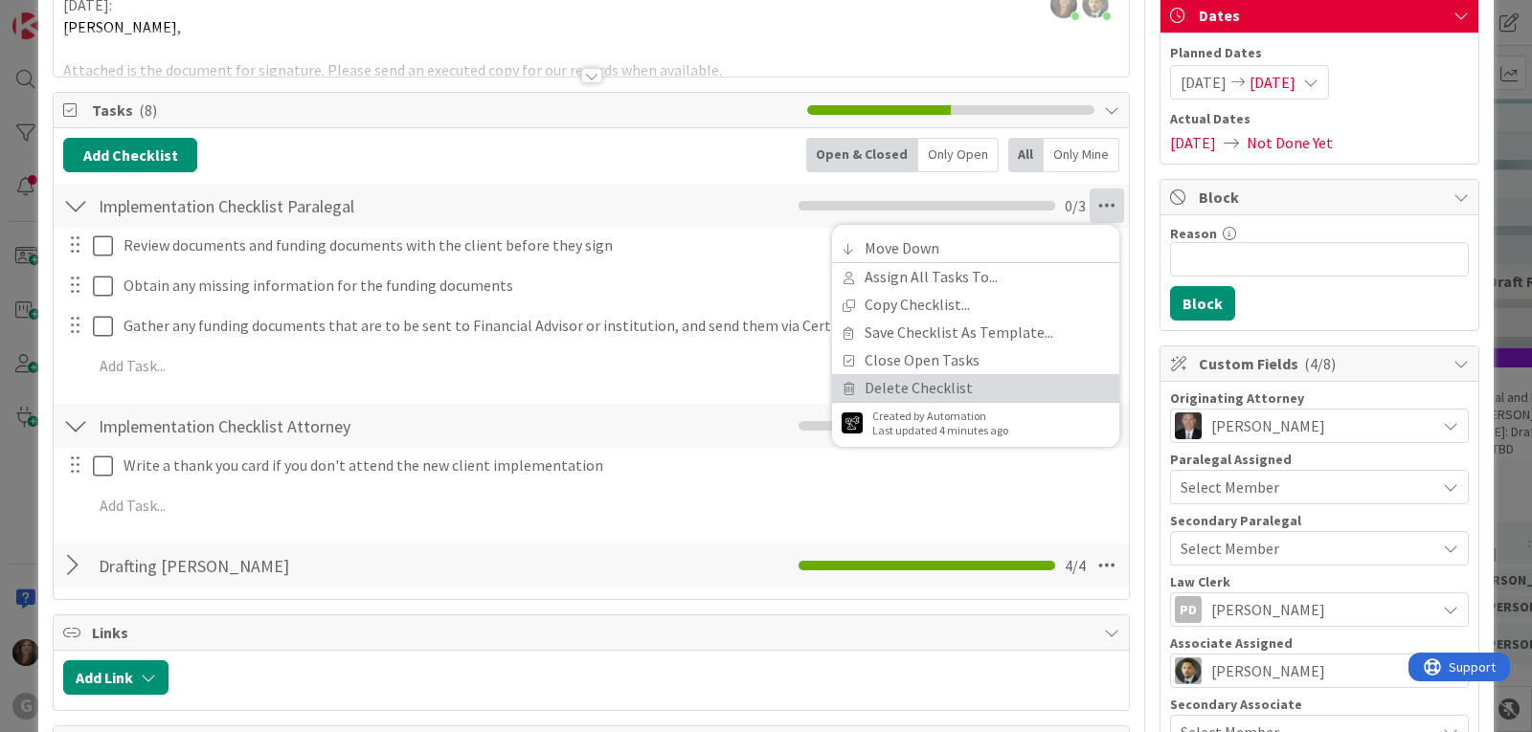
click at [986, 384] on link "Delete Checklist" at bounding box center [975, 388] width 287 height 28
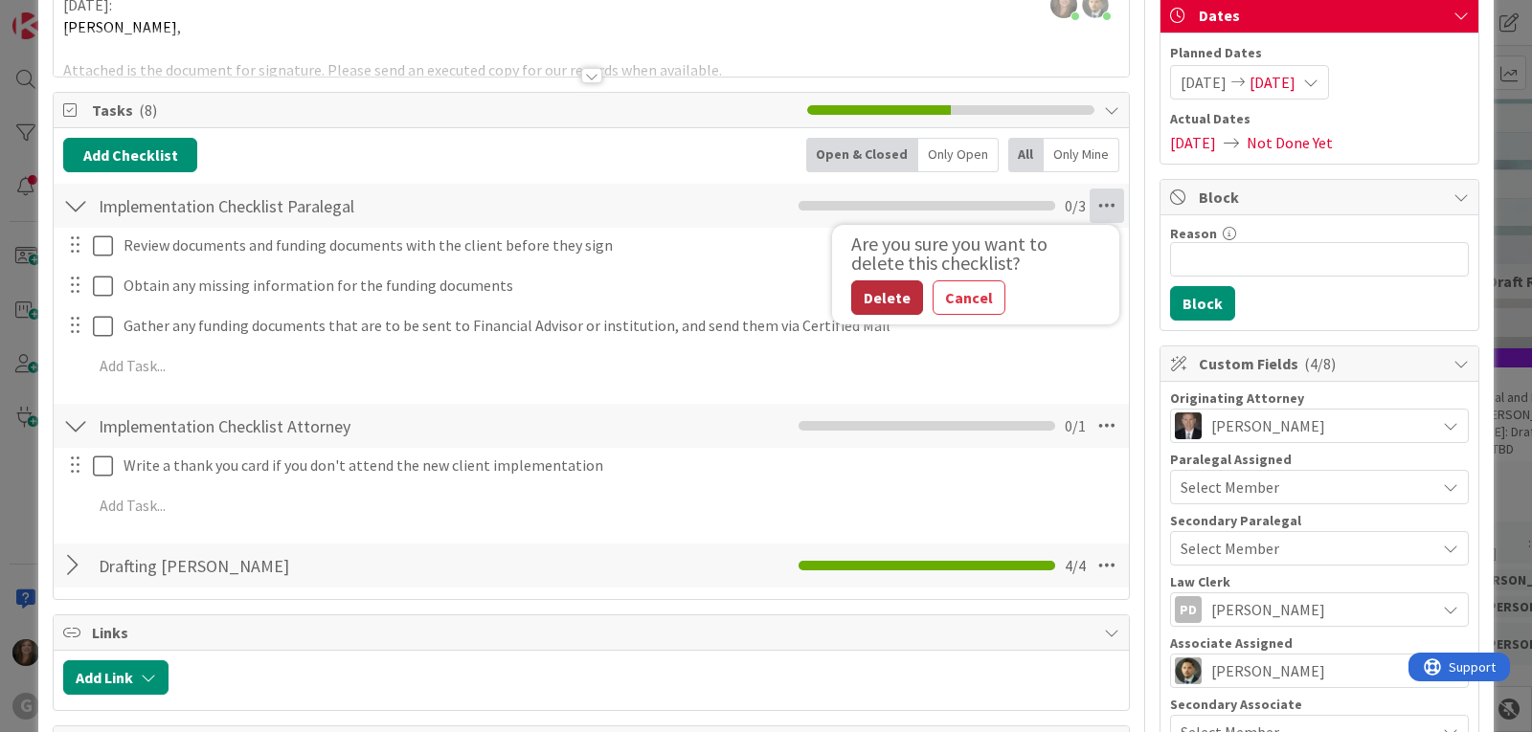
click at [884, 303] on button "Delete" at bounding box center [887, 297] width 72 height 34
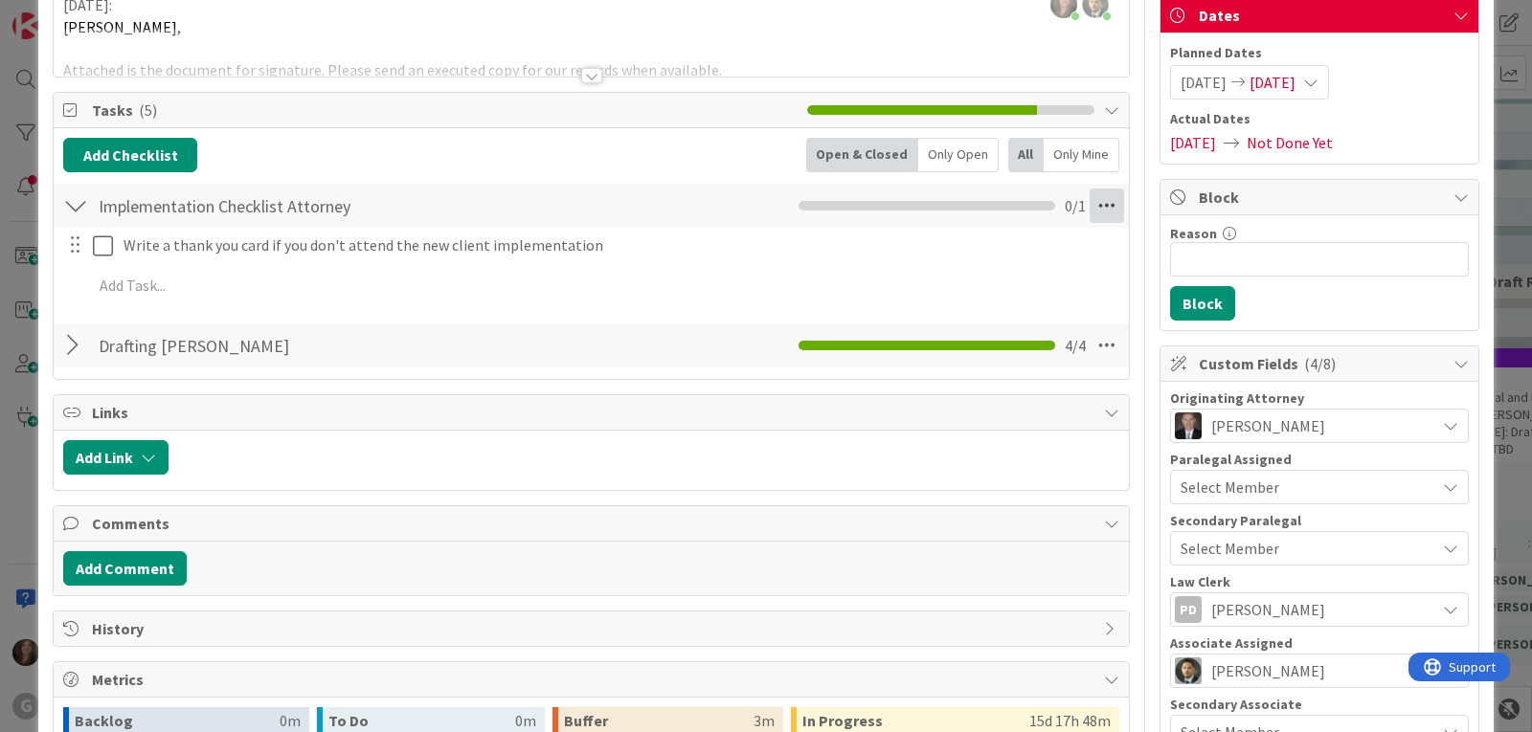
click at [1090, 201] on icon at bounding box center [1106, 206] width 34 height 34
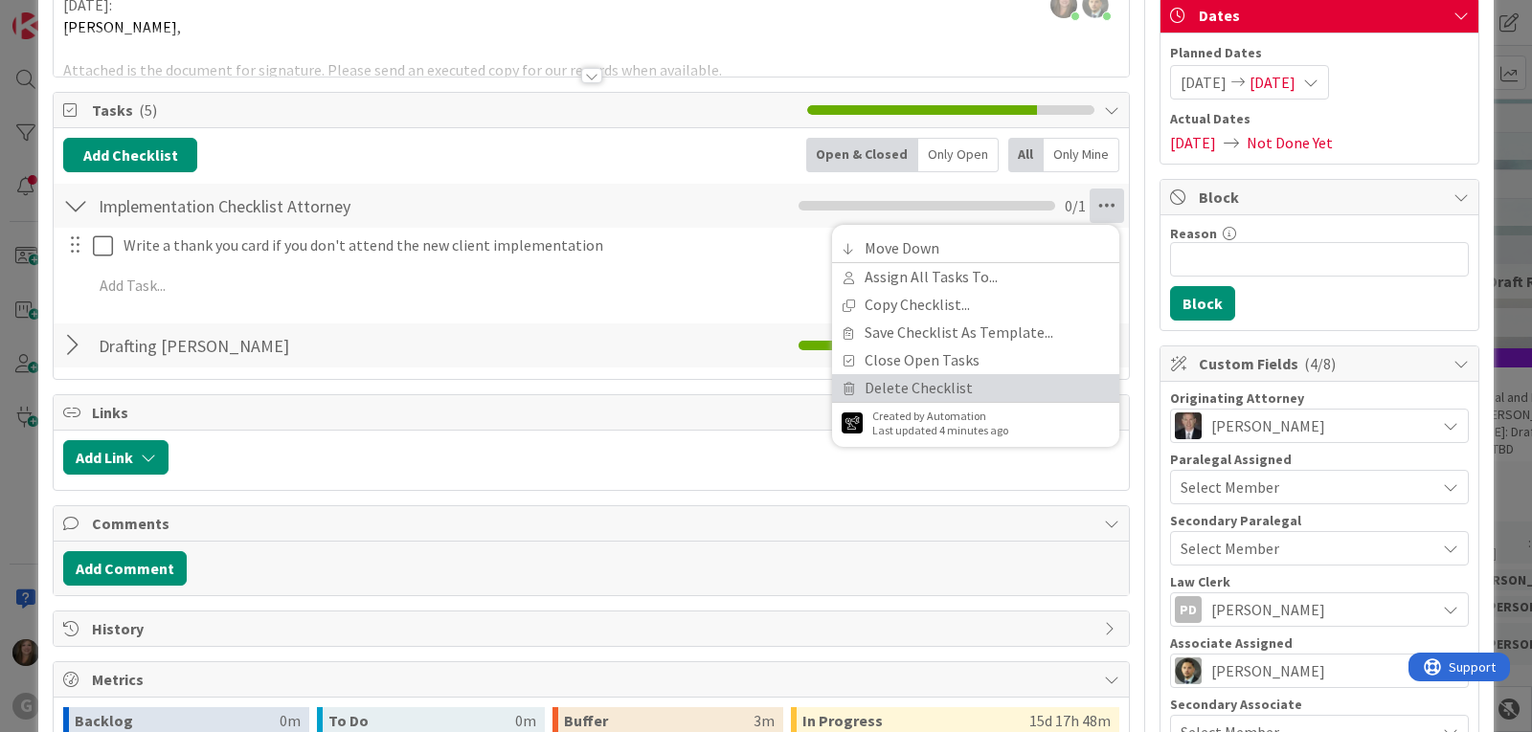
click at [900, 387] on link "Delete Checklist" at bounding box center [975, 388] width 287 height 28
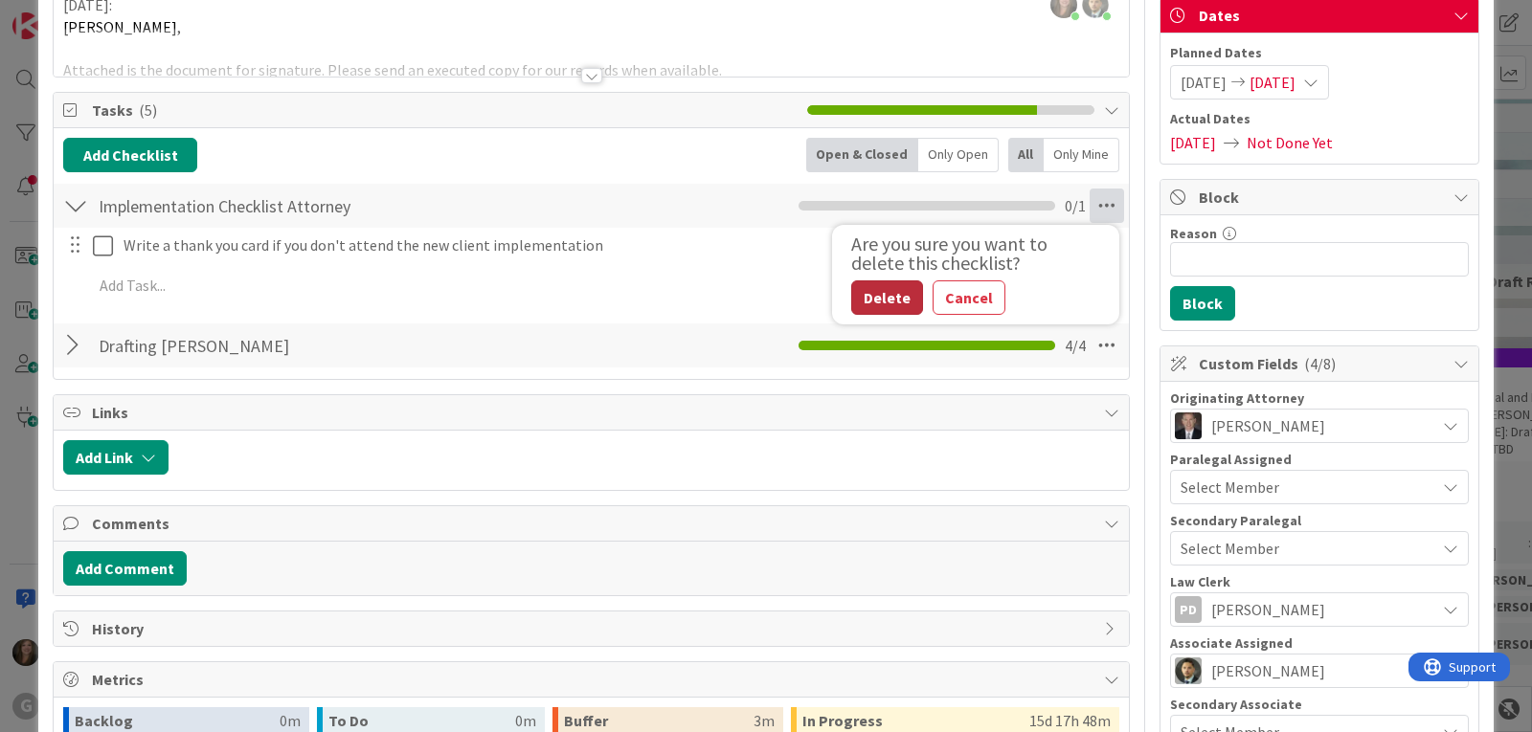
click at [857, 293] on button "Delete" at bounding box center [887, 297] width 72 height 34
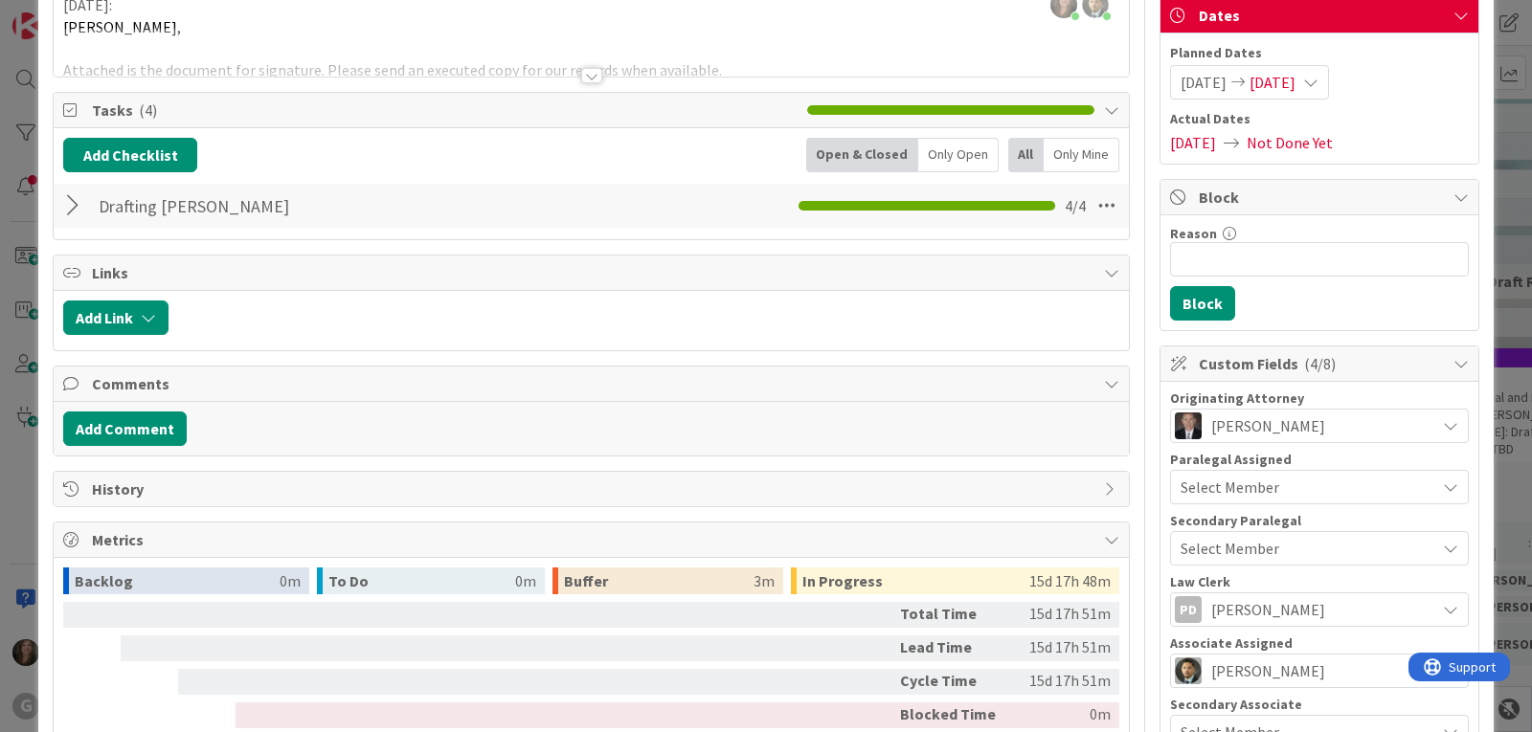
scroll to position [0, 0]
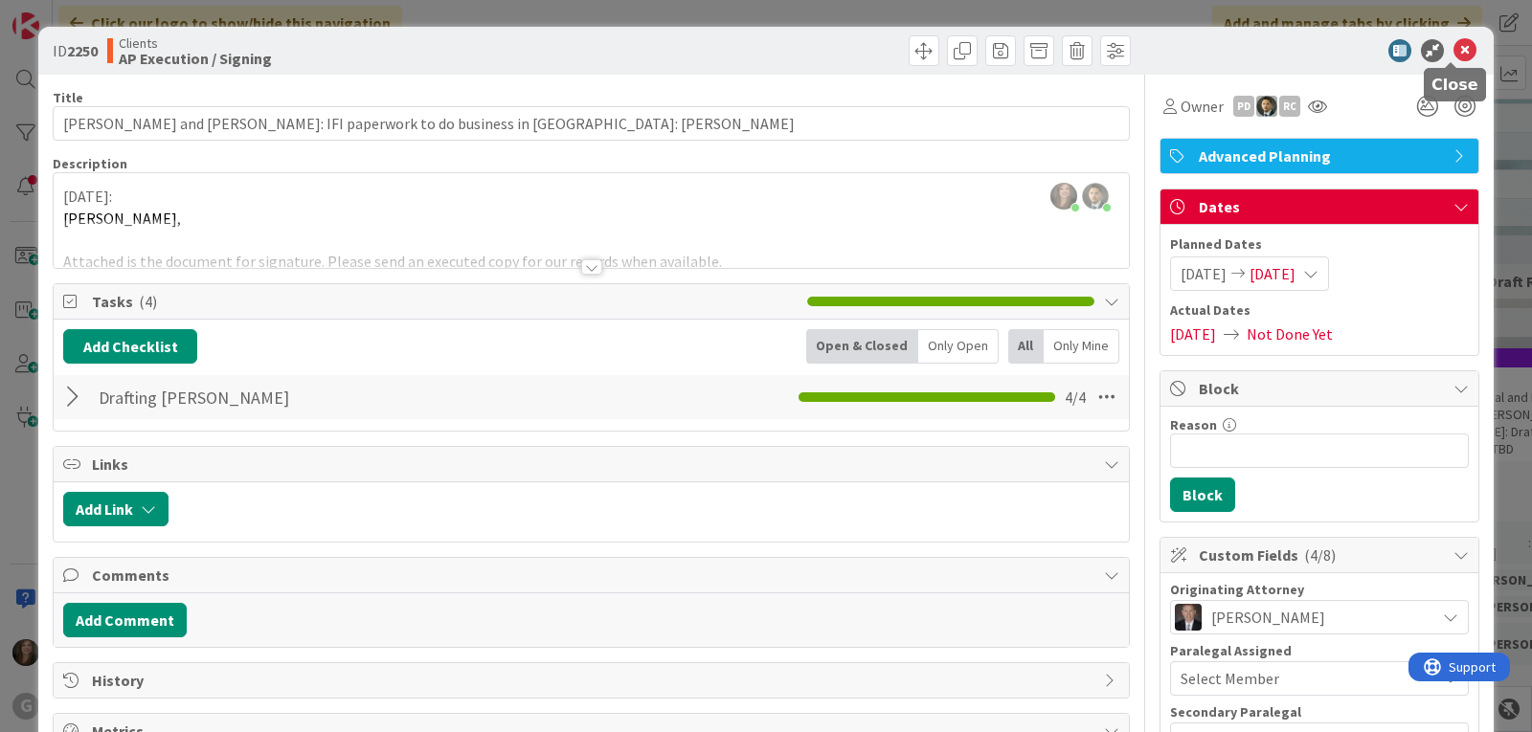
click at [1453, 47] on icon at bounding box center [1464, 50] width 23 height 23
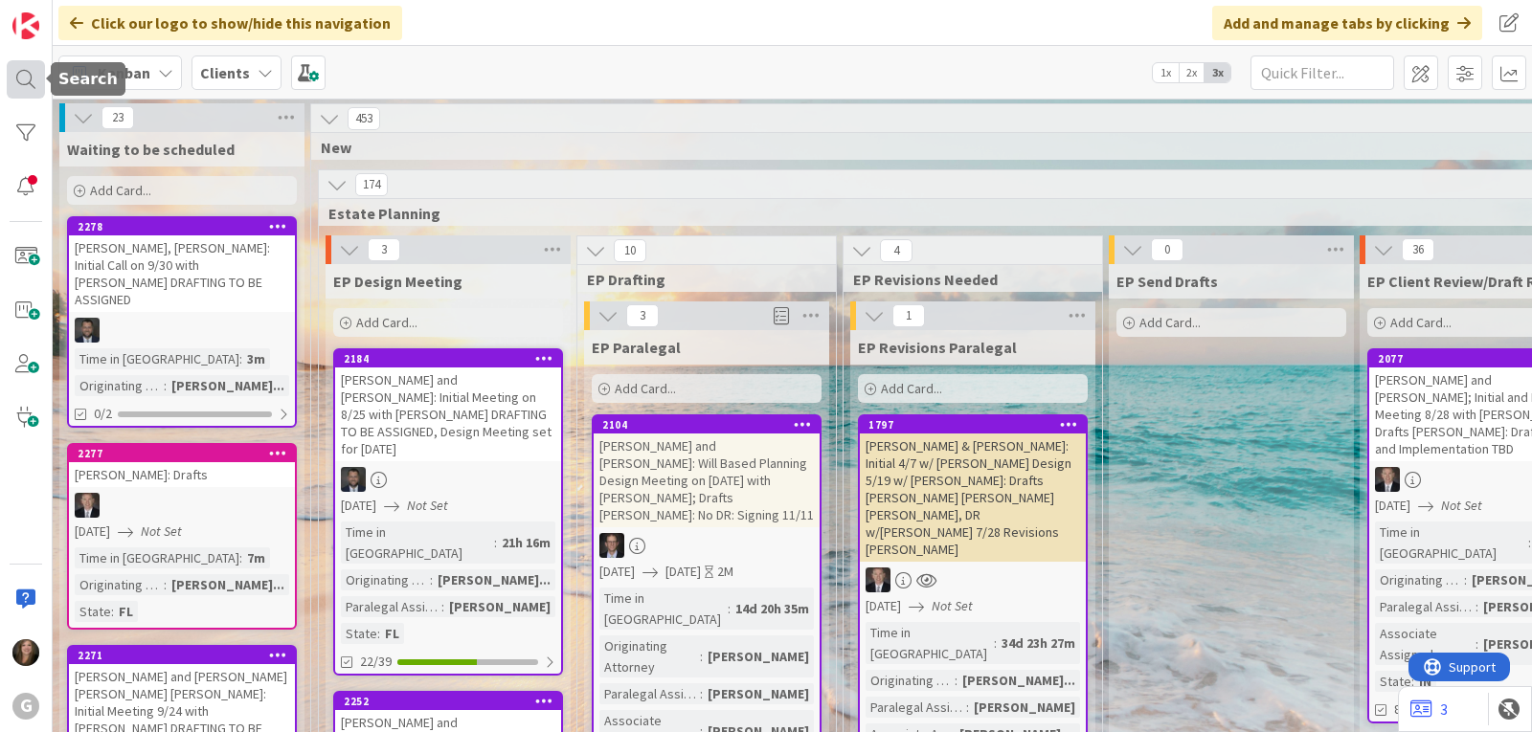
click at [29, 78] on div at bounding box center [26, 79] width 38 height 38
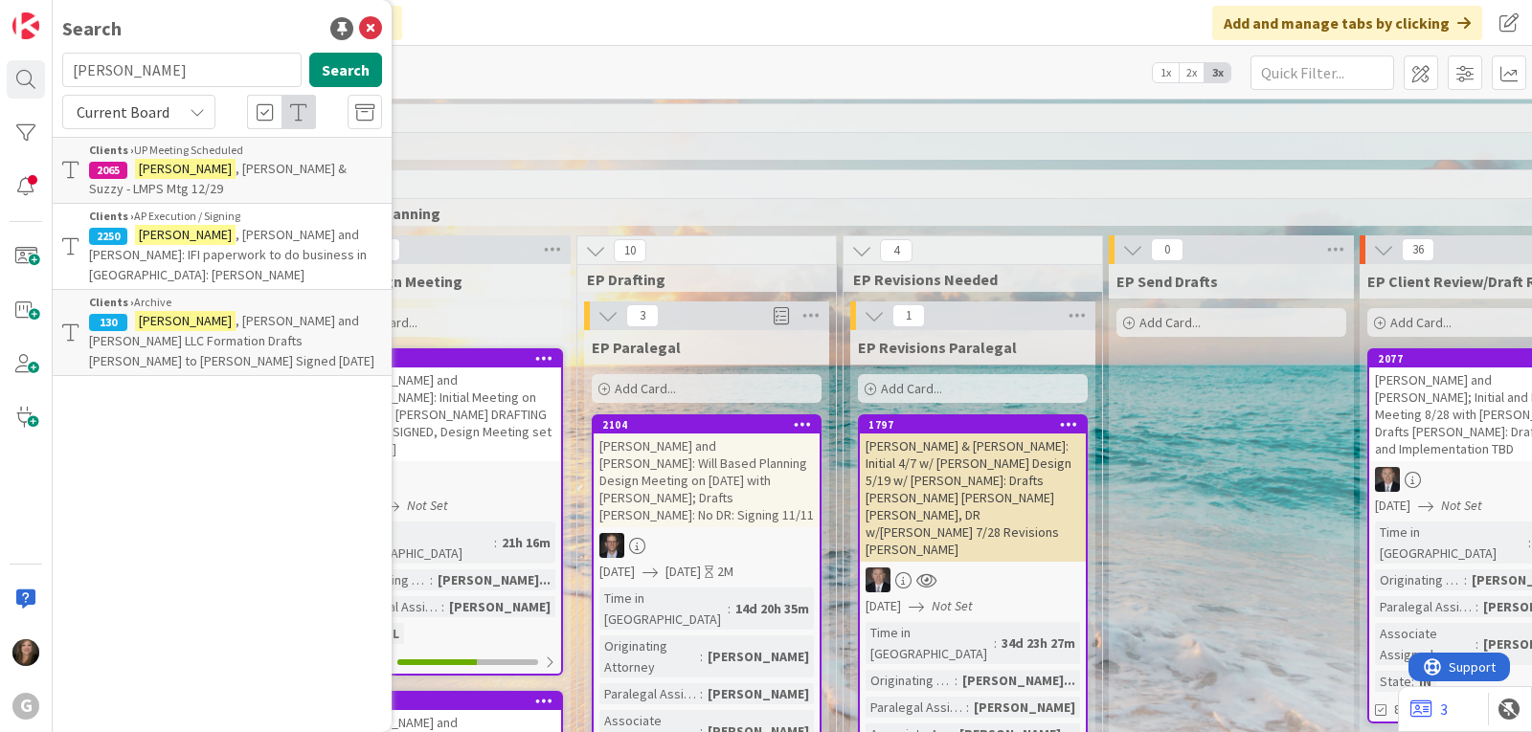
drag, startPoint x: 160, startPoint y: 72, endPoint x: 54, endPoint y: 68, distance: 106.3
click at [54, 68] on div "mclean Search" at bounding box center [222, 74] width 343 height 42
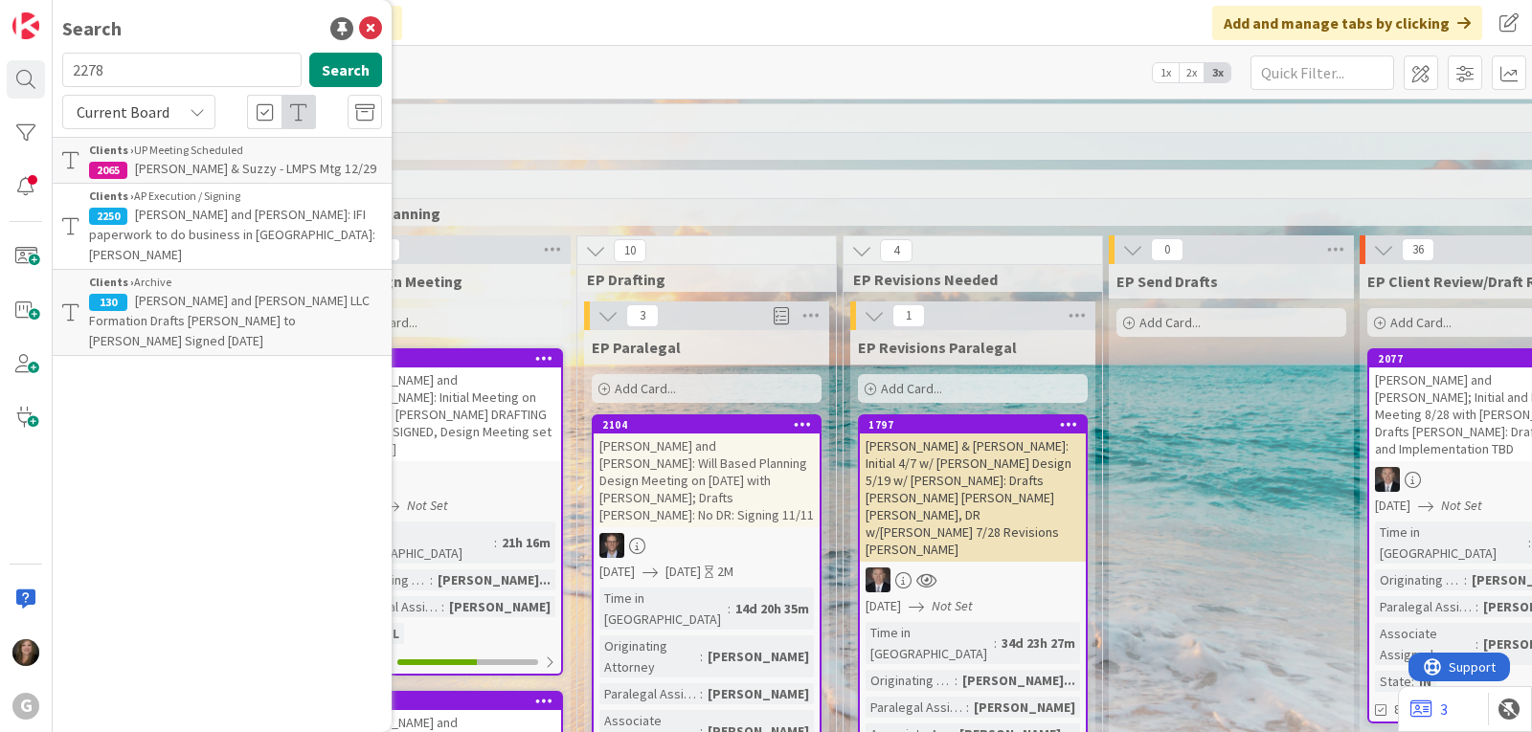
type input "2278"
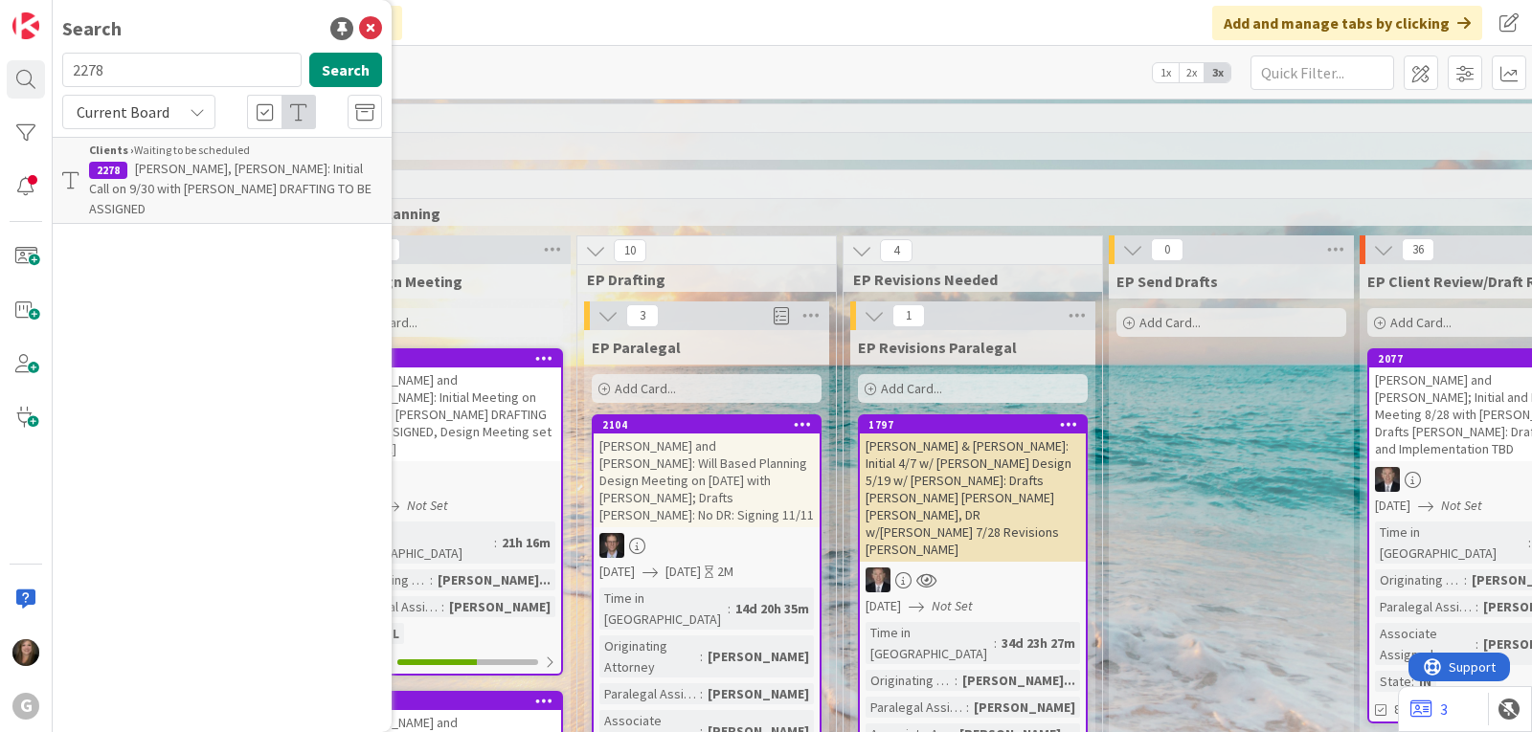
click at [190, 180] on span "[PERSON_NAME], [PERSON_NAME]: Initial Call on 9/30 with [PERSON_NAME] DRAFTING …" at bounding box center [230, 188] width 282 height 57
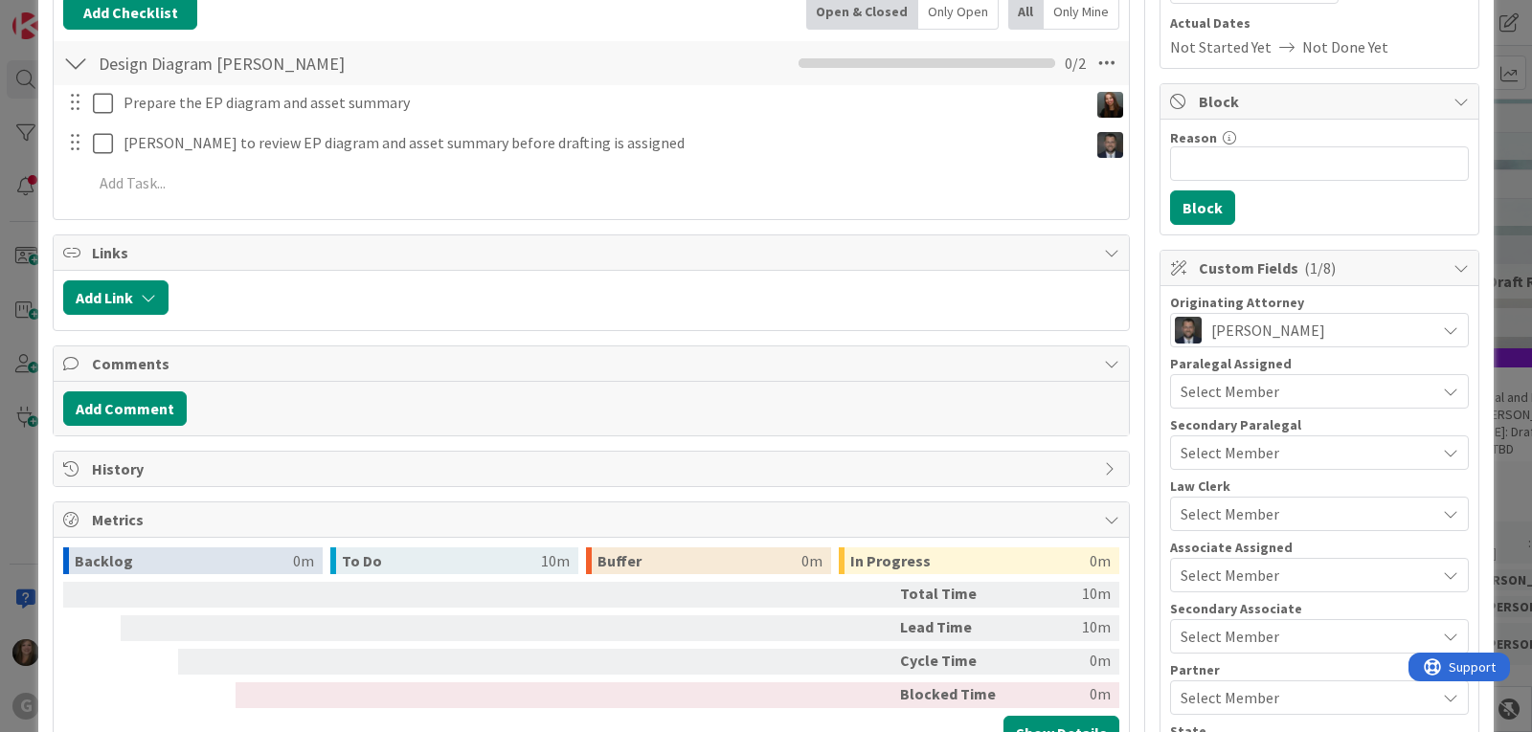
scroll to position [383, 0]
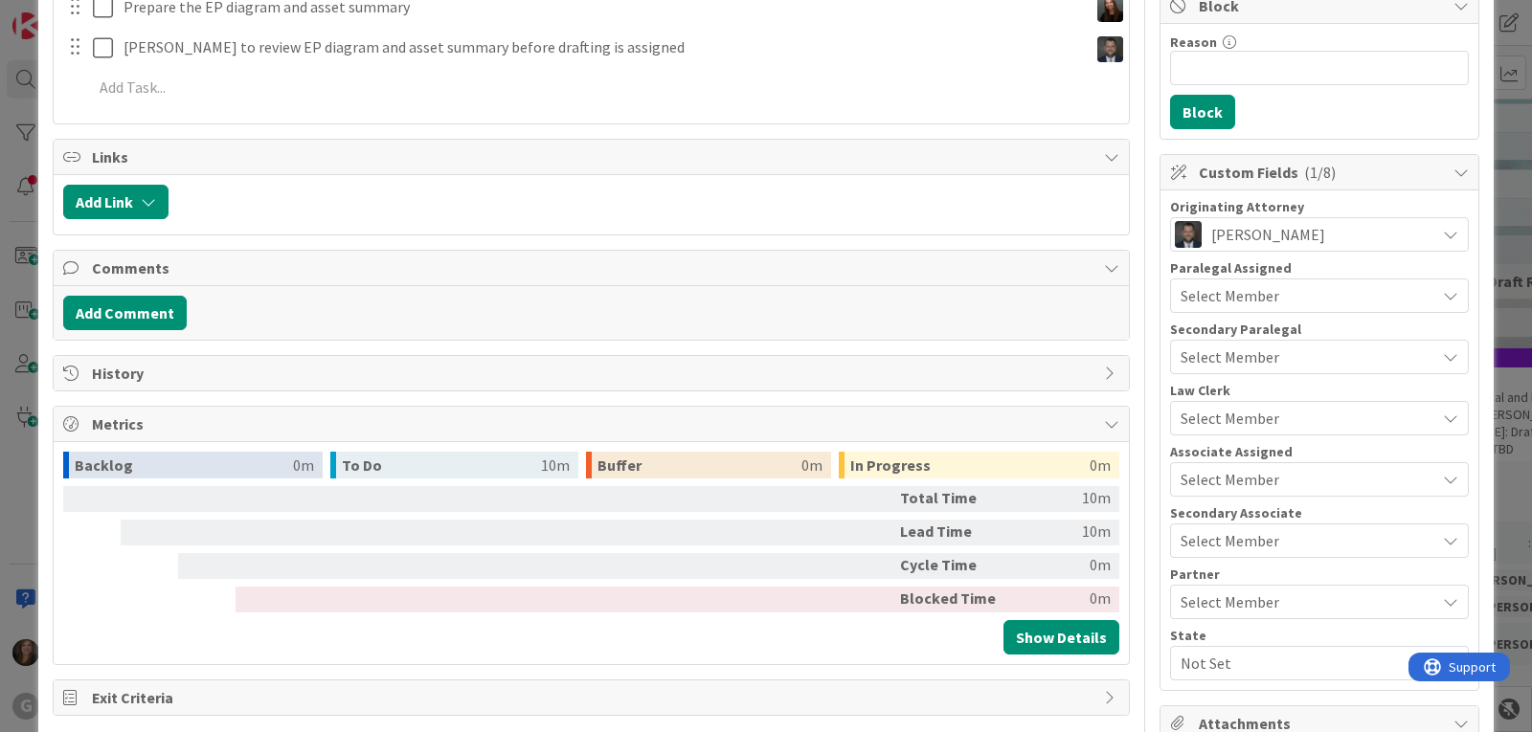
click at [1281, 654] on span "Not Set" at bounding box center [1307, 663] width 255 height 23
click at [1271, 592] on link "FL" at bounding box center [1315, 584] width 304 height 34
click at [1410, 117] on div "Reason 0 / 256 Block" at bounding box center [1319, 81] width 318 height 115
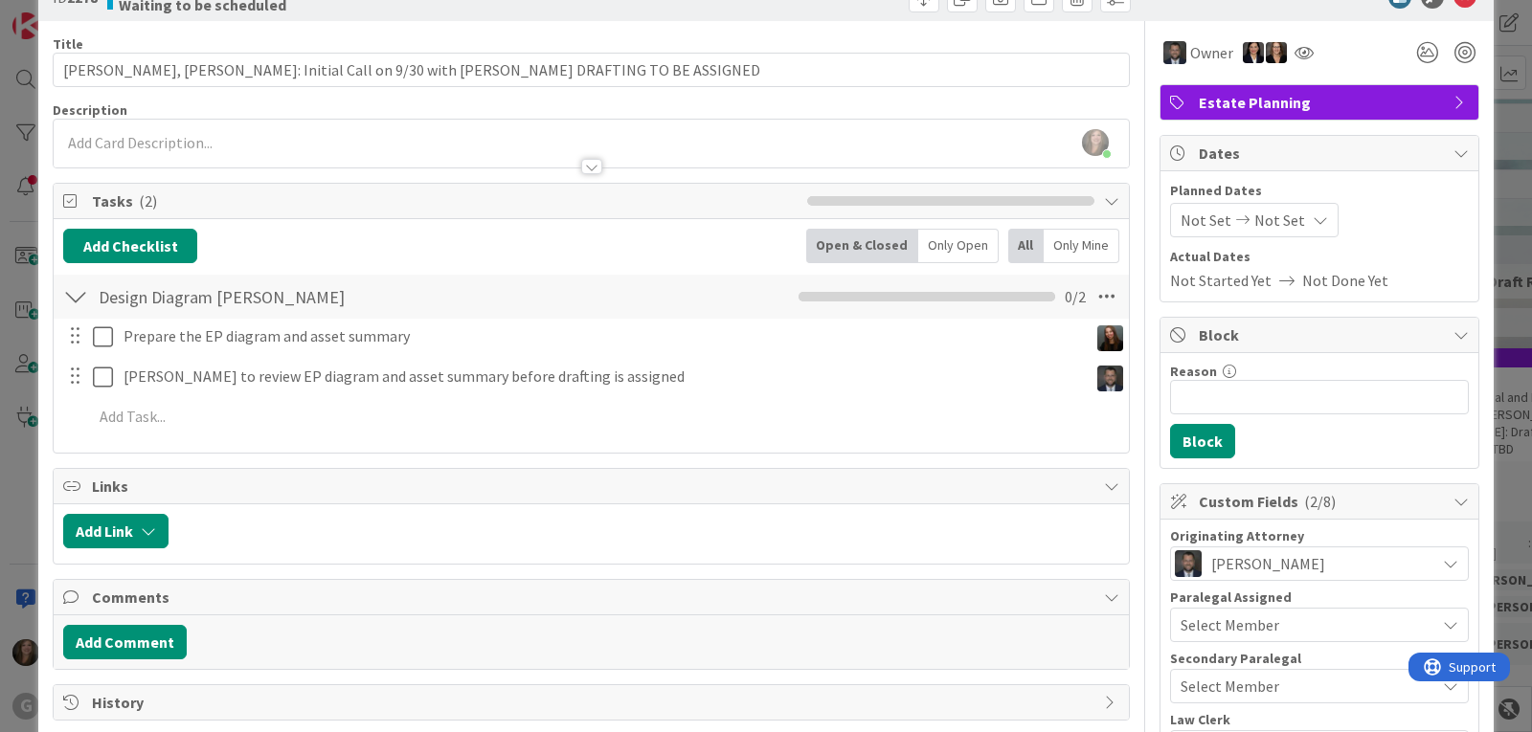
scroll to position [0, 0]
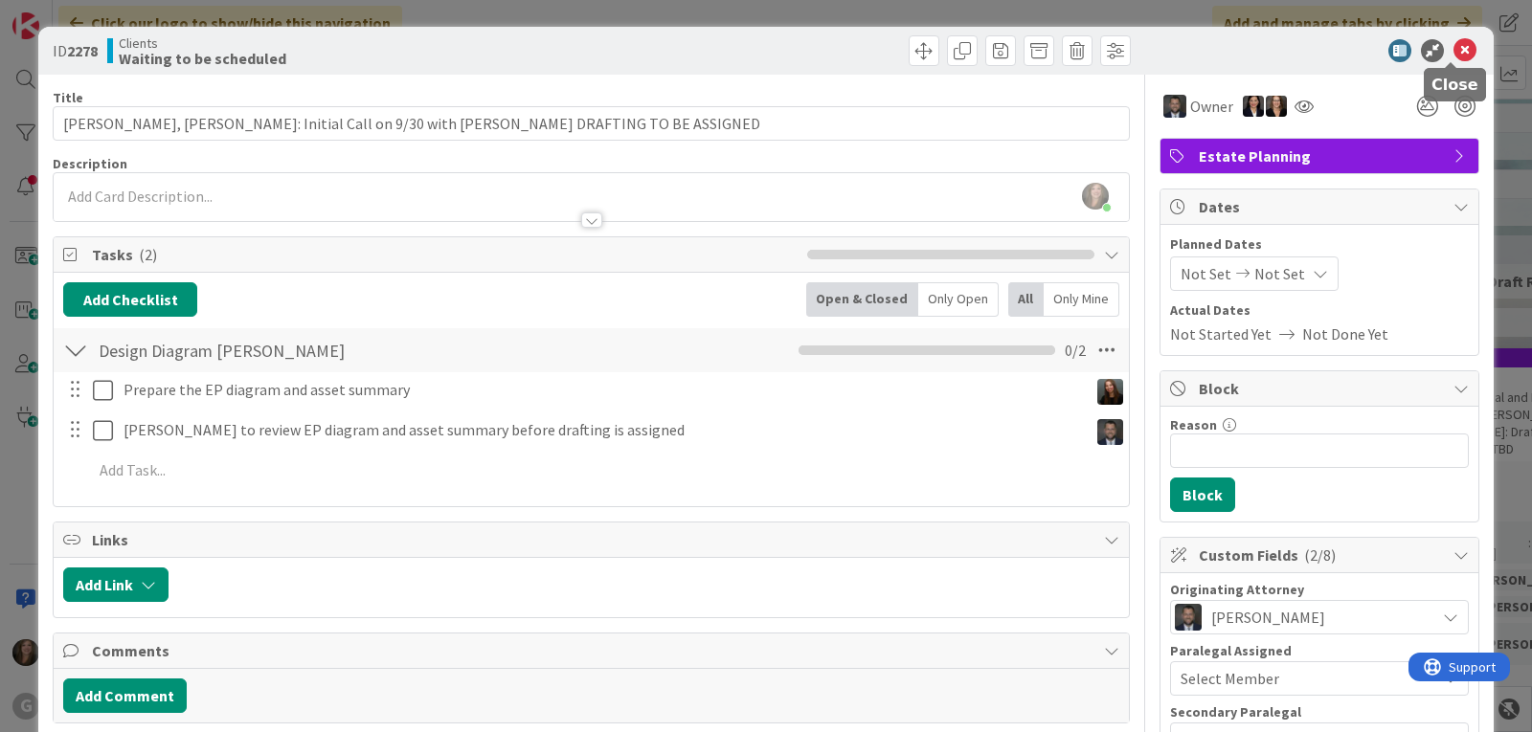
click at [1453, 53] on icon at bounding box center [1464, 50] width 23 height 23
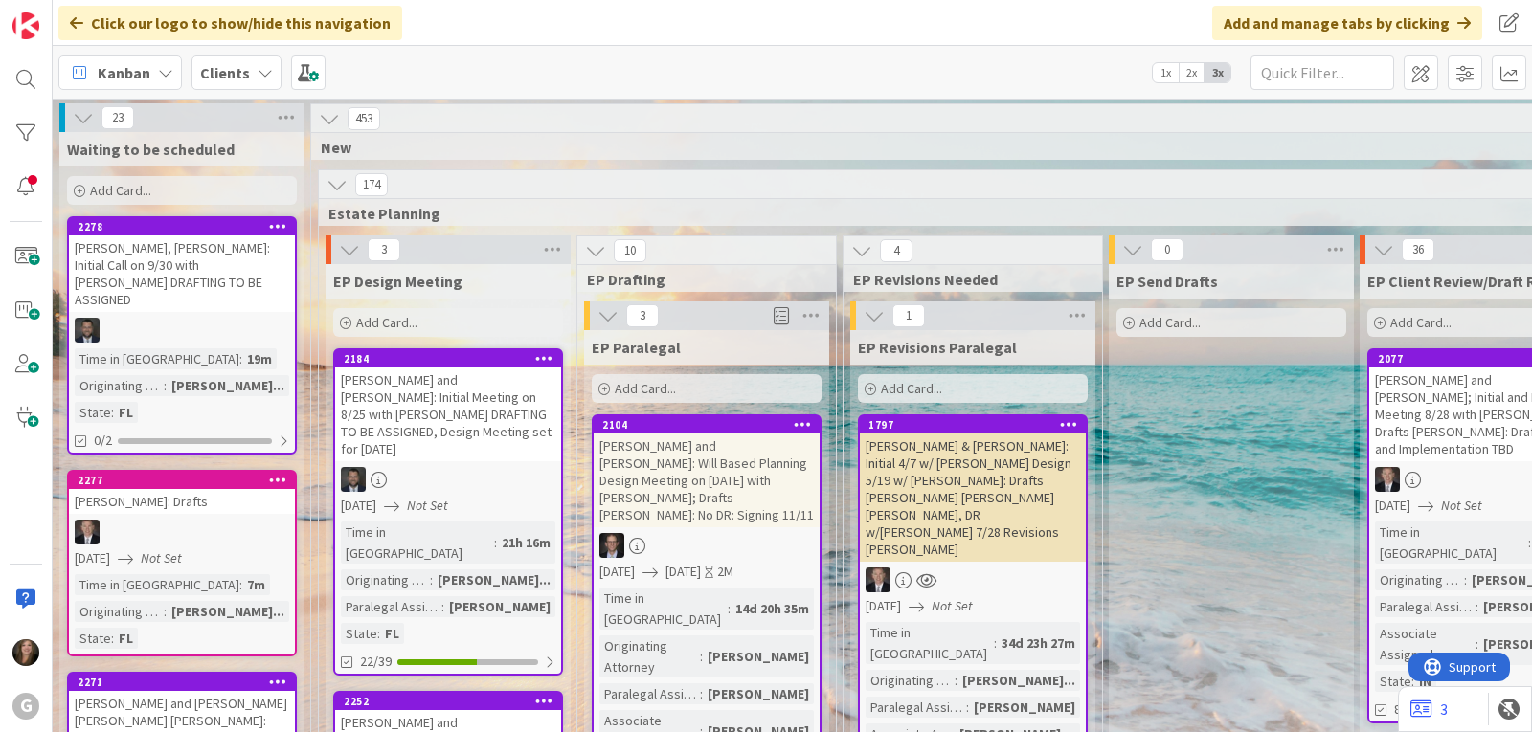
click at [158, 553] on div "2277 Ebin, Eileen: Drafts 10/08/2025 Not Set Time in Column : 7m Originating At…" at bounding box center [182, 563] width 230 height 187
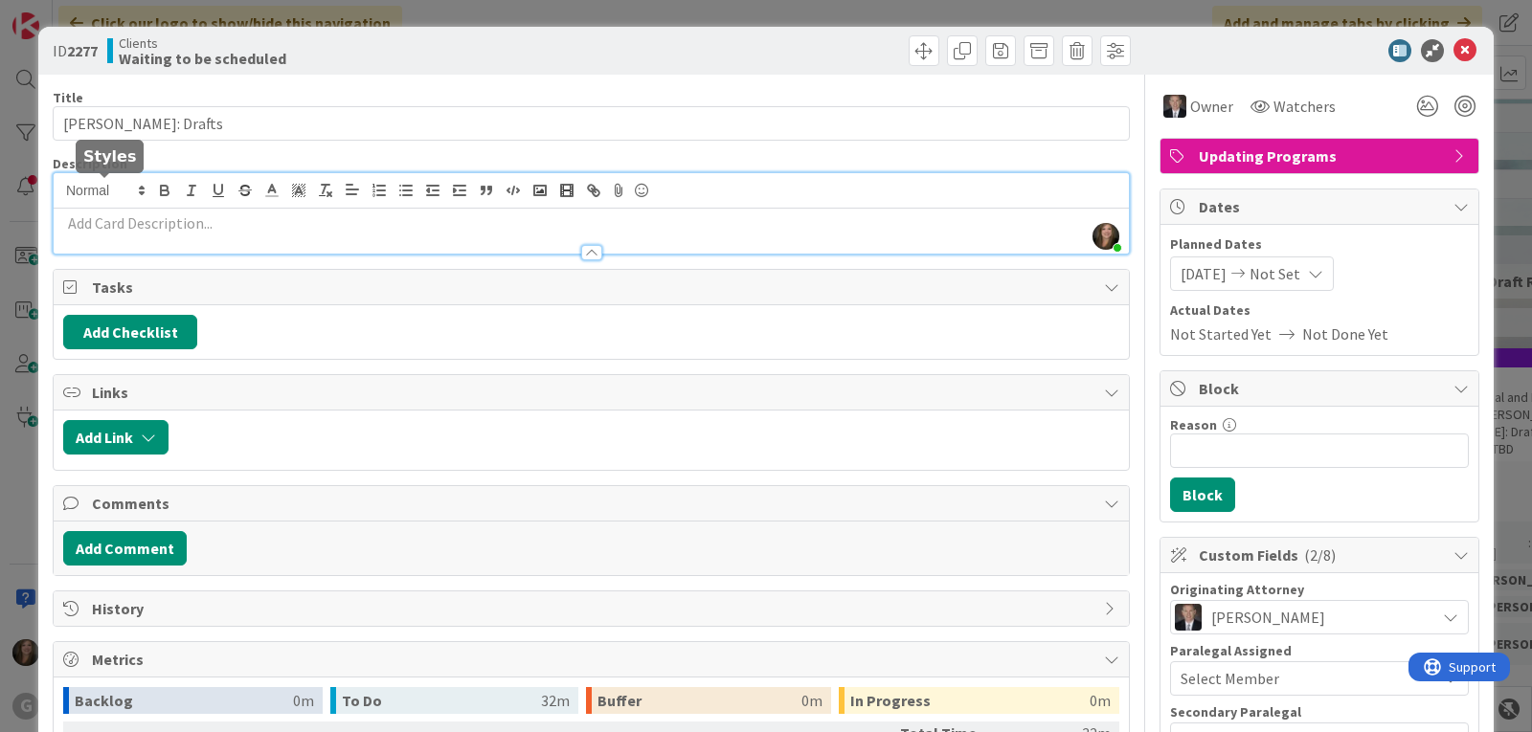
click at [126, 195] on div "Shari Brousseau just joined" at bounding box center [591, 213] width 1075 height 80
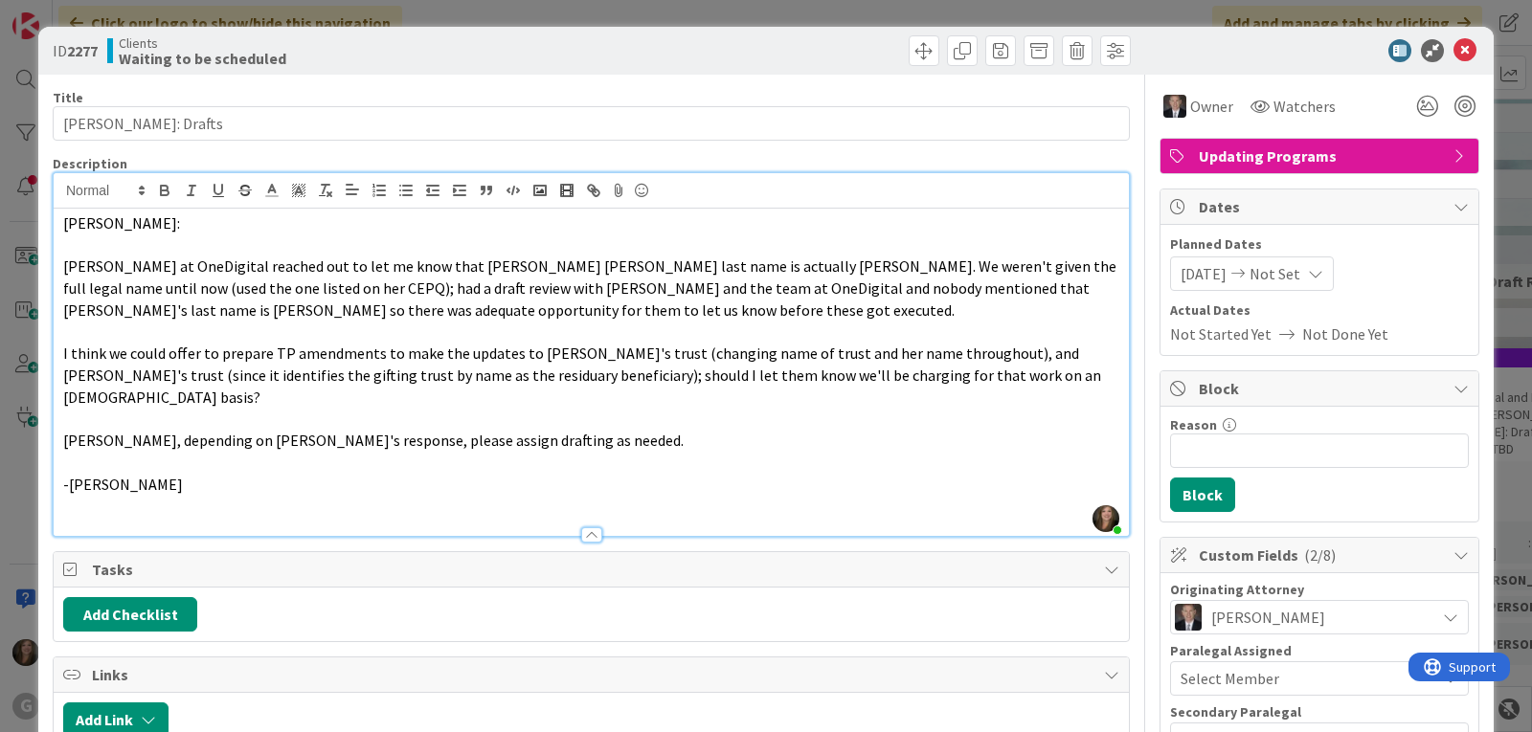
click at [63, 221] on p "Brad:" at bounding box center [591, 224] width 1056 height 22
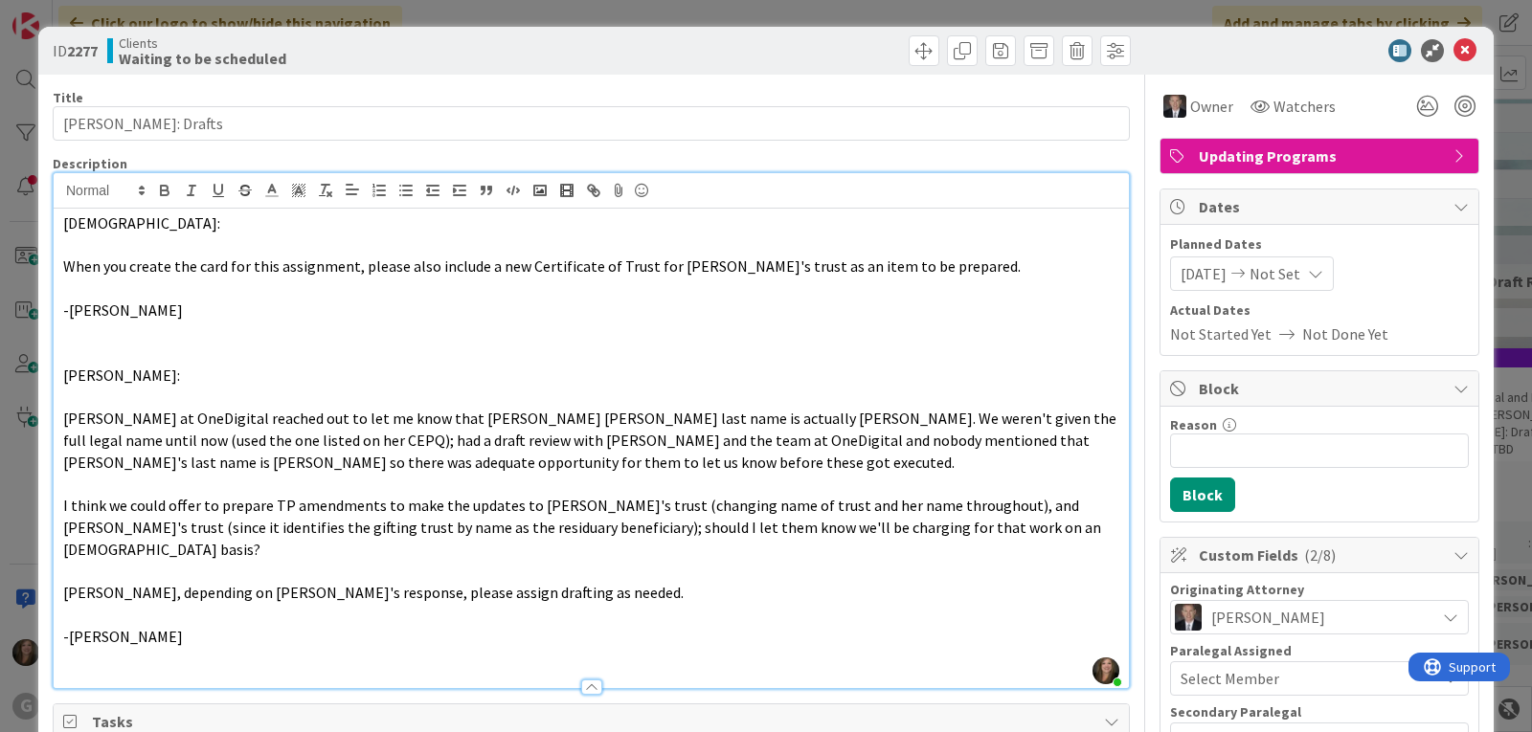
click at [63, 221] on p "Shari:" at bounding box center [591, 224] width 1056 height 22
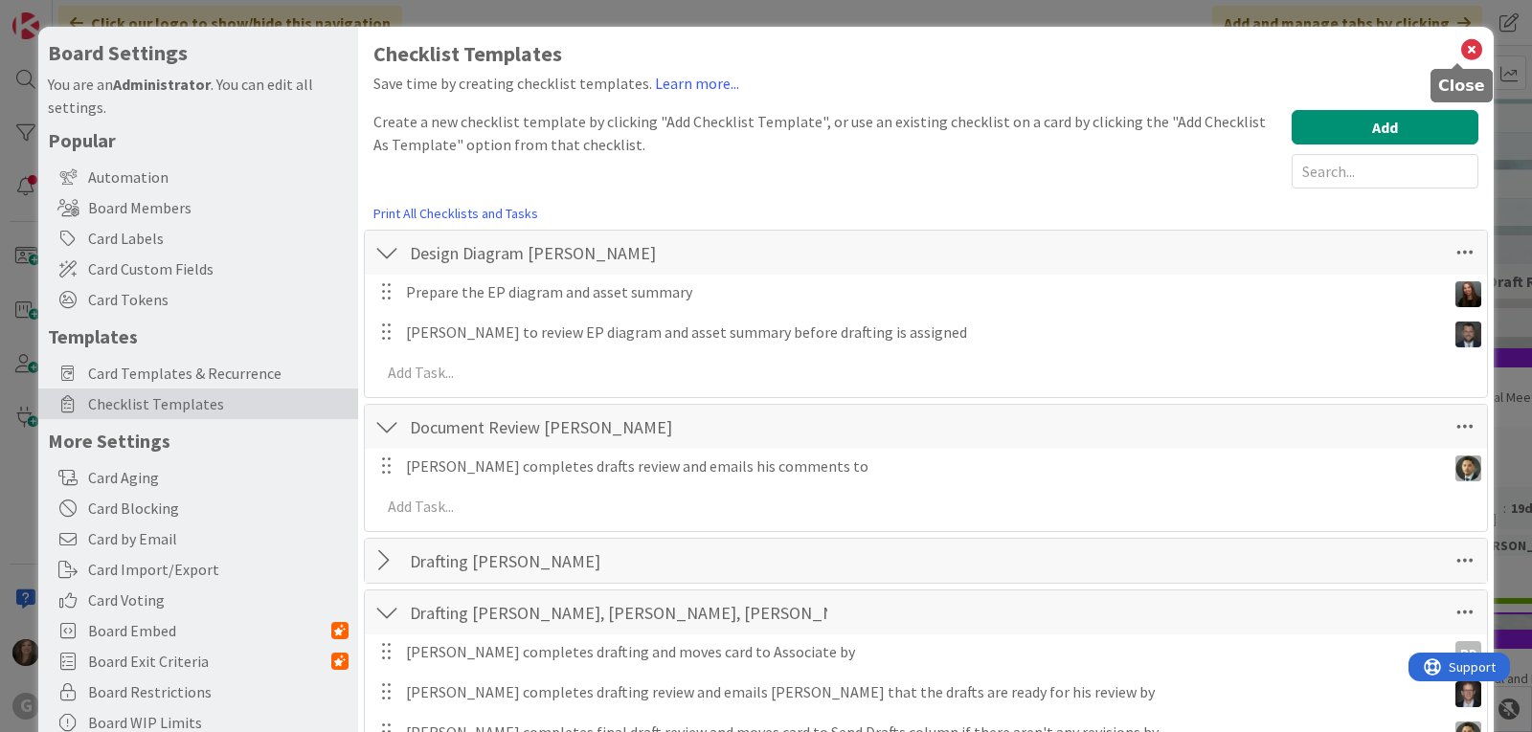
click at [1459, 49] on icon at bounding box center [1471, 49] width 25 height 27
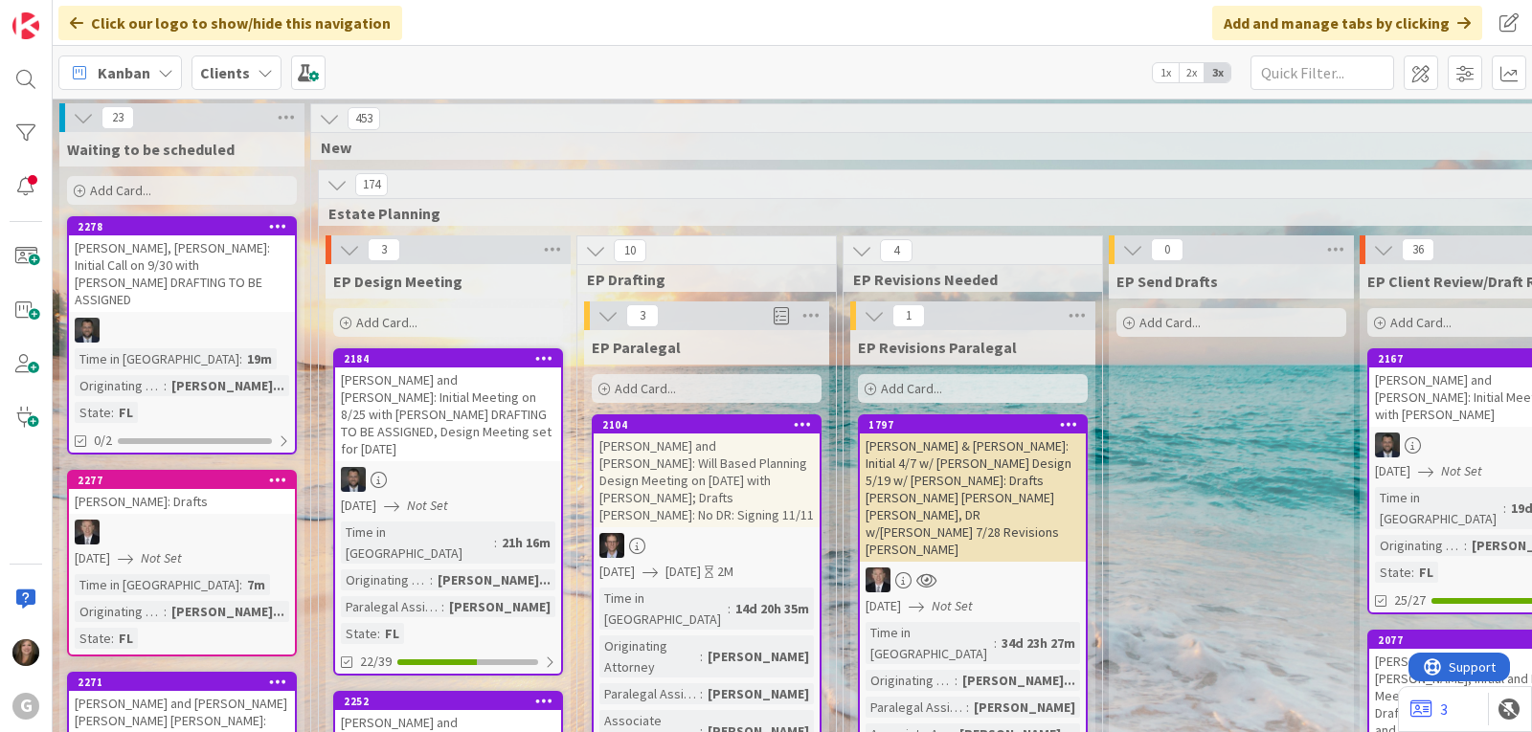
click at [115, 286] on div "[PERSON_NAME], [PERSON_NAME]: Initial Call on 9/30 with [PERSON_NAME] DRAFTING …" at bounding box center [182, 273] width 226 height 77
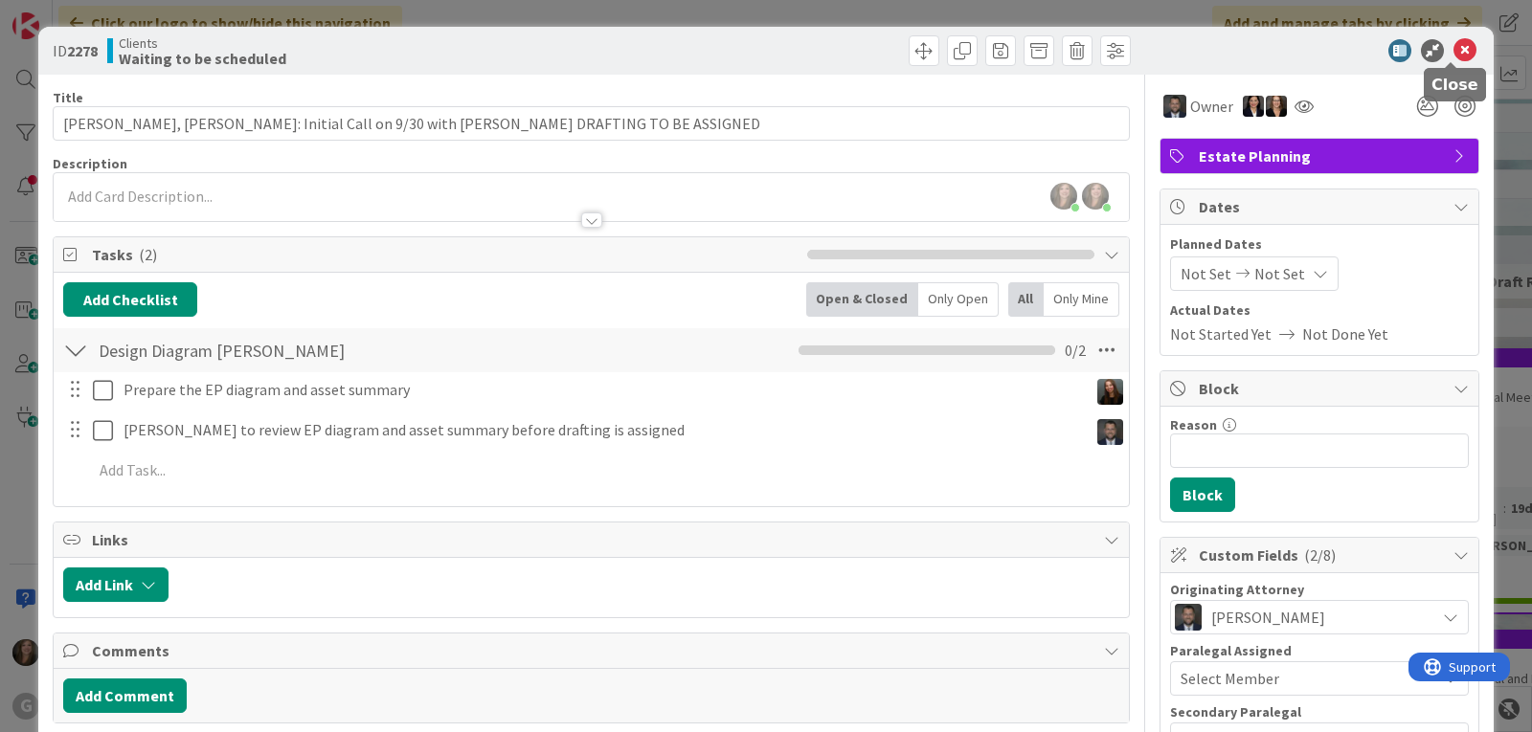
click at [1453, 46] on icon at bounding box center [1464, 50] width 23 height 23
